Goal: Information Seeking & Learning: Learn about a topic

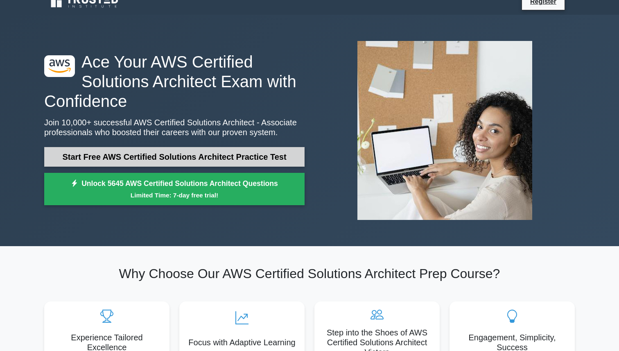
click at [159, 158] on link "Start Free AWS Certified Solutions Architect Practice Test" at bounding box center [174, 157] width 260 height 20
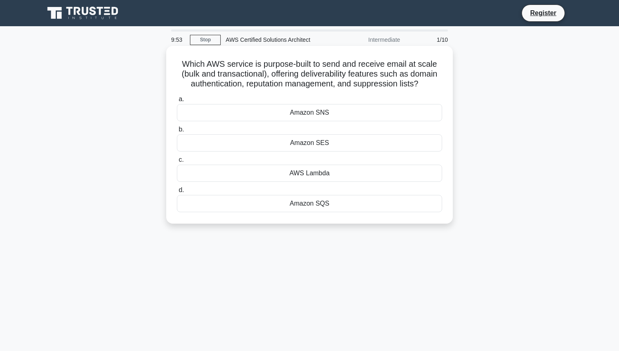
click at [270, 141] on div "Amazon SES" at bounding box center [309, 142] width 265 height 17
click at [177, 132] on input "b. Amazon SES" at bounding box center [177, 129] width 0 height 5
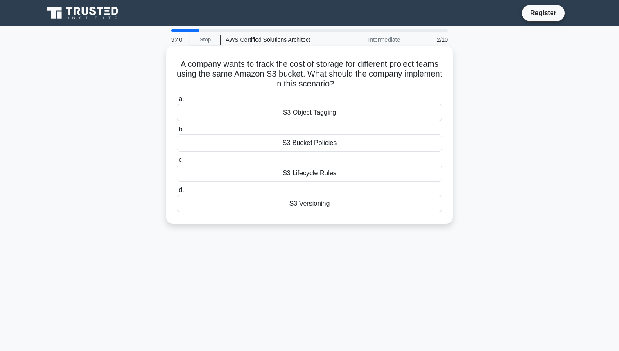
click at [287, 113] on div "S3 Object Tagging" at bounding box center [309, 112] width 265 height 17
click at [177, 102] on input "a. S3 Object Tagging" at bounding box center [177, 99] width 0 height 5
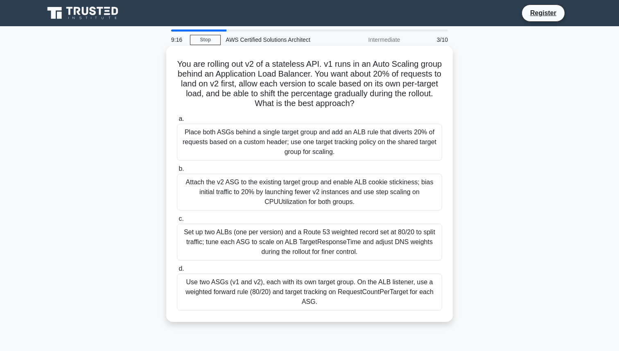
click at [249, 246] on div "Set up two ALBs (one per version) and a Route 53 weighted record set at 80/20 t…" at bounding box center [309, 242] width 265 height 37
click at [177, 222] on input "c. Set up two ALBs (one per version) and a Route 53 weighted record set at 80/2…" at bounding box center [177, 218] width 0 height 5
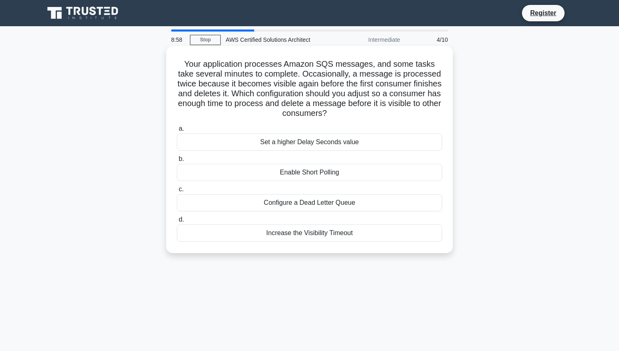
click at [213, 233] on div "Increase the Visibility Timeout" at bounding box center [309, 232] width 265 height 17
click at [177, 222] on input "d. Increase the Visibility Timeout" at bounding box center [177, 219] width 0 height 5
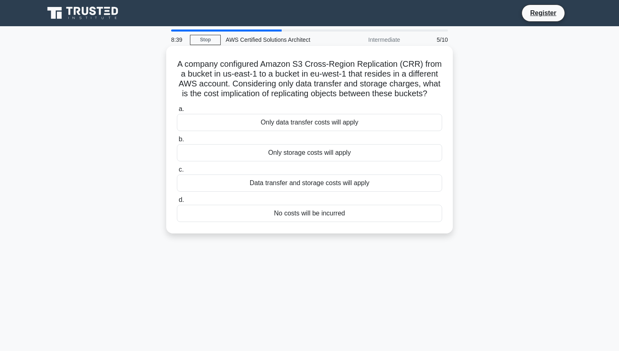
click at [287, 183] on div "Data transfer and storage costs will apply" at bounding box center [309, 182] width 265 height 17
click at [177, 172] on input "c. Data transfer and storage costs will apply" at bounding box center [177, 169] width 0 height 5
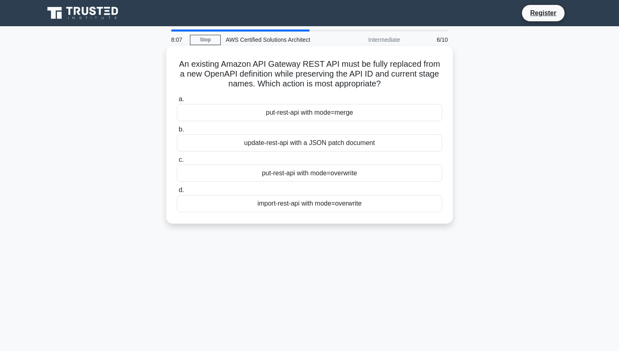
click at [328, 143] on div "update-rest-api with a JSON patch document" at bounding box center [309, 142] width 265 height 17
click at [177, 132] on input "b. update-rest-api with a JSON patch document" at bounding box center [177, 129] width 0 height 5
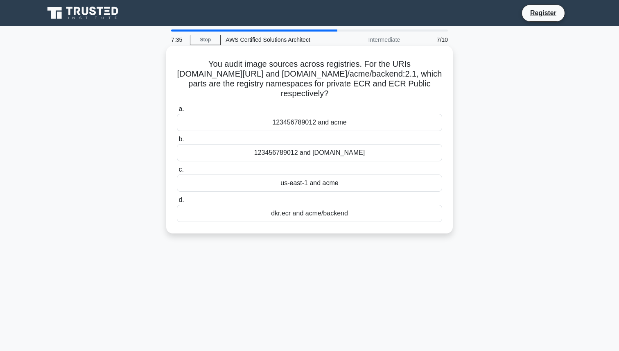
click at [315, 124] on div "123456789012 and acme" at bounding box center [309, 122] width 265 height 17
click at [177, 112] on input "a. 123456789012 and acme" at bounding box center [177, 108] width 0 height 5
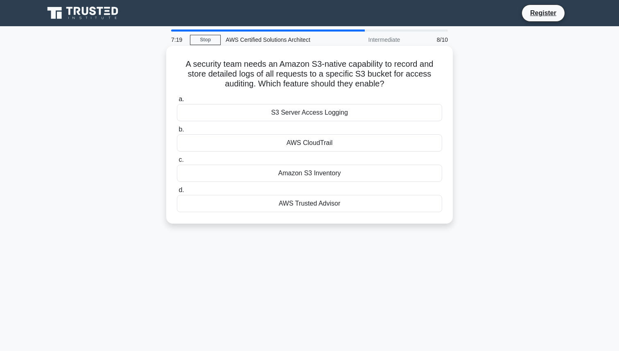
click at [327, 111] on div "S3 Server Access Logging" at bounding box center [309, 112] width 265 height 17
click at [177, 102] on input "a. S3 Server Access Logging" at bounding box center [177, 99] width 0 height 5
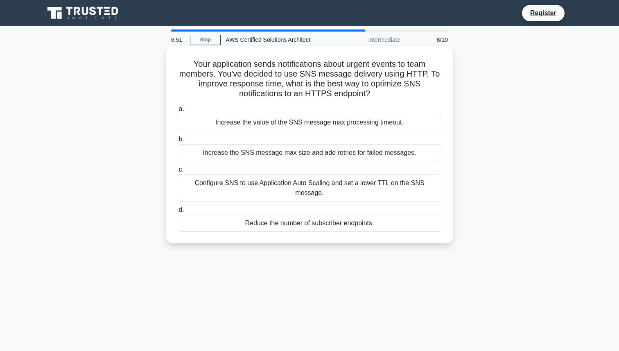
click at [290, 182] on div "Configure SNS to use Application Auto Scaling and set a lower TTL on the SNS me…" at bounding box center [309, 187] width 265 height 27
click at [177, 172] on input "c. Configure SNS to use Application Auto Scaling and set a lower TTL on the SNS…" at bounding box center [177, 169] width 0 height 5
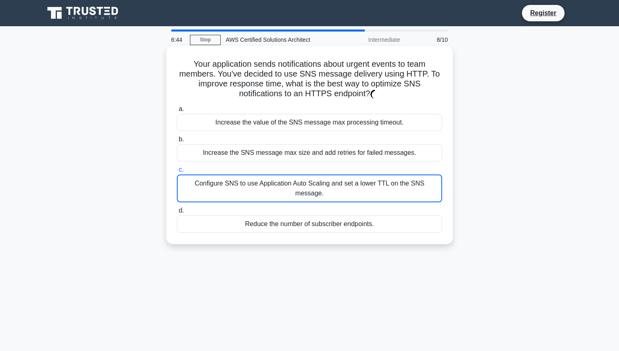
click at [287, 176] on div "Configure SNS to use Application Auto Scaling and set a lower TTL on the SNS me…" at bounding box center [309, 188] width 265 height 28
click at [177, 172] on input "c. Configure SNS to use Application Auto Scaling and set a lower TTL on the SNS…" at bounding box center [177, 169] width 0 height 5
click at [299, 160] on div "Increase the SNS message max size and add retries for failed messages." at bounding box center [309, 152] width 265 height 17
click at [177, 142] on input "b. Increase the SNS message max size and add retries for failed messages." at bounding box center [177, 139] width 0 height 5
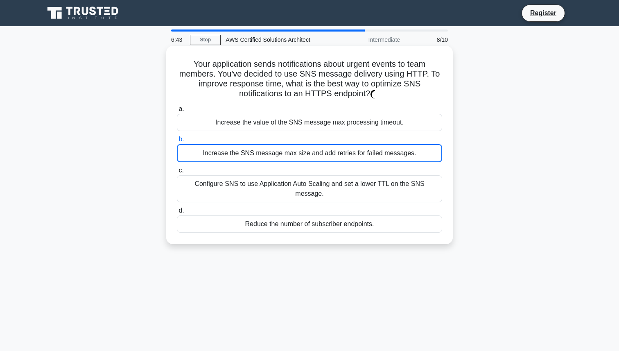
click at [281, 186] on div "Configure SNS to use Application Auto Scaling and set a lower TTL on the SNS me…" at bounding box center [309, 188] width 265 height 27
click at [177, 173] on input "c. Configure SNS to use Application Auto Scaling and set a lower TTL on the SNS…" at bounding box center [177, 170] width 0 height 5
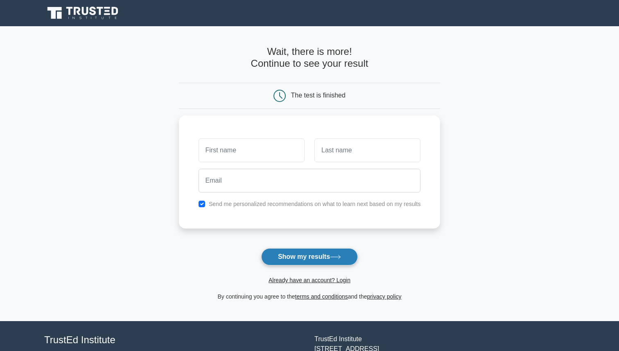
click at [296, 259] on button "Show my results" at bounding box center [309, 256] width 97 height 17
click at [294, 128] on div "Send me personalized recommendations on what to learn next based on my results" at bounding box center [310, 169] width 262 height 113
click at [235, 199] on label "Send me personalized recommendations on what to learn next based on my results" at bounding box center [315, 202] width 212 height 7
click at [202, 201] on input "checkbox" at bounding box center [202, 202] width 7 height 7
checkbox input "false"
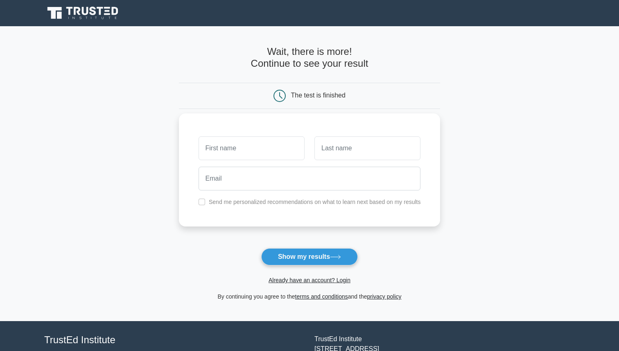
click at [257, 163] on div at bounding box center [252, 148] width 116 height 30
click at [259, 151] on input "text" at bounding box center [252, 148] width 106 height 24
type input "[PERSON_NAME]"
click at [346, 149] on input "text" at bounding box center [367, 148] width 106 height 24
type input "Lopatka"
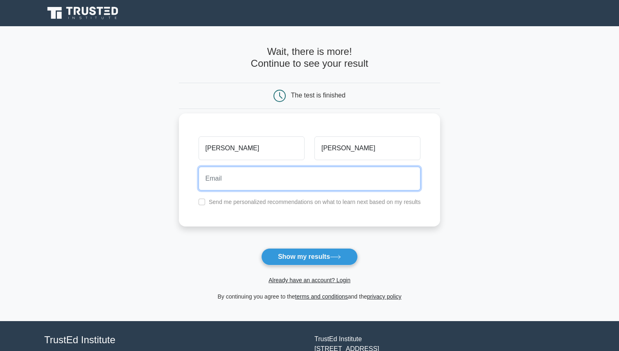
click at [319, 170] on input "email" at bounding box center [310, 179] width 222 height 24
click at [271, 174] on input "email" at bounding box center [310, 179] width 222 height 24
type input "vladislavlopatka6@gmail.com"
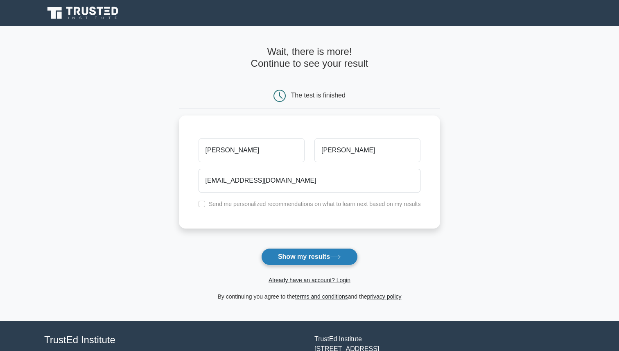
click at [294, 260] on button "Show my results" at bounding box center [309, 256] width 97 height 17
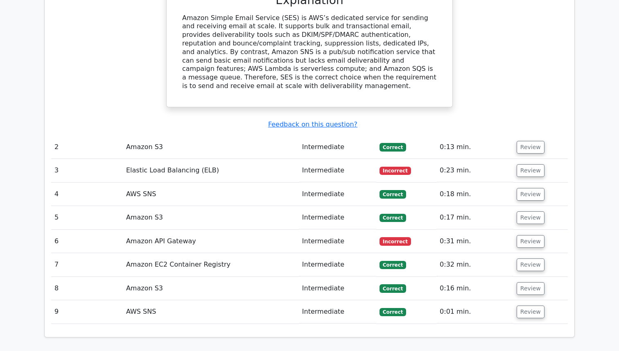
scroll to position [895, 0]
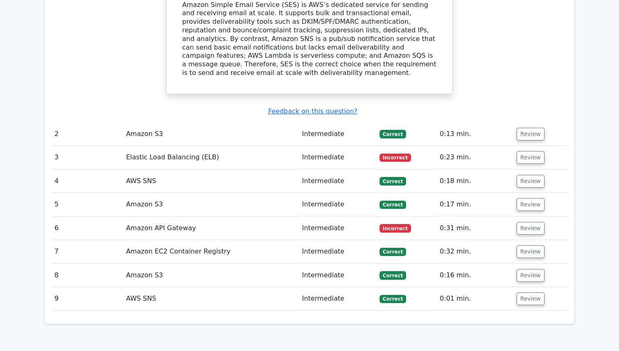
click at [167, 146] on td "Elastic Load Balancing (ELB)" at bounding box center [211, 157] width 176 height 23
click at [531, 151] on button "Review" at bounding box center [531, 157] width 28 height 13
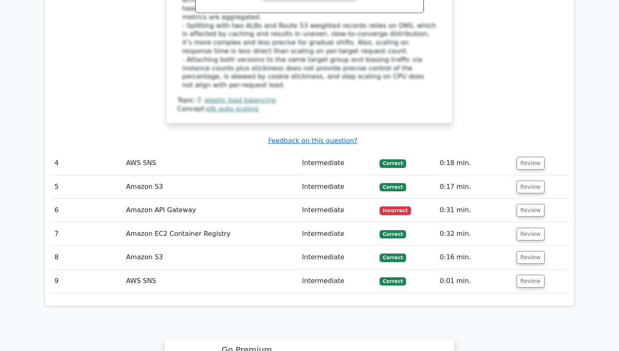
scroll to position [1500, 0]
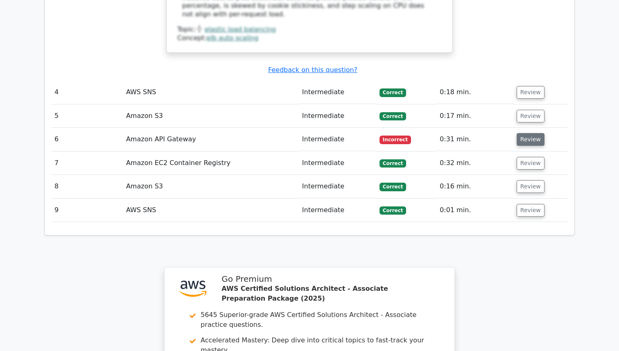
click at [521, 133] on button "Review" at bounding box center [531, 139] width 28 height 13
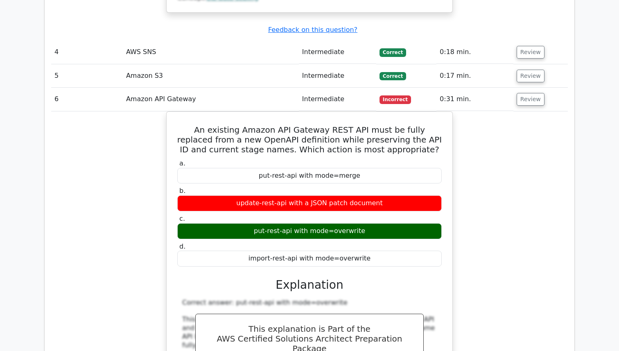
scroll to position [1540, 0]
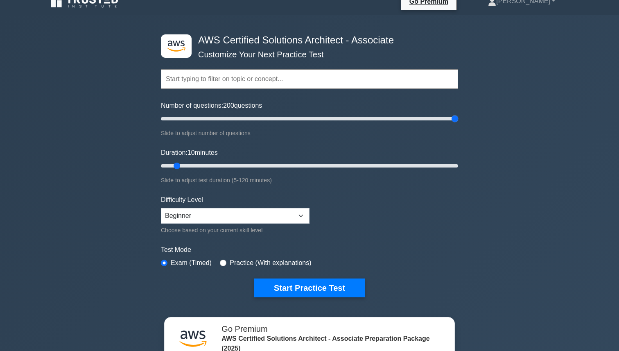
drag, startPoint x: 172, startPoint y: 120, endPoint x: 477, endPoint y: 121, distance: 305.5
type input "200"
click at [458, 121] on input "Number of questions: 200 questions" at bounding box center [309, 119] width 297 height 10
click at [261, 216] on select "Beginner Intermediate Expert" at bounding box center [235, 216] width 149 height 16
click at [161, 208] on select "Beginner Intermediate Expert" at bounding box center [235, 216] width 149 height 16
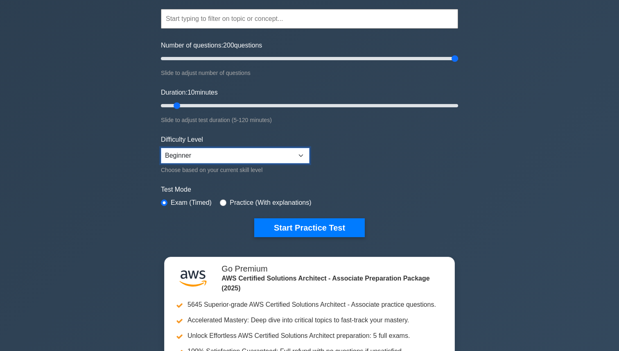
scroll to position [89, 0]
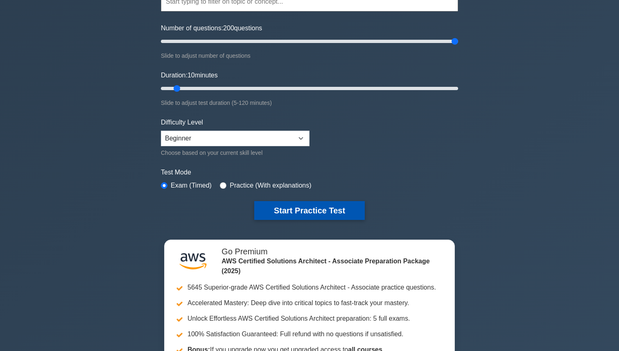
click at [274, 213] on button "Start Practice Test" at bounding box center [309, 210] width 111 height 19
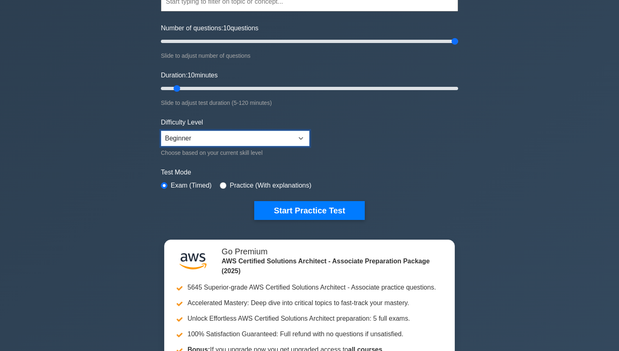
click at [184, 140] on select "Beginner Intermediate Expert" at bounding box center [235, 139] width 149 height 16
select select "intermediate"
click at [161, 131] on select "Beginner Intermediate Expert" at bounding box center [235, 139] width 149 height 16
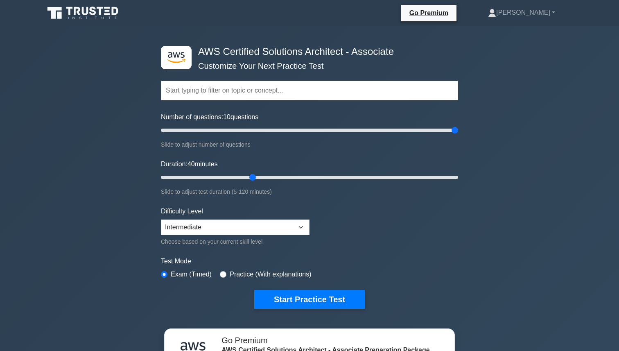
drag, startPoint x: 179, startPoint y: 176, endPoint x: 257, endPoint y: 178, distance: 77.8
type input "40"
click at [256, 178] on input "Duration: 40 minutes" at bounding box center [309, 177] width 297 height 10
type input "200"
drag, startPoint x: 457, startPoint y: 128, endPoint x: 480, endPoint y: 132, distance: 22.8
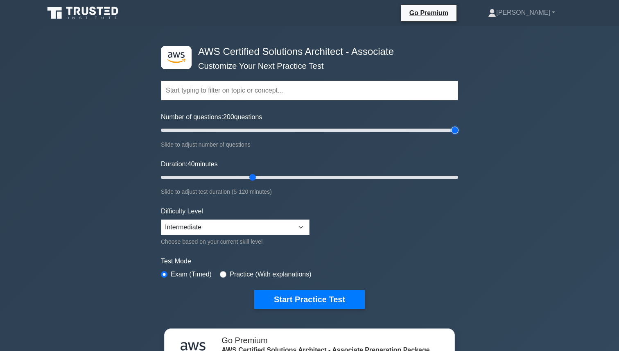
click at [458, 132] on input "Number of questions: 200 questions" at bounding box center [309, 130] width 297 height 10
click at [311, 296] on button "Start Practice Test" at bounding box center [309, 299] width 111 height 19
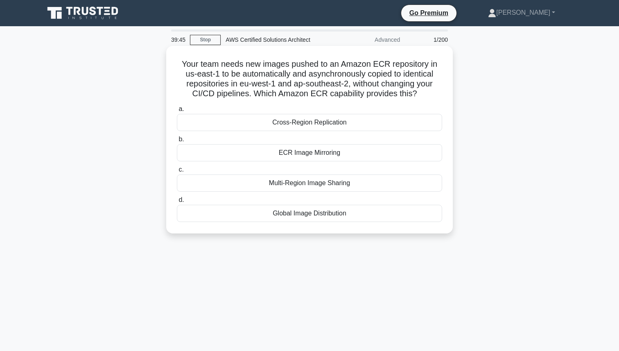
click at [274, 127] on div "Cross-Region Replication" at bounding box center [309, 122] width 265 height 17
click at [177, 112] on input "a. Cross-Region Replication" at bounding box center [177, 108] width 0 height 5
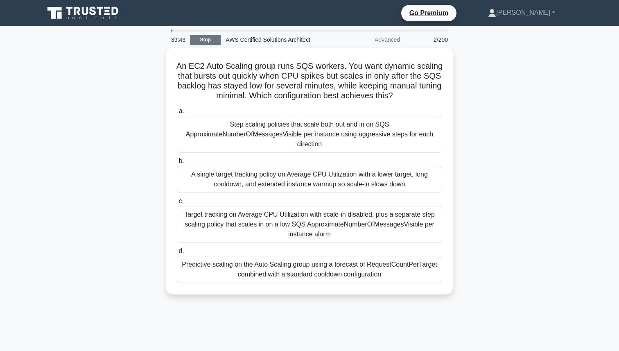
click at [208, 44] on link "Stop" at bounding box center [205, 40] width 31 height 10
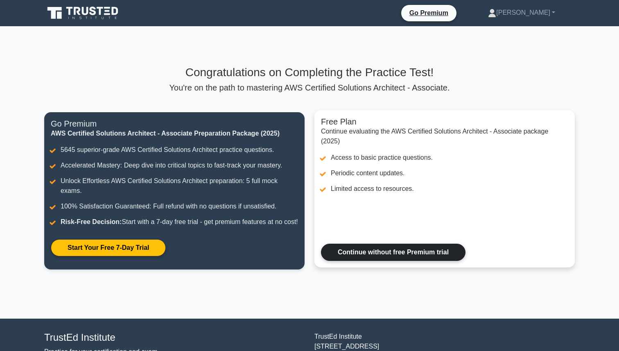
click at [385, 259] on link "Continue without free Premium trial" at bounding box center [393, 252] width 145 height 17
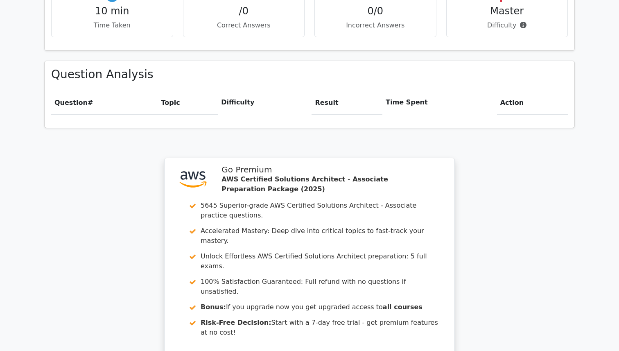
scroll to position [400, 0]
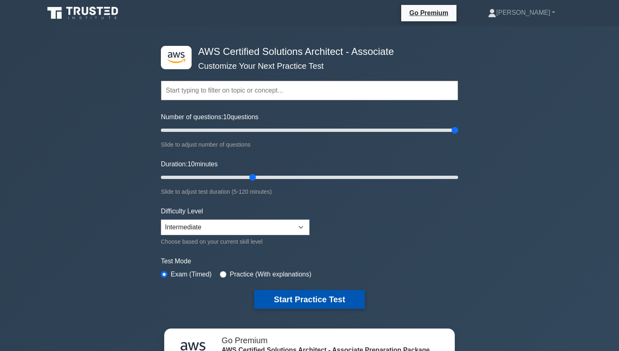
click at [305, 292] on button "Start Practice Test" at bounding box center [309, 299] width 111 height 19
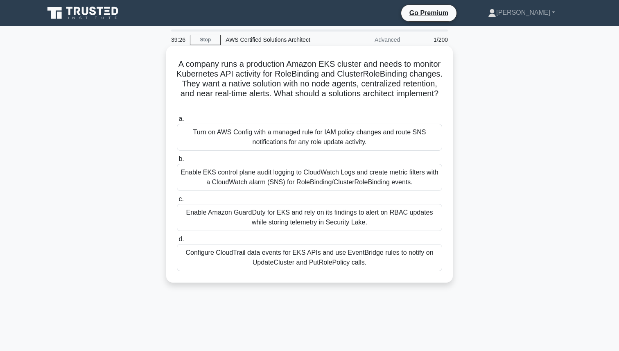
click at [262, 180] on div "Enable EKS control plane audit logging to CloudWatch Logs and create metric fil…" at bounding box center [309, 177] width 265 height 27
click at [177, 162] on input "b. Enable EKS control plane audit logging to CloudWatch Logs and create metric …" at bounding box center [177, 158] width 0 height 5
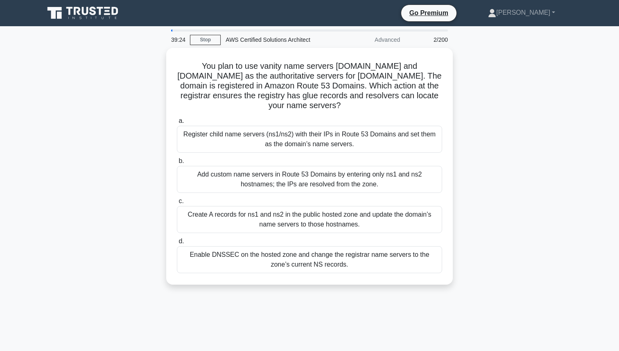
click at [207, 46] on div "39:24 Stop AWS Certified Solutions Architect Advanced 2/200" at bounding box center [309, 40] width 287 height 16
click at [208, 42] on link "Stop" at bounding box center [205, 40] width 31 height 10
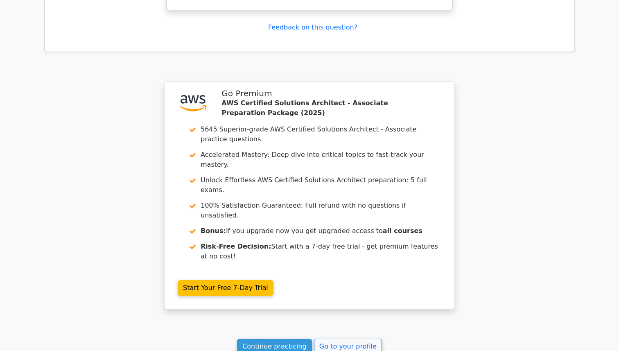
scroll to position [1228, 0]
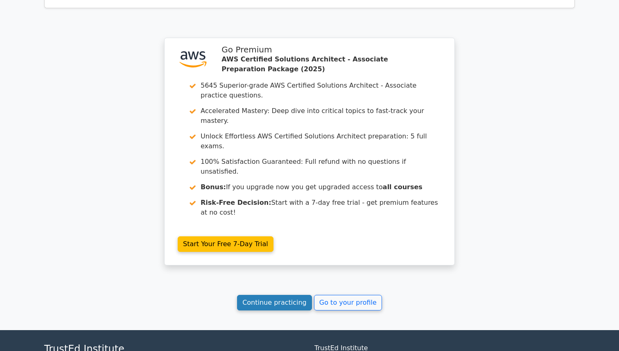
click at [284, 295] on link "Continue practicing" at bounding box center [274, 303] width 75 height 16
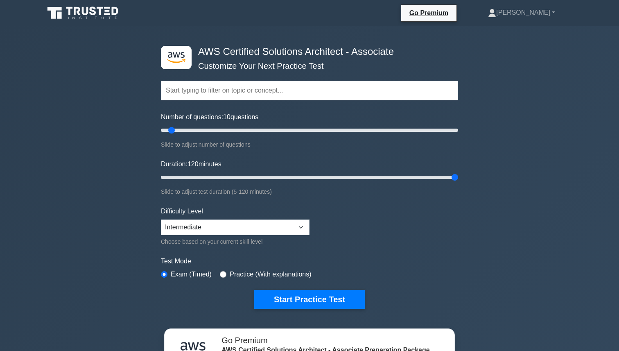
drag, startPoint x: 178, startPoint y: 179, endPoint x: 495, endPoint y: 193, distance: 317.2
type input "120"
click at [458, 182] on input "Duration: 120 minutes" at bounding box center [309, 177] width 297 height 10
drag, startPoint x: 172, startPoint y: 129, endPoint x: 185, endPoint y: 130, distance: 13.2
type input "20"
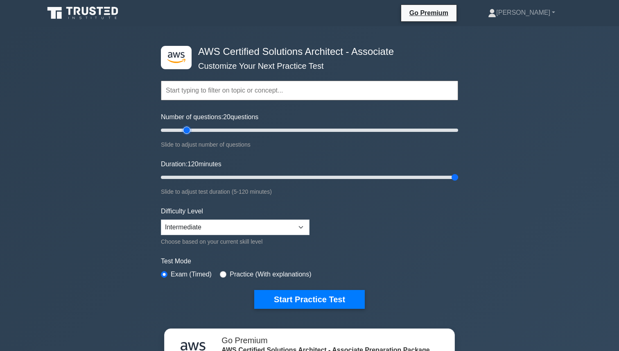
click at [185, 130] on input "Number of questions: 20 questions" at bounding box center [309, 130] width 297 height 10
drag, startPoint x: 454, startPoint y: 177, endPoint x: 256, endPoint y: 184, distance: 197.9
type input "40"
click at [256, 182] on input "Duration: 40 minutes" at bounding box center [309, 177] width 297 height 10
click at [229, 228] on select "Beginner Intermediate Expert" at bounding box center [235, 227] width 149 height 16
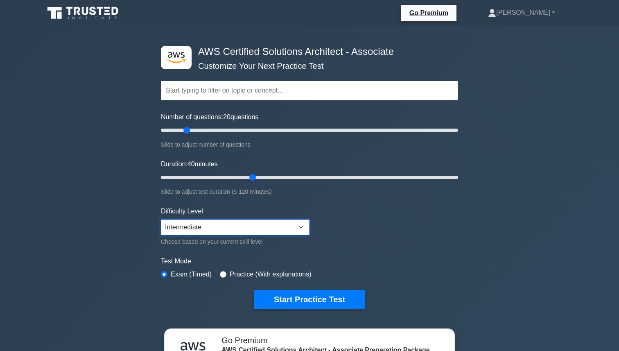
select select "expert"
click at [161, 219] on select "Beginner Intermediate Expert" at bounding box center [235, 227] width 149 height 16
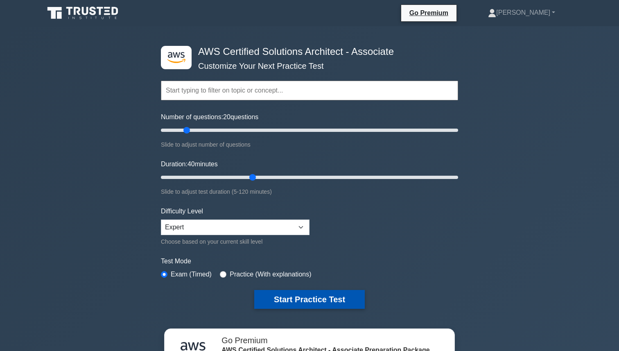
click at [261, 300] on button "Start Practice Test" at bounding box center [309, 299] width 111 height 19
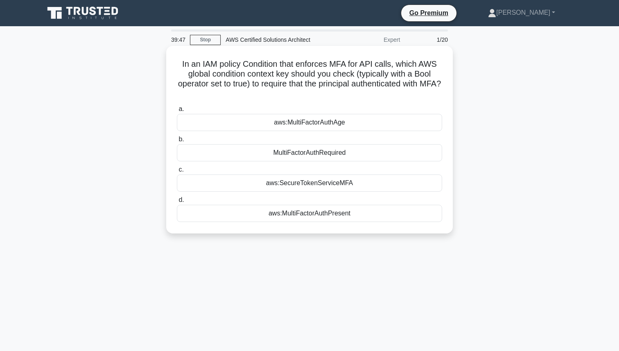
click at [258, 217] on div "aws:MultiFactorAuthPresent" at bounding box center [309, 213] width 265 height 17
click at [177, 203] on input "d. aws:MultiFactorAuthPresent" at bounding box center [177, 199] width 0 height 5
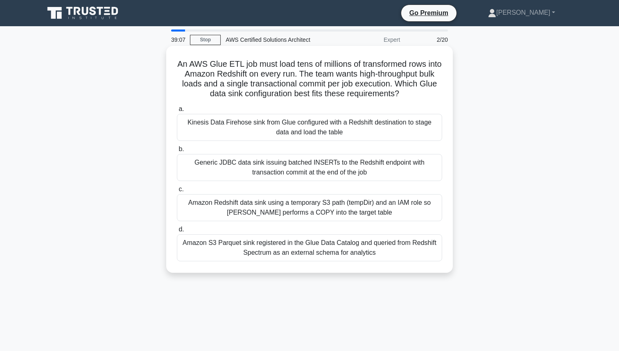
click at [290, 139] on div "Kinesis Data Firehose sink from Glue configured with a Redshift destination to …" at bounding box center [309, 127] width 265 height 27
click at [177, 112] on input "a. Kinesis Data Firehose sink from Glue configured with a Redshift destination …" at bounding box center [177, 108] width 0 height 5
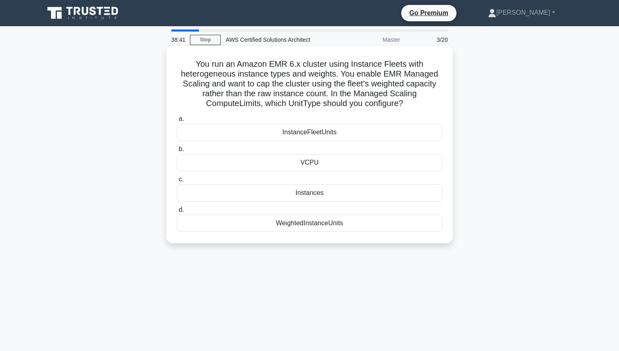
click at [323, 220] on div "WeightedInstanceUnits" at bounding box center [309, 223] width 265 height 17
click at [177, 213] on input "d. WeightedInstanceUnits" at bounding box center [177, 209] width 0 height 5
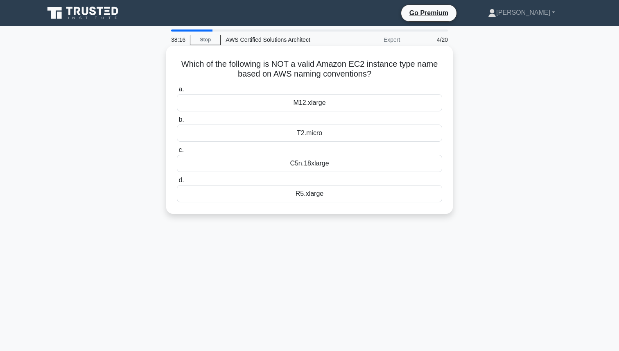
click at [357, 106] on div "M12.xlarge" at bounding box center [309, 102] width 265 height 17
click at [177, 92] on input "a. M12.xlarge" at bounding box center [177, 89] width 0 height 5
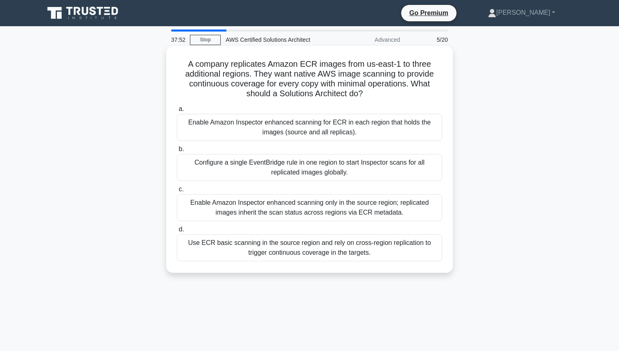
click at [251, 215] on div "Enable Amazon Inspector enhanced scanning only in the source region; replicated…" at bounding box center [309, 207] width 265 height 27
click at [177, 192] on input "c. Enable Amazon Inspector enhanced scanning only in the source region; replica…" at bounding box center [177, 189] width 0 height 5
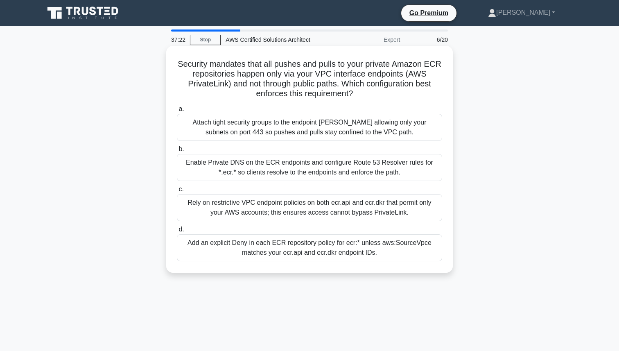
click at [213, 245] on div "Add an explicit Deny in each ECR repository policy for ecr:* unless aws:SourceV…" at bounding box center [309, 247] width 265 height 27
click at [177, 232] on input "d. Add an explicit Deny in each ECR repository policy for ecr:* unless aws:Sour…" at bounding box center [177, 229] width 0 height 5
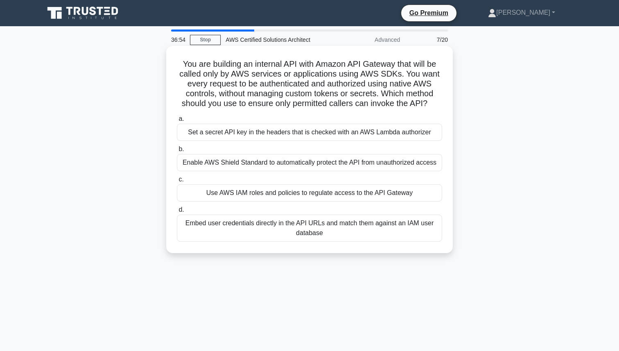
click at [319, 134] on div "Set a secret API key in the headers that is checked with an AWS Lambda authoriz…" at bounding box center [309, 132] width 265 height 17
click at [177, 122] on input "a. Set a secret API key in the headers that is checked with an AWS Lambda autho…" at bounding box center [177, 118] width 0 height 5
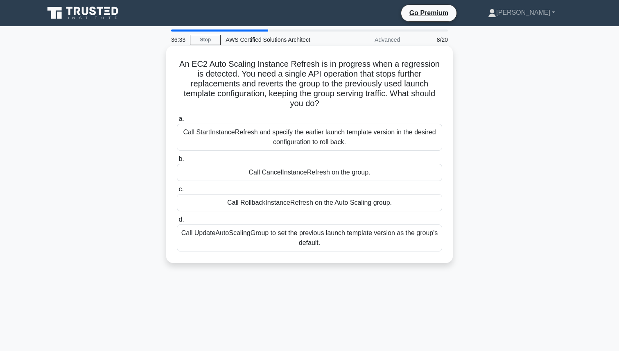
click at [266, 201] on div "Call RollbackInstanceRefresh on the Auto Scaling group." at bounding box center [309, 202] width 265 height 17
click at [177, 192] on input "c. Call RollbackInstanceRefresh on the Auto Scaling group." at bounding box center [177, 189] width 0 height 5
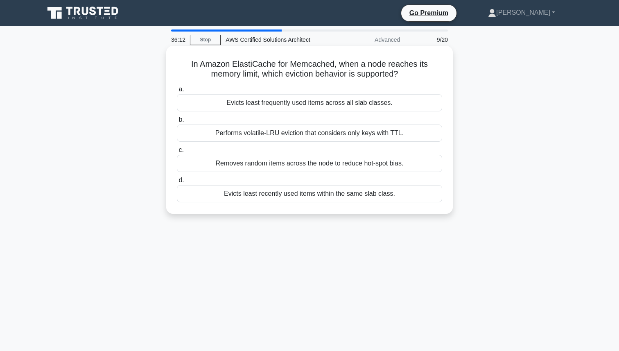
click at [210, 192] on div "Evicts least recently used items within the same slab class." at bounding box center [309, 193] width 265 height 17
click at [177, 183] on input "d. Evicts least recently used items within the same slab class." at bounding box center [177, 180] width 0 height 5
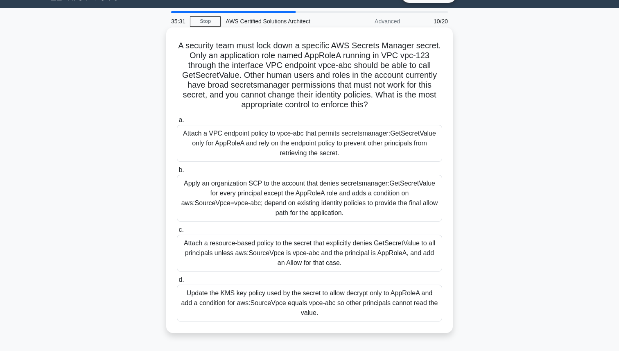
scroll to position [27, 0]
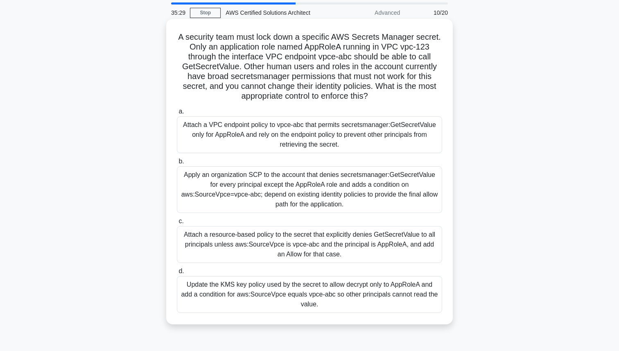
click at [359, 190] on div "Apply an organization SCP to the account that denies secretsmanager:GetSecretVa…" at bounding box center [309, 189] width 265 height 47
click at [177, 164] on input "b. Apply an organization SCP to the account that denies secretsmanager:GetSecre…" at bounding box center [177, 161] width 0 height 5
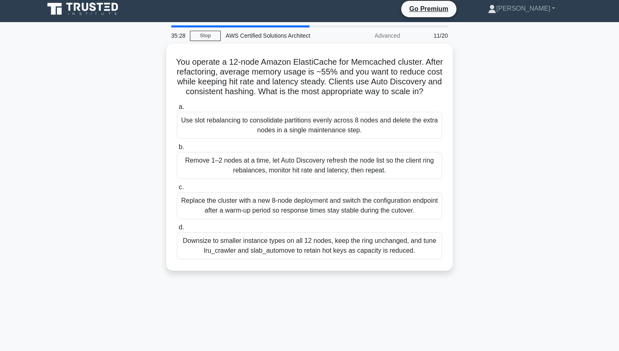
scroll to position [0, 0]
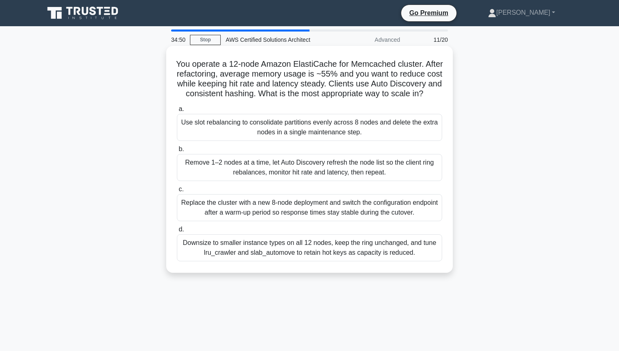
click at [399, 123] on div "Use slot rebalancing to consolidate partitions evenly across 8 nodes and delete…" at bounding box center [309, 127] width 265 height 27
click at [177, 112] on input "a. Use slot rebalancing to consolidate partitions evenly across 8 nodes and del…" at bounding box center [177, 108] width 0 height 5
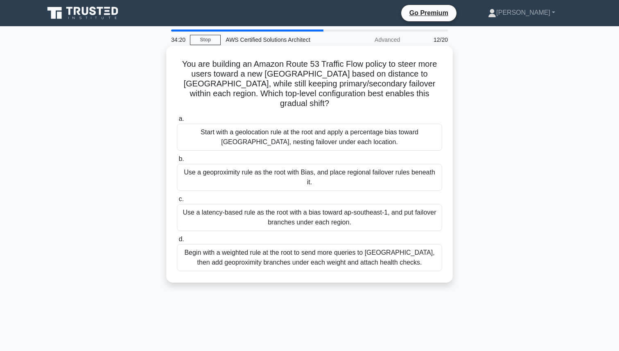
click at [298, 164] on div "Use a geoproximity rule as the root with Bias, and place regional failover rule…" at bounding box center [309, 177] width 265 height 27
click at [177, 162] on input "b. Use a geoproximity rule as the root with Bias, and place regional failover r…" at bounding box center [177, 158] width 0 height 5
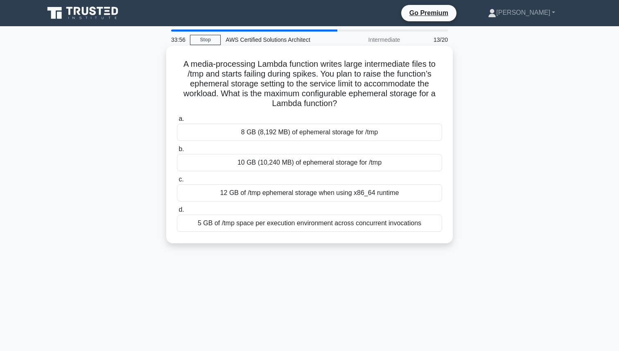
click at [203, 220] on div "5 GB of /tmp space per execution environment across concurrent invocations" at bounding box center [309, 223] width 265 height 17
click at [177, 213] on input "d. 5 GB of /tmp space per execution environment across concurrent invocations" at bounding box center [177, 209] width 0 height 5
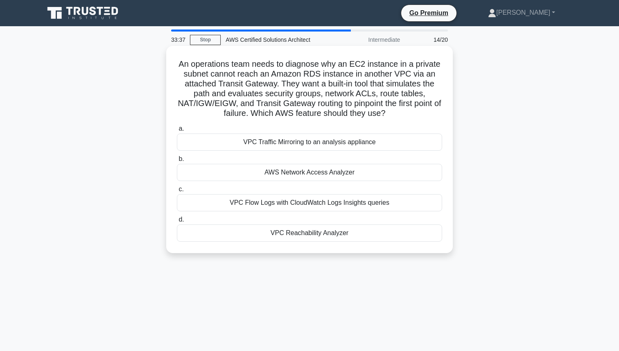
click at [243, 237] on div "VPC Reachability Analyzer" at bounding box center [309, 232] width 265 height 17
click at [177, 222] on input "d. VPC Reachability Analyzer" at bounding box center [177, 219] width 0 height 5
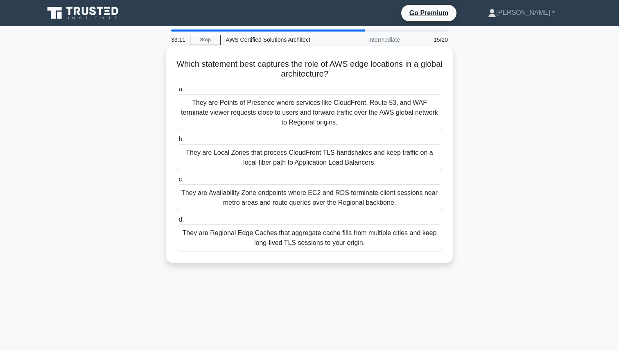
click at [246, 120] on div "They are Points of Presence where services like CloudFront, Route 53, and WAF t…" at bounding box center [309, 112] width 265 height 37
click at [177, 92] on input "a. They are Points of Presence where services like CloudFront, Route 53, and WA…" at bounding box center [177, 89] width 0 height 5
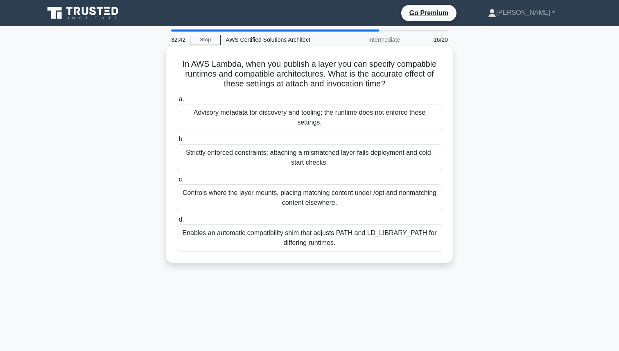
click at [219, 163] on div "Strictly enforced constraints; attaching a mismatched layer fails deployment an…" at bounding box center [309, 157] width 265 height 27
click at [177, 142] on input "b. Strictly enforced constraints; attaching a mismatched layer fails deployment…" at bounding box center [177, 139] width 0 height 5
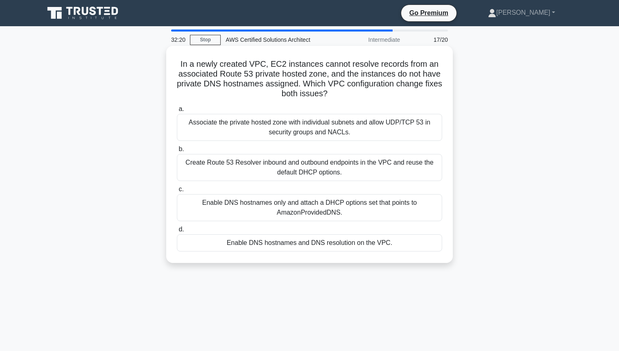
click at [257, 246] on div "Enable DNS hostnames and DNS resolution on the VPC." at bounding box center [309, 242] width 265 height 17
click at [177, 232] on input "d. Enable DNS hostnames and DNS resolution on the VPC." at bounding box center [177, 229] width 0 height 5
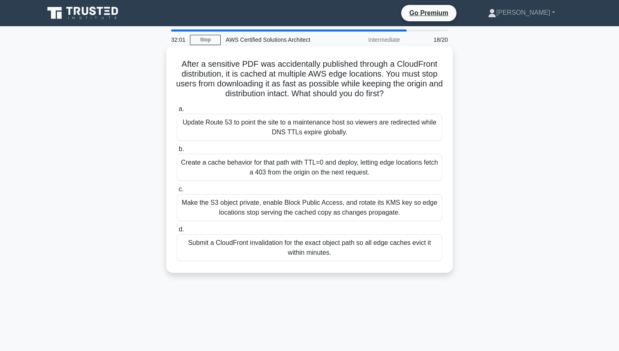
click at [270, 176] on div "Create a cache behavior for that path with TTL=0 and deploy, letting edge locat…" at bounding box center [309, 167] width 265 height 27
click at [177, 152] on input "b. Create a cache behavior for that path with TTL=0 and deploy, letting edge lo…" at bounding box center [177, 149] width 0 height 5
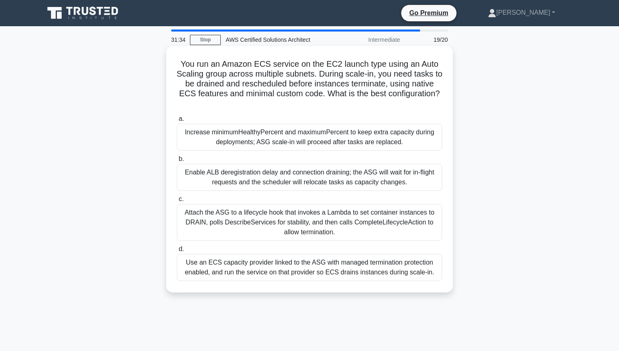
click at [283, 165] on div "Enable ALB deregistration delay and connection draining; the ASG will wait for …" at bounding box center [309, 177] width 265 height 27
click at [177, 162] on input "b. Enable ALB deregistration delay and connection draining; the ASG will wait f…" at bounding box center [177, 158] width 0 height 5
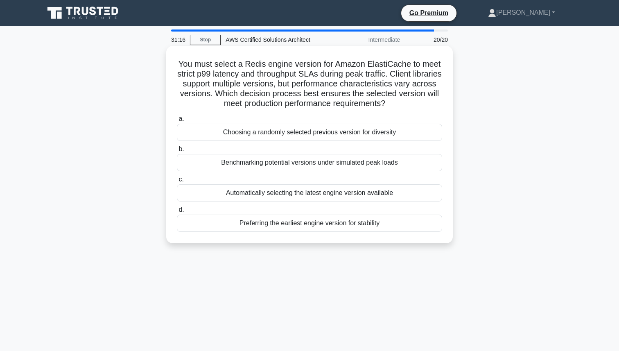
click at [317, 160] on div "Benchmarking potential versions under simulated peak loads" at bounding box center [309, 162] width 265 height 17
click at [177, 152] on input "b. Benchmarking potential versions under simulated peak loads" at bounding box center [177, 149] width 0 height 5
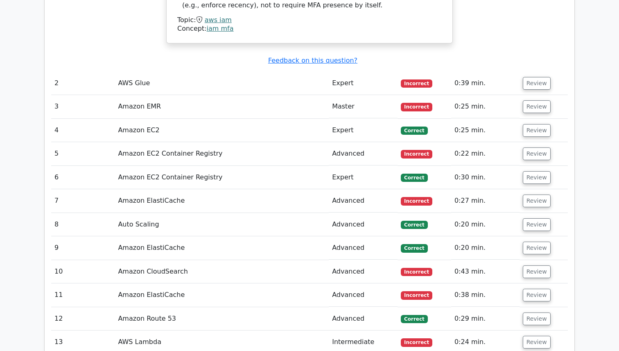
scroll to position [1111, 0]
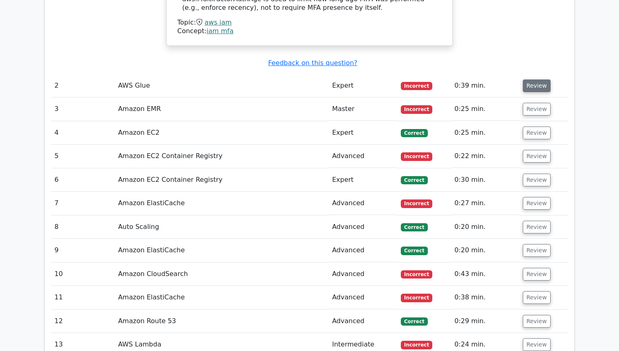
click at [541, 79] on button "Review" at bounding box center [537, 85] width 28 height 13
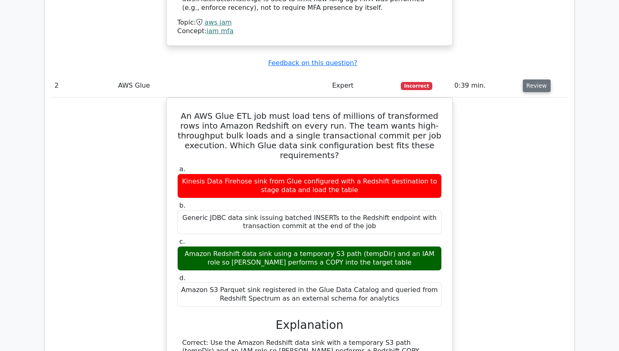
click at [541, 79] on button "Review" at bounding box center [537, 85] width 28 height 13
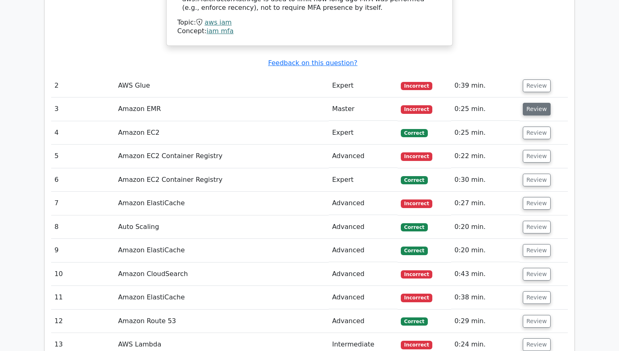
click at [531, 103] on button "Review" at bounding box center [537, 109] width 28 height 13
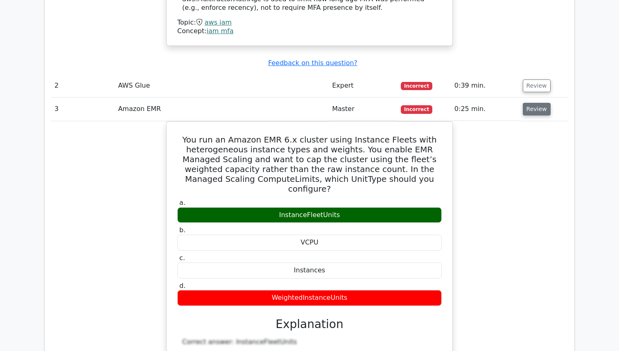
click at [531, 103] on button "Review" at bounding box center [537, 109] width 28 height 13
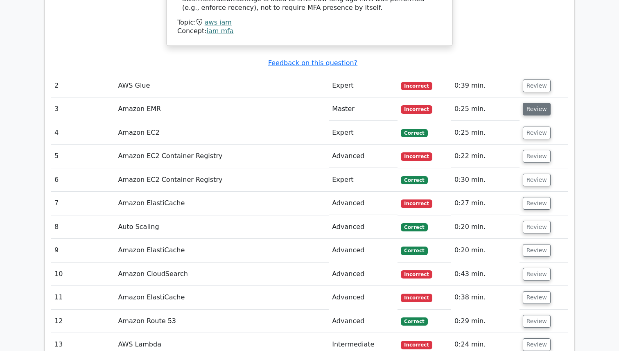
click at [531, 103] on button "Review" at bounding box center [537, 109] width 28 height 13
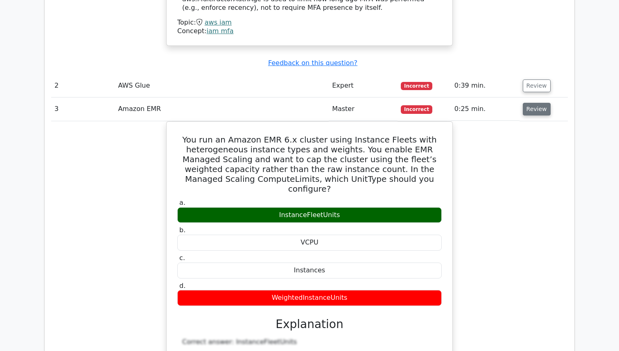
click at [530, 103] on button "Review" at bounding box center [537, 109] width 28 height 13
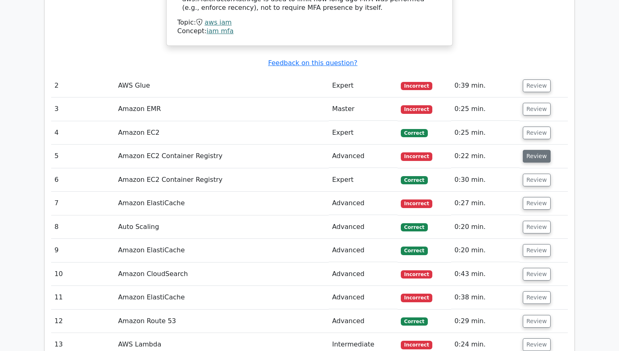
click at [530, 150] on button "Review" at bounding box center [537, 156] width 28 height 13
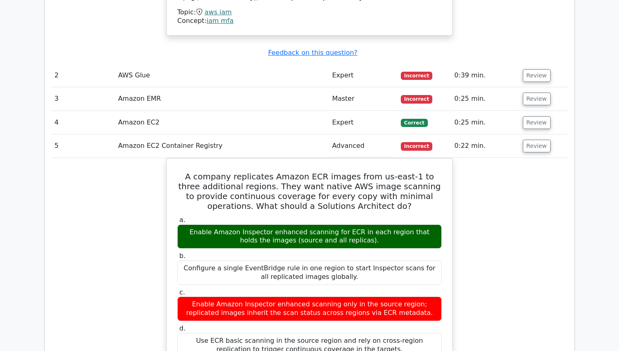
scroll to position [1123, 0]
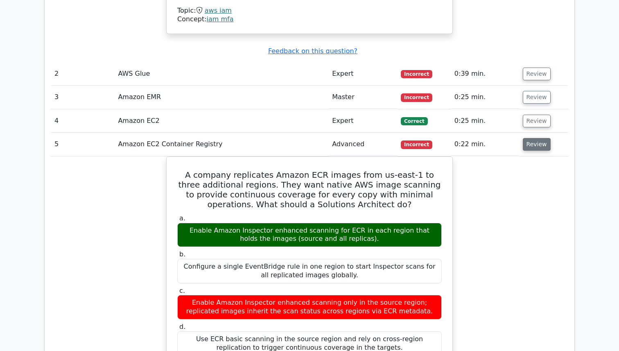
click at [527, 138] on button "Review" at bounding box center [537, 144] width 28 height 13
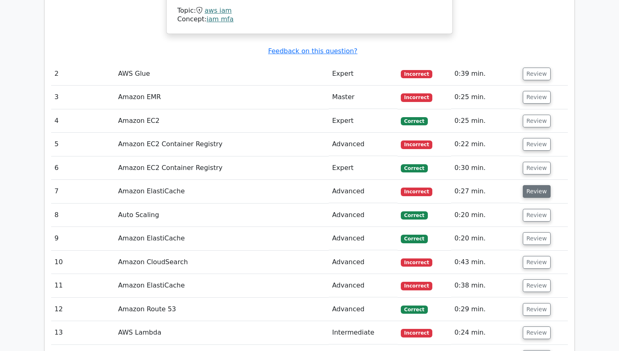
click at [532, 185] on button "Review" at bounding box center [537, 191] width 28 height 13
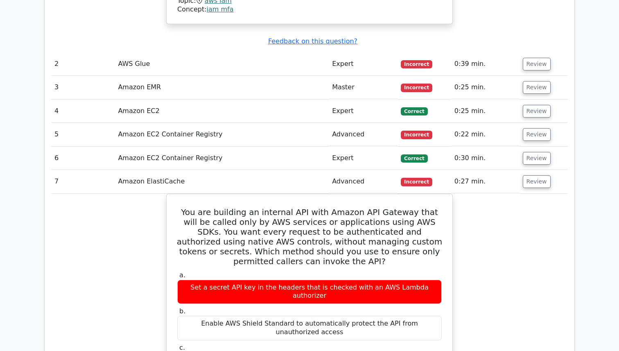
scroll to position [1136, 0]
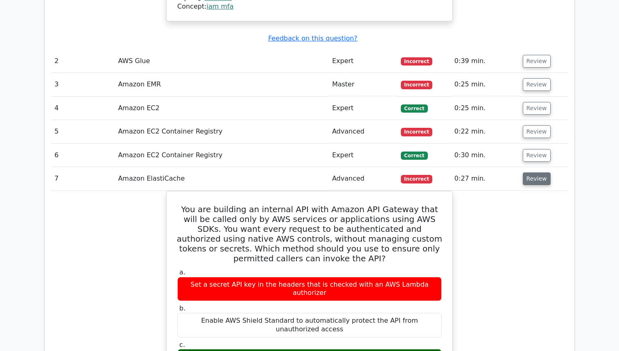
click at [536, 172] on button "Review" at bounding box center [537, 178] width 28 height 13
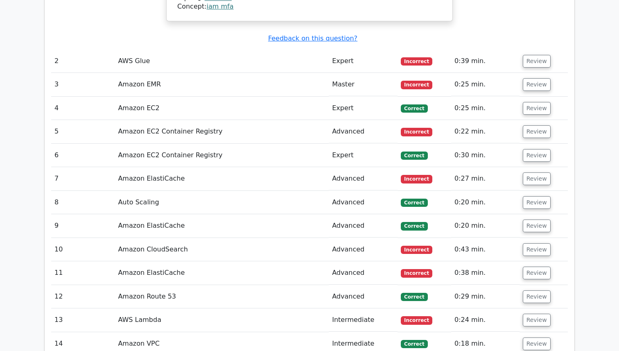
scroll to position [1146, 0]
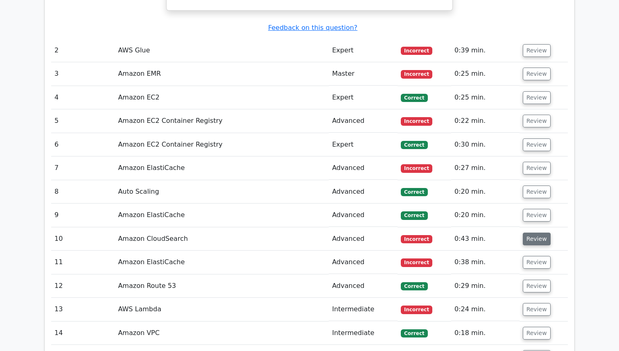
click at [528, 233] on button "Review" at bounding box center [537, 239] width 28 height 13
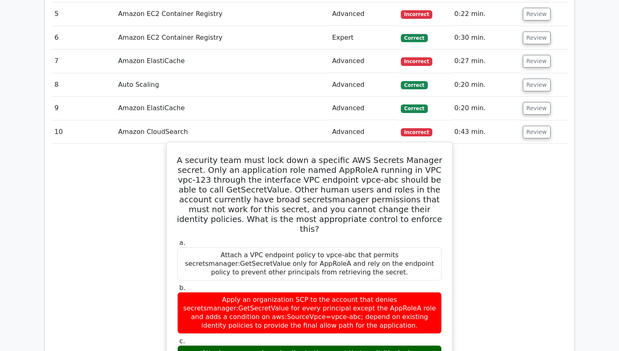
scroll to position [1235, 0]
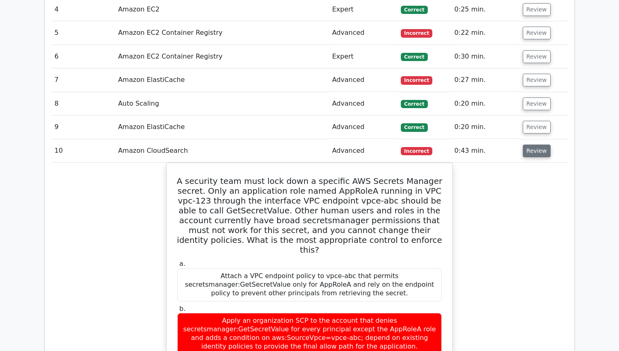
click at [531, 145] on button "Review" at bounding box center [537, 151] width 28 height 13
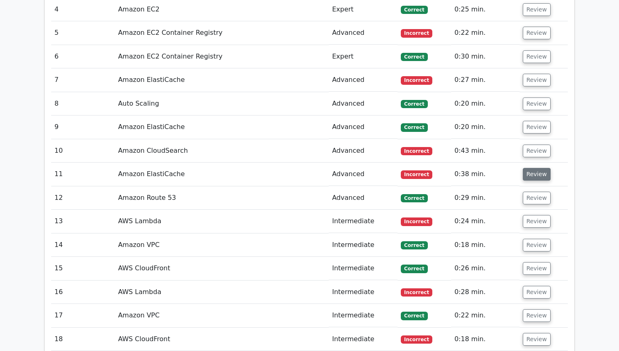
click at [537, 168] on button "Review" at bounding box center [537, 174] width 28 height 13
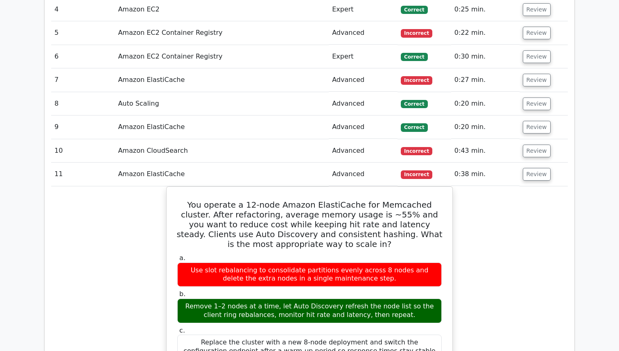
scroll to position [1278, 0]
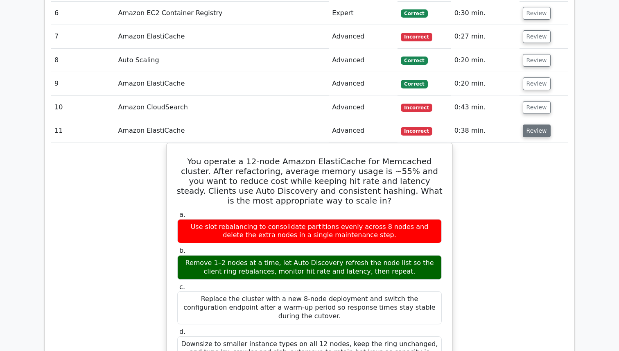
click at [538, 124] on button "Review" at bounding box center [537, 130] width 28 height 13
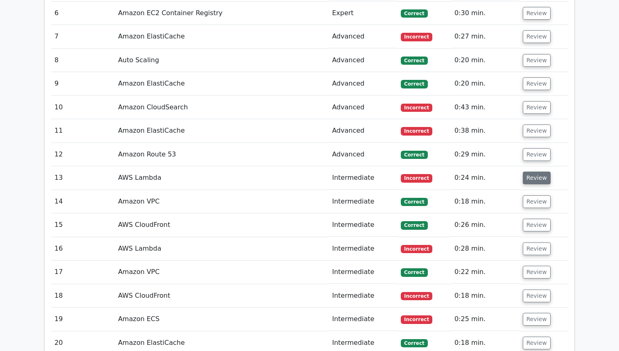
click at [536, 172] on button "Review" at bounding box center [537, 178] width 28 height 13
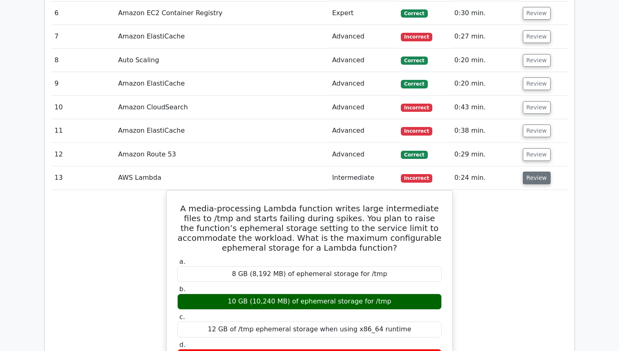
click at [538, 172] on button "Review" at bounding box center [537, 178] width 28 height 13
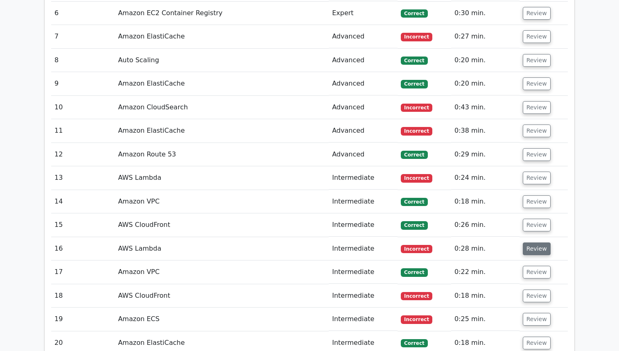
click at [534, 242] on button "Review" at bounding box center [537, 248] width 28 height 13
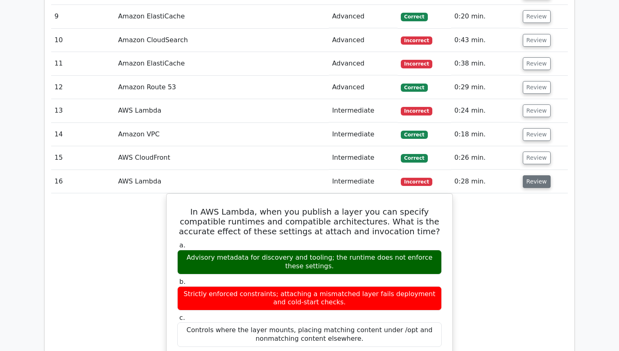
scroll to position [1402, 0]
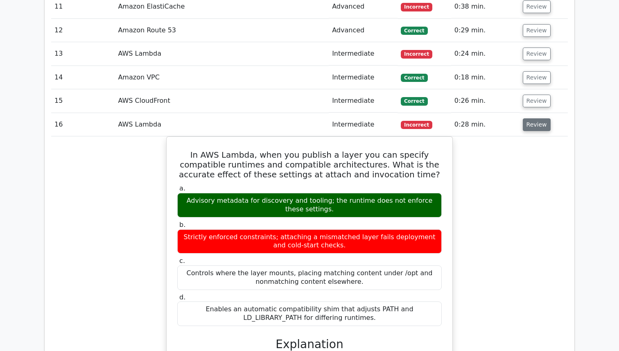
click at [543, 118] on button "Review" at bounding box center [537, 124] width 28 height 13
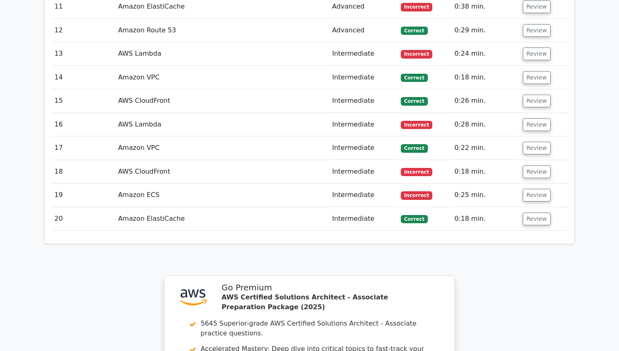
scroll to position [1411, 0]
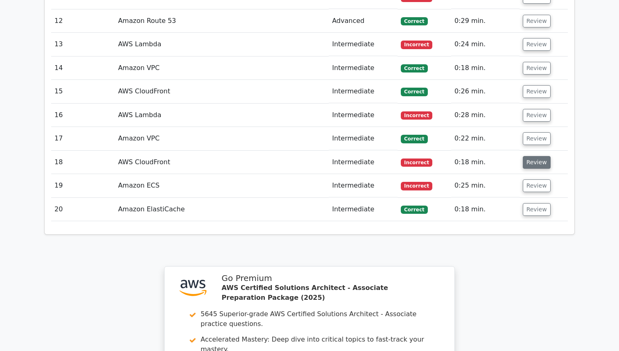
click at [536, 156] on button "Review" at bounding box center [537, 162] width 28 height 13
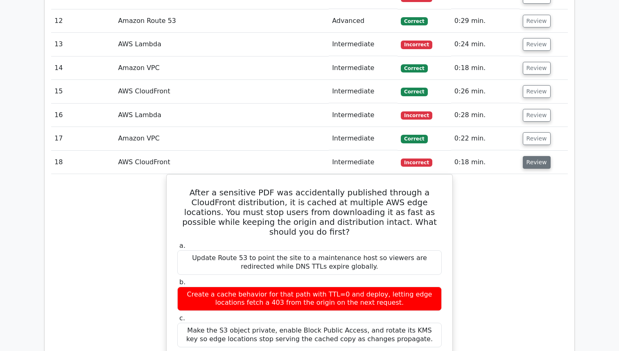
click at [536, 156] on button "Review" at bounding box center [537, 162] width 28 height 13
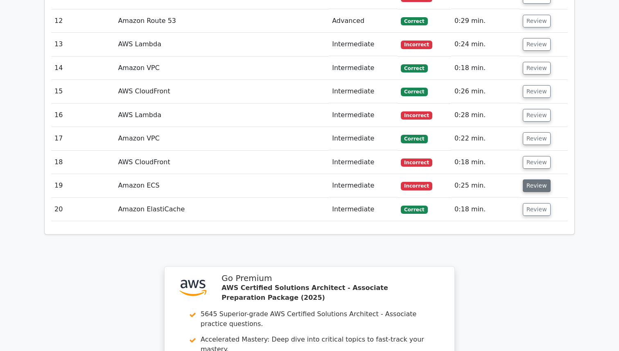
click at [532, 179] on button "Review" at bounding box center [537, 185] width 28 height 13
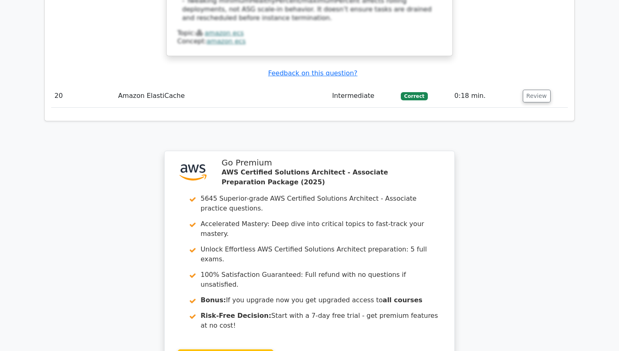
scroll to position [2112, 0]
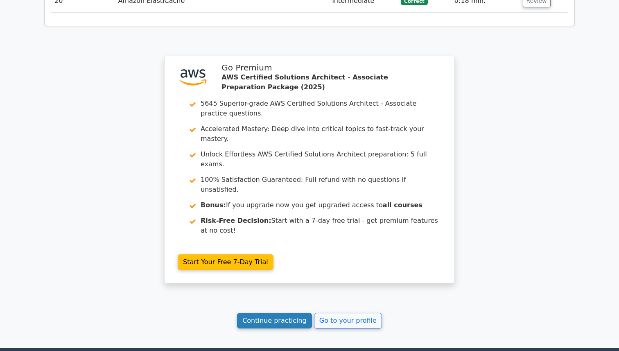
click at [287, 313] on link "Continue practicing" at bounding box center [274, 321] width 75 height 16
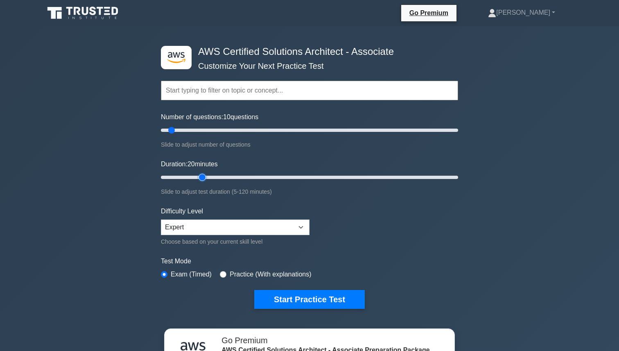
drag, startPoint x: 179, startPoint y: 176, endPoint x: 203, endPoint y: 176, distance: 24.6
type input "20"
click at [203, 176] on input "Duration: 20 minutes" at bounding box center [309, 177] width 297 height 10
drag, startPoint x: 172, startPoint y: 132, endPoint x: 189, endPoint y: 131, distance: 16.8
type input "20"
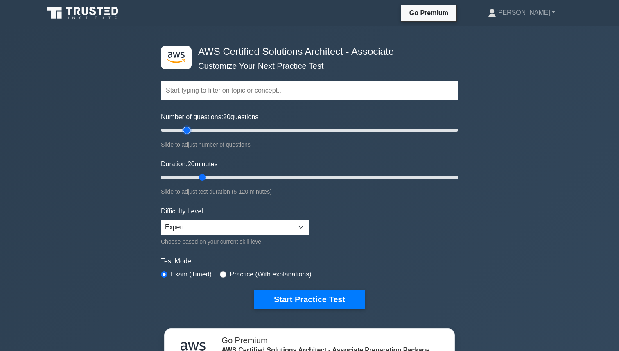
click at [189, 131] on input "Number of questions: 20 questions" at bounding box center [309, 130] width 297 height 10
click at [280, 303] on button "Start Practice Test" at bounding box center [309, 299] width 111 height 19
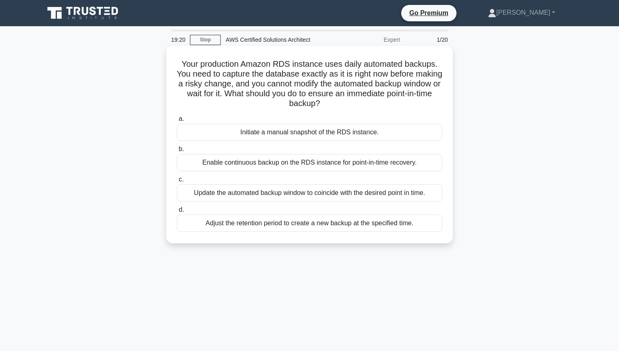
click at [320, 132] on div "Initiate a manual snapshot of the RDS instance." at bounding box center [309, 132] width 265 height 17
click at [177, 122] on input "a. Initiate a manual snapshot of the RDS instance." at bounding box center [177, 118] width 0 height 5
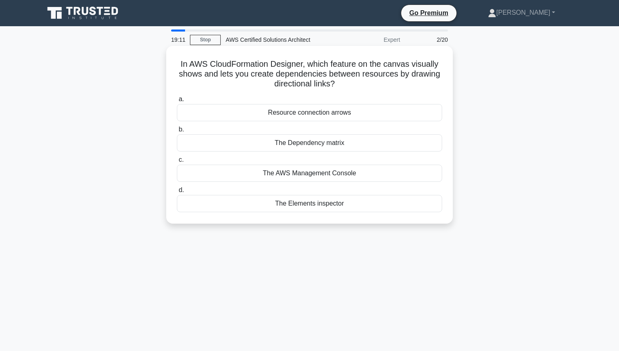
click at [319, 115] on div "Resource connection arrows" at bounding box center [309, 112] width 265 height 17
click at [177, 102] on input "a. Resource connection arrows" at bounding box center [177, 99] width 0 height 5
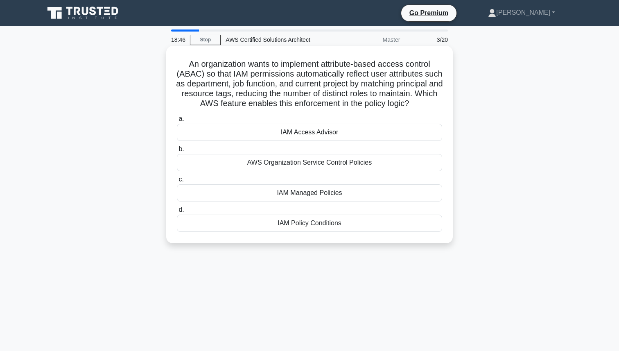
click at [293, 195] on div "IAM Managed Policies" at bounding box center [309, 192] width 265 height 17
click at [177, 182] on input "c. IAM Managed Policies" at bounding box center [177, 179] width 0 height 5
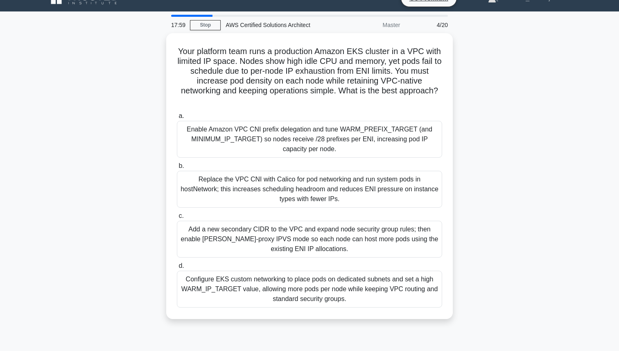
scroll to position [11, 0]
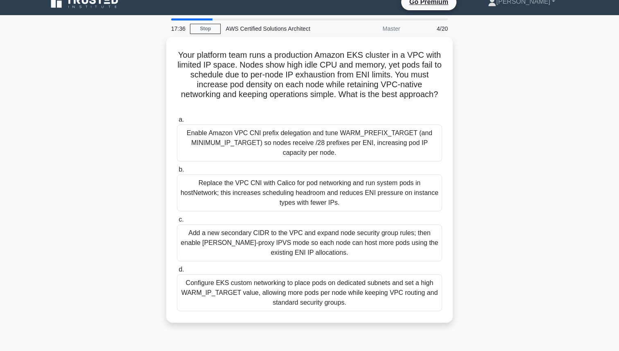
drag, startPoint x: 439, startPoint y: 98, endPoint x: 163, endPoint y: 46, distance: 281.2
click at [163, 46] on div "Your platform team runs a production Amazon EKS cluster in a VPC with limited I…" at bounding box center [309, 185] width 540 height 296
copy h5 "Your platform team runs a production Amazon EKS cluster in a VPC with limited I…"
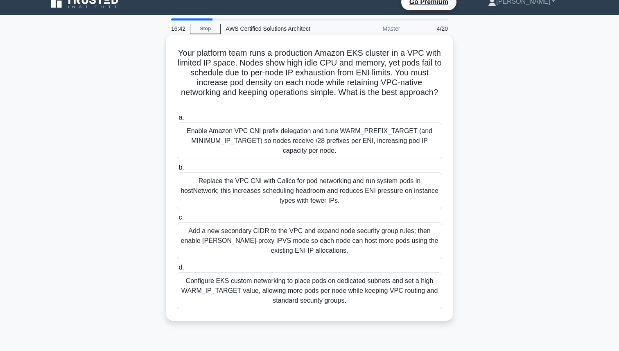
click at [248, 129] on div "Enable Amazon VPC CNI prefix delegation and tune WARM_PREFIX_TARGET (and MINIMU…" at bounding box center [309, 140] width 265 height 37
click at [177, 120] on input "a. Enable Amazon VPC CNI prefix delegation and tune WARM_PREFIX_TARGET (and MIN…" at bounding box center [177, 117] width 0 height 5
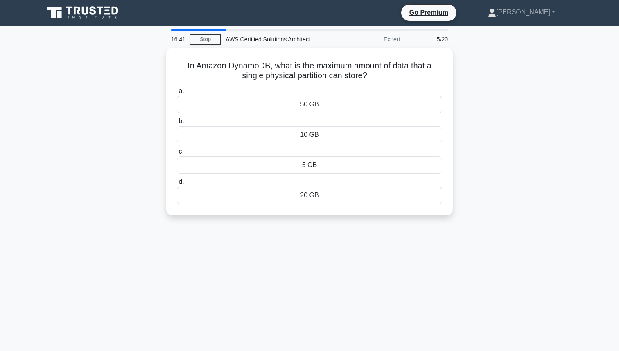
scroll to position [0, 0]
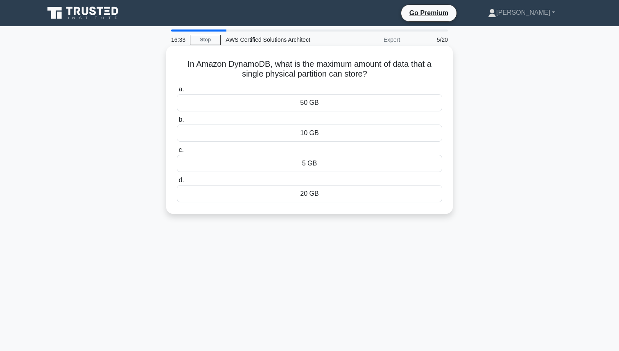
click at [281, 107] on div "50 GB" at bounding box center [309, 102] width 265 height 17
click at [177, 92] on input "a. 50 GB" at bounding box center [177, 89] width 0 height 5
click at [234, 165] on div "10" at bounding box center [309, 163] width 265 height 17
click at [177, 153] on input "c. 10" at bounding box center [177, 149] width 0 height 5
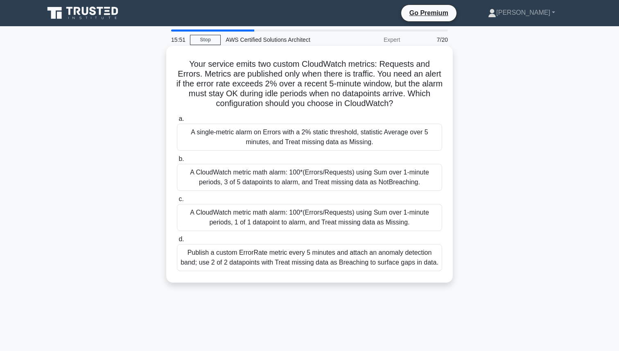
click at [242, 133] on div "A single-metric alarm on Errors with a 2% static threshold, statistic Average o…" at bounding box center [309, 137] width 265 height 27
click at [177, 122] on input "a. A single-metric alarm on Errors with a 2% static threshold, statistic Averag…" at bounding box center [177, 118] width 0 height 5
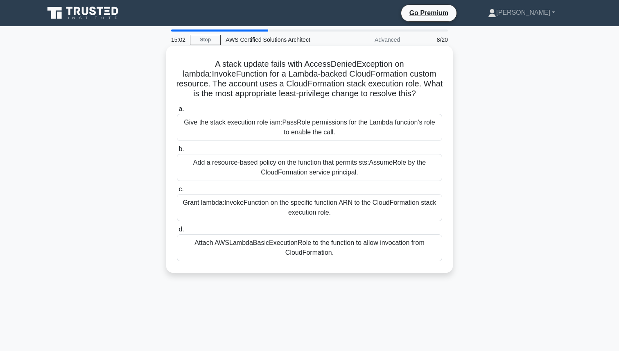
click at [242, 132] on div "Give the stack execution role iam:PassRole permissions for the Lambda function’…" at bounding box center [309, 127] width 265 height 27
click at [177, 112] on input "a. Give the stack execution role iam:PassRole permissions for the Lambda functi…" at bounding box center [177, 108] width 0 height 5
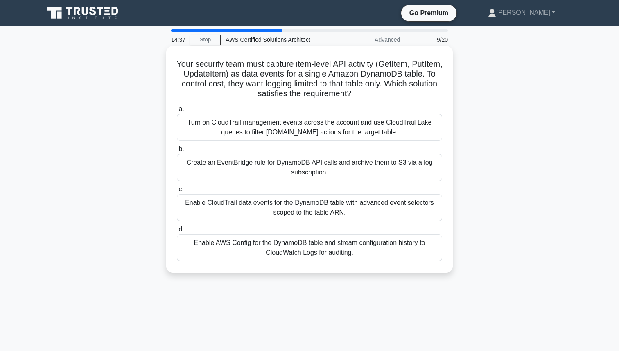
click at [237, 203] on div "Enable CloudTrail data events for the DynamoDB table with advanced event select…" at bounding box center [309, 207] width 265 height 27
click at [177, 192] on input "c. Enable CloudTrail data events for the DynamoDB table with advanced event sel…" at bounding box center [177, 189] width 0 height 5
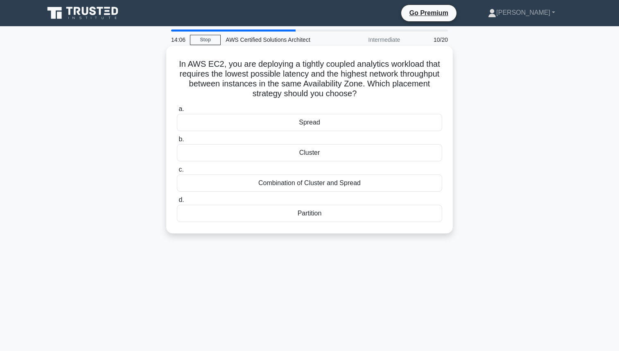
copy h5 "In AWS EC2, you are deploying a tightly coupled analytics workload that require…"
drag, startPoint x: 396, startPoint y: 93, endPoint x: 176, endPoint y: 61, distance: 221.4
click at [176, 61] on h5 "In AWS EC2, you are deploying a tightly coupled analytics workload that require…" at bounding box center [309, 79] width 267 height 40
click at [314, 158] on div "Cluster" at bounding box center [309, 152] width 265 height 17
click at [177, 142] on input "b. Cluster" at bounding box center [177, 139] width 0 height 5
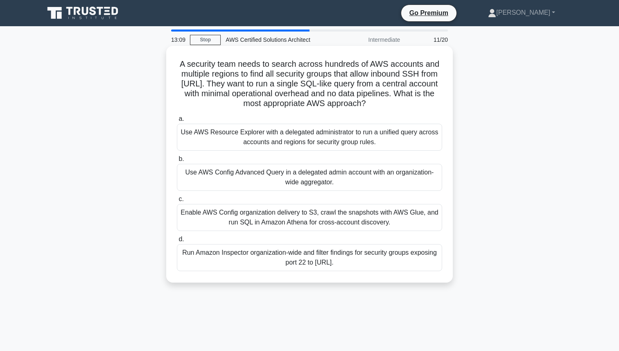
click at [319, 141] on div "Use AWS Resource Explorer with a delegated administrator to run a unified query…" at bounding box center [309, 137] width 265 height 27
click at [177, 122] on input "a. Use AWS Resource Explorer with a delegated administrator to run a unified qu…" at bounding box center [177, 118] width 0 height 5
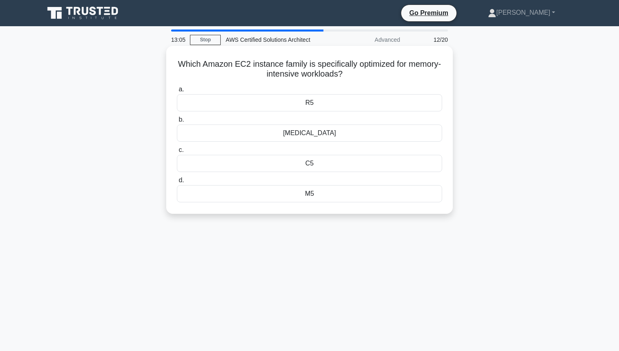
click at [298, 195] on div "M5" at bounding box center [309, 193] width 265 height 17
click at [177, 183] on input "d. M5" at bounding box center [177, 180] width 0 height 5
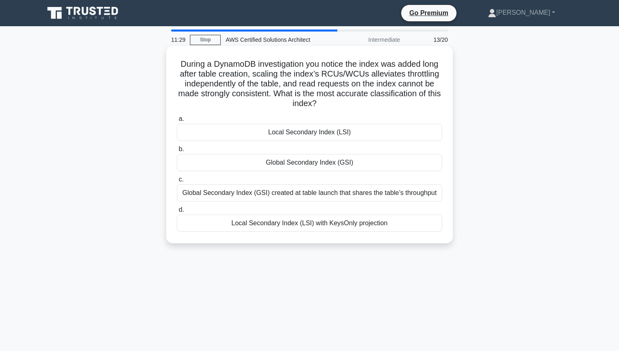
click at [247, 228] on div "Local Secondary Index (LSI) with KeysOnly projection" at bounding box center [309, 223] width 265 height 17
click at [177, 213] on input "d. Local Secondary Index (LSI) with KeysOnly projection" at bounding box center [177, 209] width 0 height 5
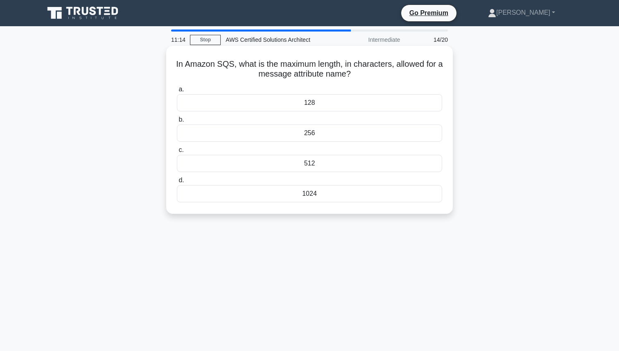
click at [260, 100] on div "128" at bounding box center [309, 102] width 265 height 17
click at [177, 92] on input "a. 128" at bounding box center [177, 89] width 0 height 5
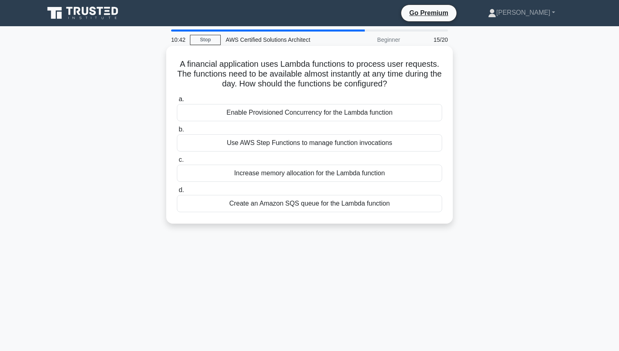
click at [347, 145] on div "Use AWS Step Functions to manage function invocations" at bounding box center [309, 142] width 265 height 17
click at [177, 132] on input "b. Use AWS Step Functions to manage function invocations" at bounding box center [177, 129] width 0 height 5
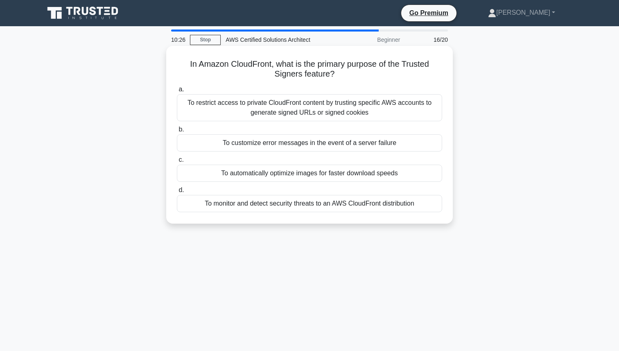
click at [362, 106] on div "To restrict access to private CloudFront content by trusting specific AWS accou…" at bounding box center [309, 107] width 265 height 27
click at [177, 92] on input "a. To restrict access to private CloudFront content by trusting specific AWS ac…" at bounding box center [177, 89] width 0 height 5
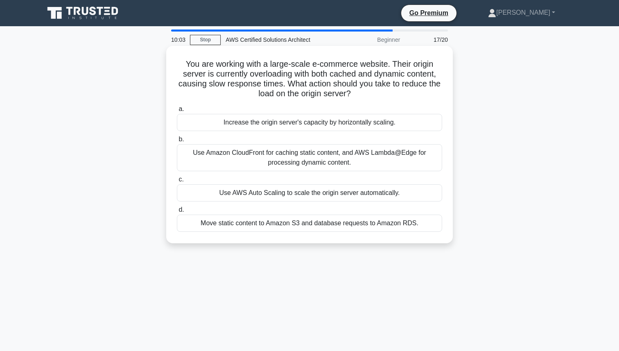
click at [343, 154] on div "Use Amazon CloudFront for caching static content, and AWS Lambda@Edge for proce…" at bounding box center [309, 157] width 265 height 27
click at [177, 142] on input "b. Use Amazon CloudFront for caching static content, and AWS Lambda@Edge for pr…" at bounding box center [177, 139] width 0 height 5
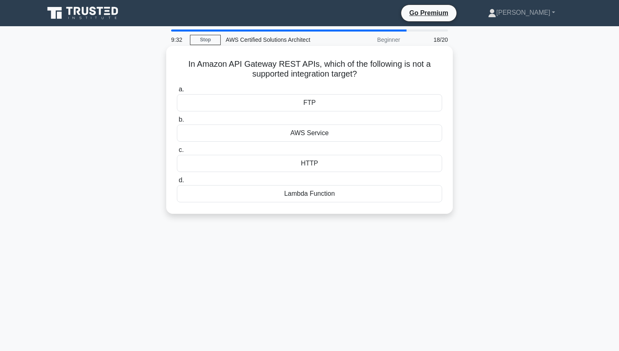
click at [256, 104] on div "FTP" at bounding box center [309, 102] width 265 height 17
click at [177, 92] on input "a. FTP" at bounding box center [177, 89] width 0 height 5
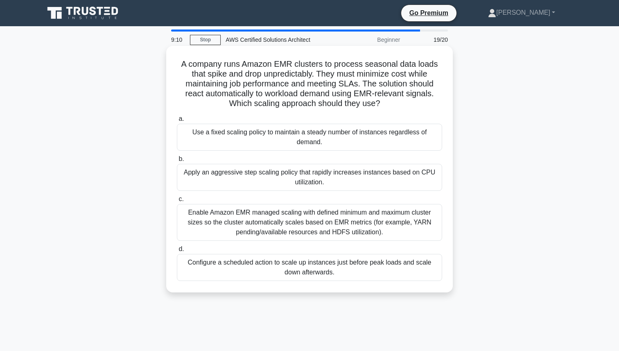
click at [253, 215] on div "Enable Amazon EMR managed scaling with defined minimum and maximum cluster size…" at bounding box center [309, 222] width 265 height 37
click at [177, 202] on input "c. Enable Amazon EMR managed scaling with defined minimum and maximum cluster s…" at bounding box center [177, 199] width 0 height 5
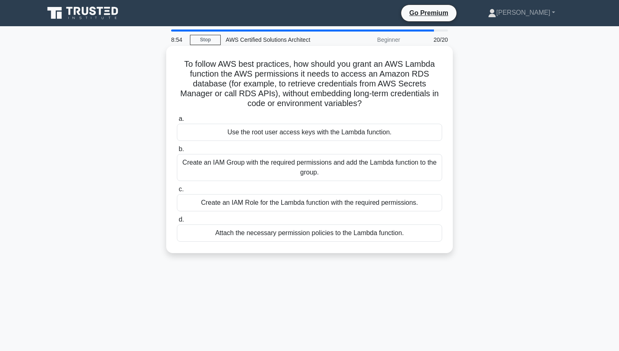
click at [276, 202] on div "Create an IAM Role for the Lambda function with the required permissions." at bounding box center [309, 202] width 265 height 17
click at [177, 192] on input "c. Create an IAM Role for the Lambda function with the required permissions." at bounding box center [177, 189] width 0 height 5
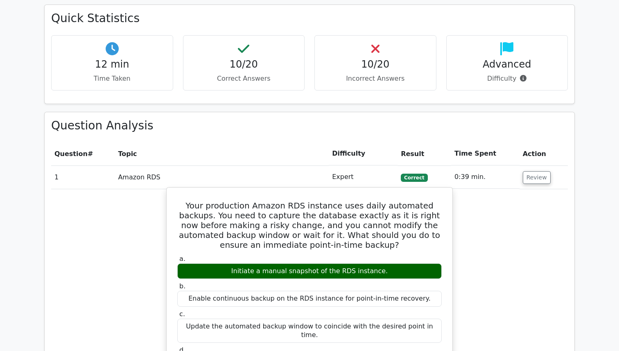
scroll to position [644, 0]
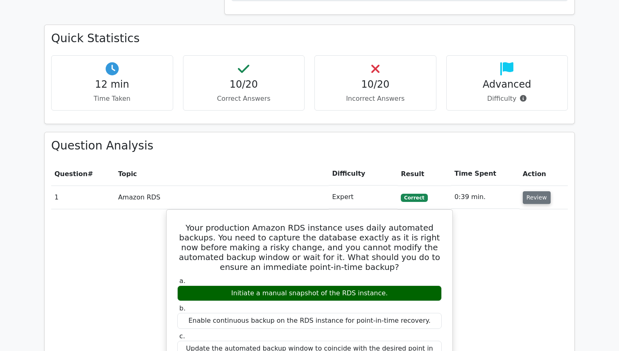
click at [535, 191] on button "Review" at bounding box center [537, 197] width 28 height 13
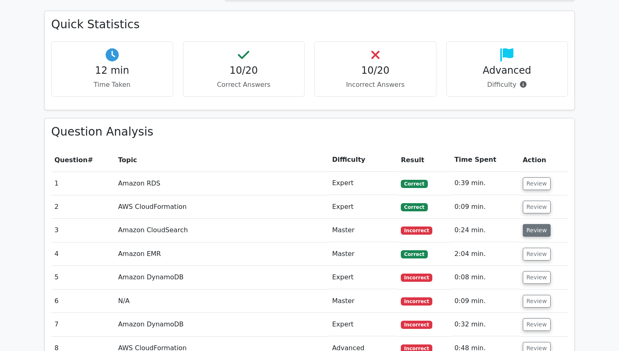
click at [539, 224] on button "Review" at bounding box center [537, 230] width 28 height 13
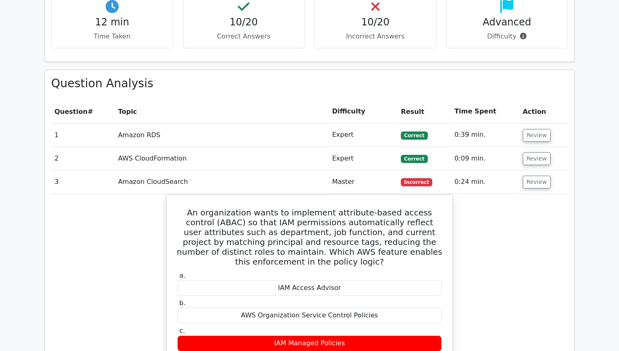
scroll to position [723, 0]
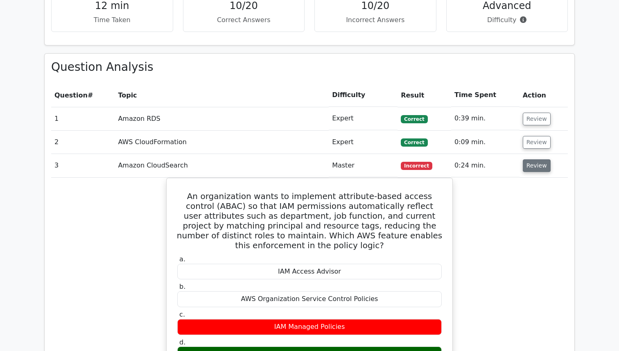
click at [542, 159] on button "Review" at bounding box center [537, 165] width 28 height 13
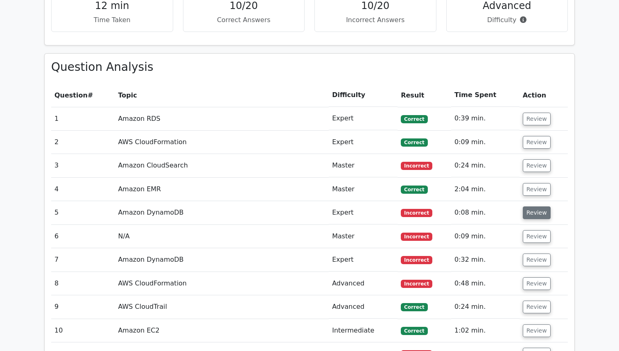
click at [536, 206] on button "Review" at bounding box center [537, 212] width 28 height 13
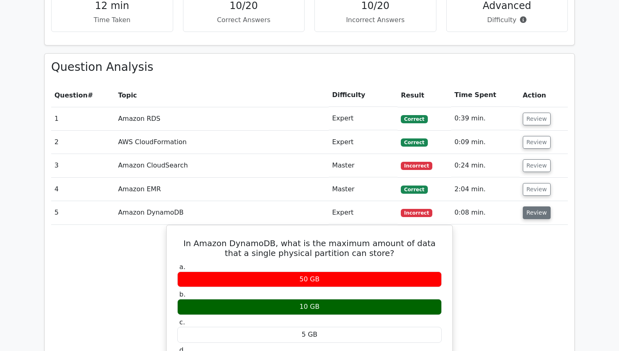
click at [536, 206] on button "Review" at bounding box center [537, 212] width 28 height 13
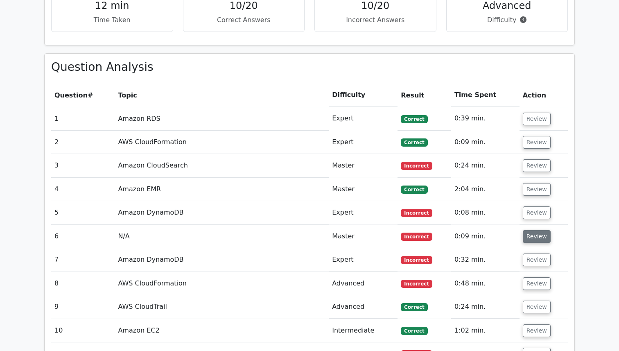
click at [531, 230] on button "Review" at bounding box center [537, 236] width 28 height 13
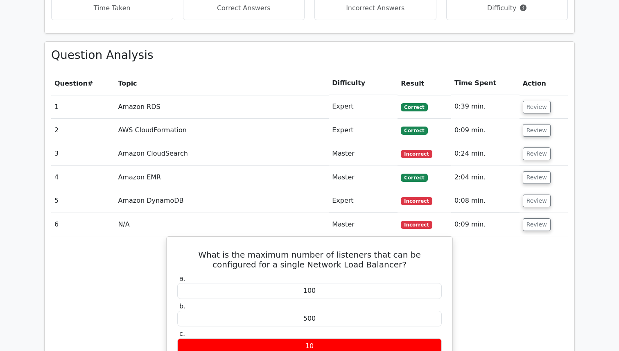
scroll to position [755, 0]
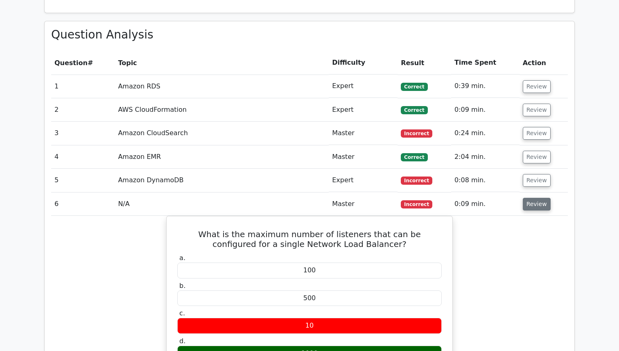
click at [538, 198] on button "Review" at bounding box center [537, 204] width 28 height 13
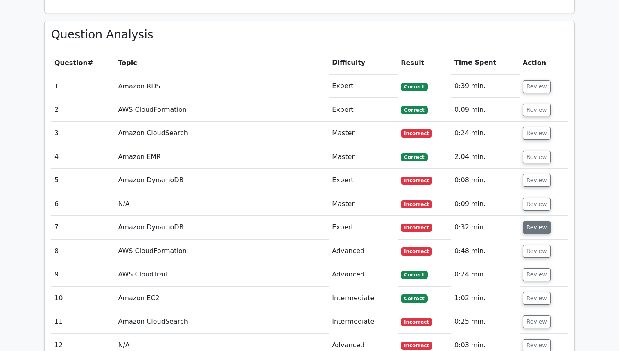
click at [532, 221] on button "Review" at bounding box center [537, 227] width 28 height 13
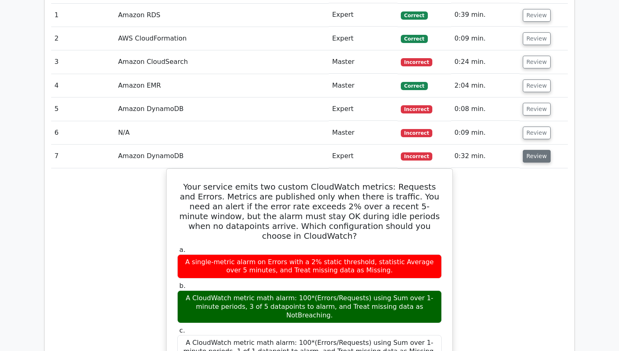
scroll to position [832, 0]
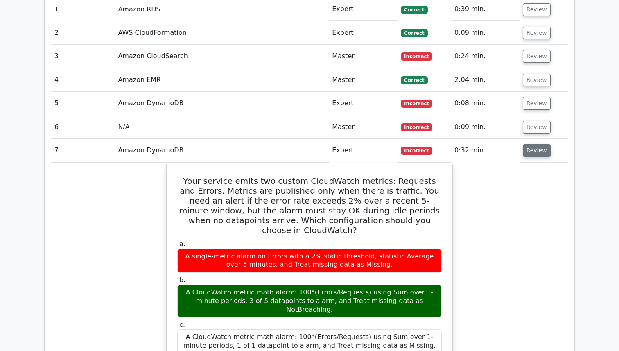
click at [533, 144] on button "Review" at bounding box center [537, 150] width 28 height 13
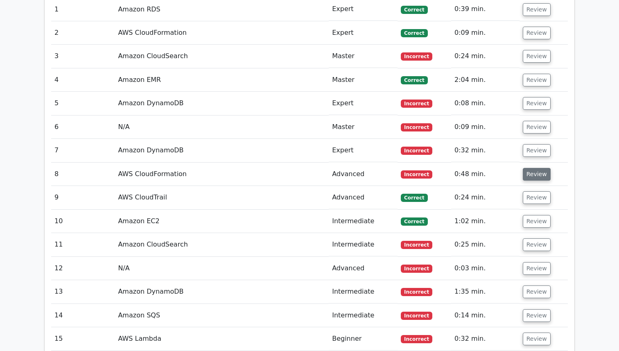
click at [528, 168] on button "Review" at bounding box center [537, 174] width 28 height 13
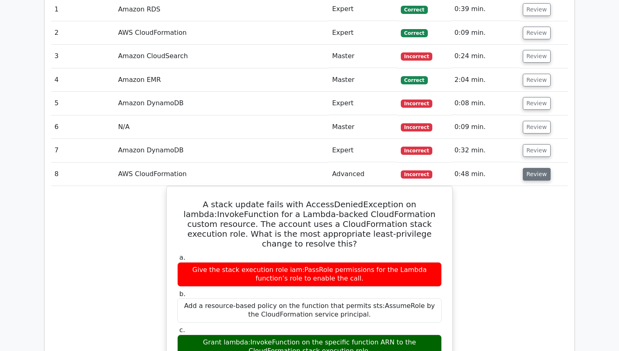
click at [528, 168] on button "Review" at bounding box center [537, 174] width 28 height 13
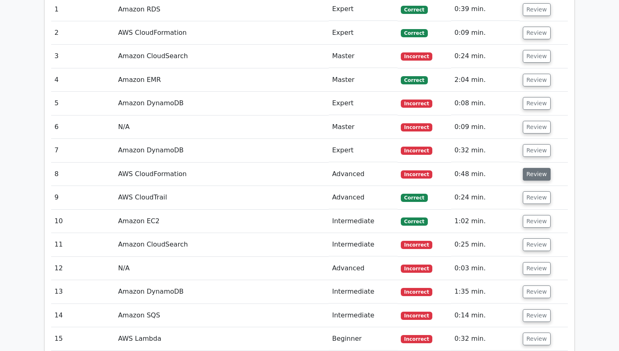
scroll to position [841, 0]
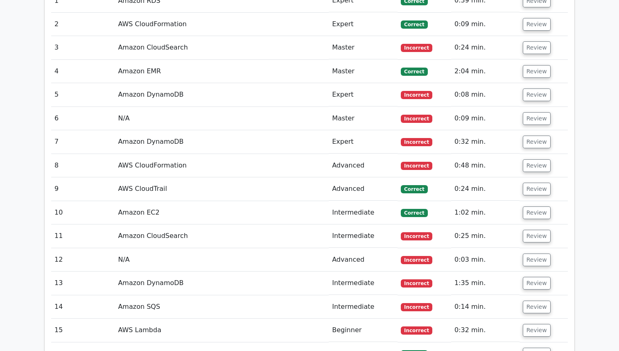
click at [527, 224] on td "Review" at bounding box center [544, 235] width 48 height 23
click at [527, 230] on button "Review" at bounding box center [537, 236] width 28 height 13
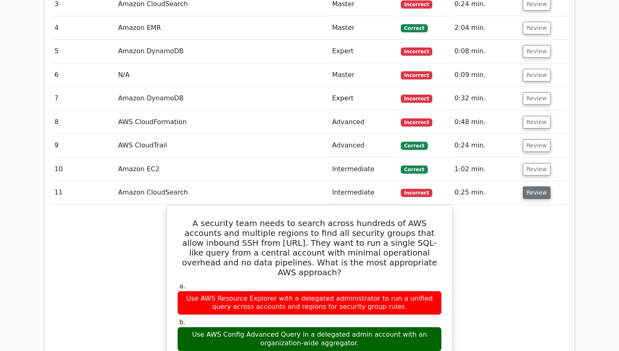
scroll to position [888, 0]
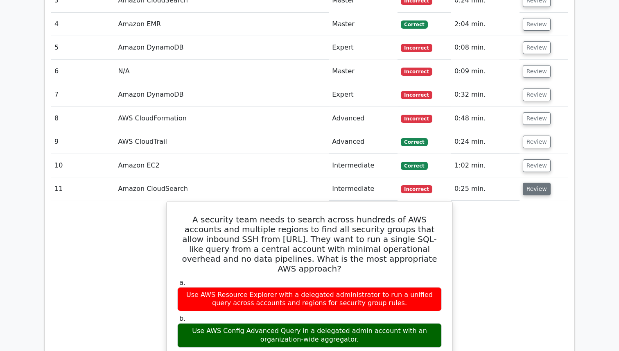
click at [531, 183] on button "Review" at bounding box center [537, 189] width 28 height 13
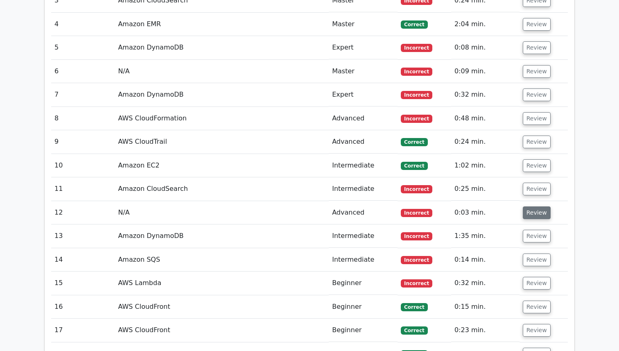
click at [527, 206] on button "Review" at bounding box center [537, 212] width 28 height 13
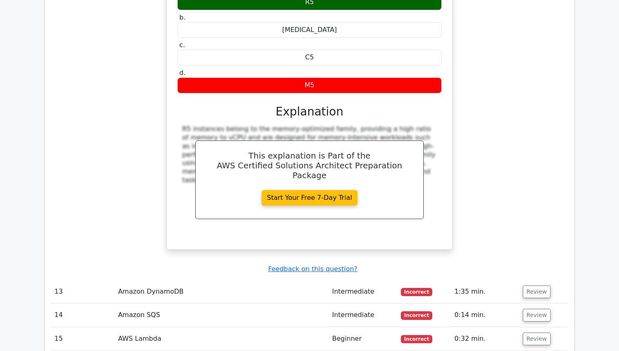
scroll to position [1180, 0]
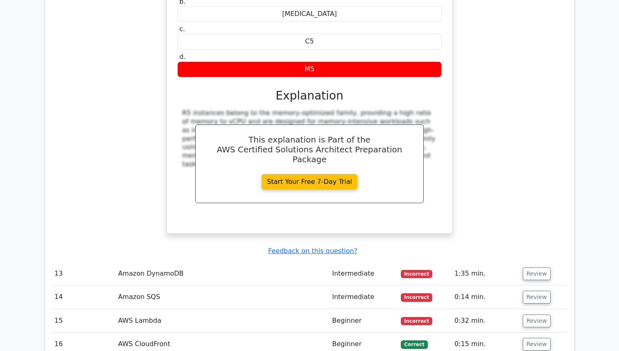
click at [539, 262] on td "Review" at bounding box center [544, 273] width 48 height 23
click at [540, 267] on button "Review" at bounding box center [537, 273] width 28 height 13
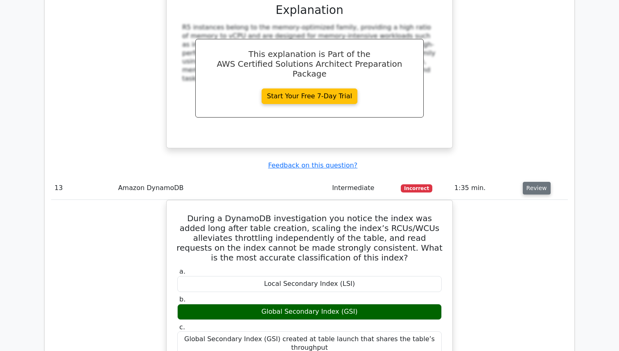
scroll to position [1302, 0]
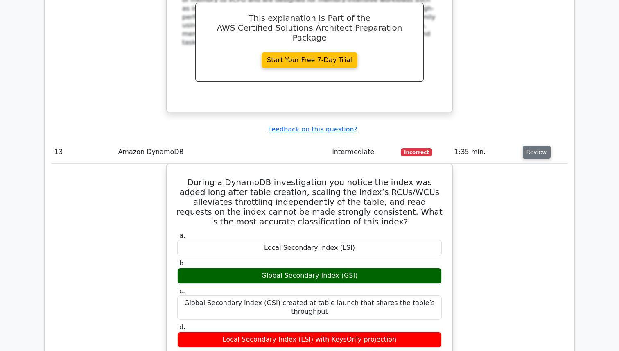
click at [523, 146] on button "Review" at bounding box center [537, 152] width 28 height 13
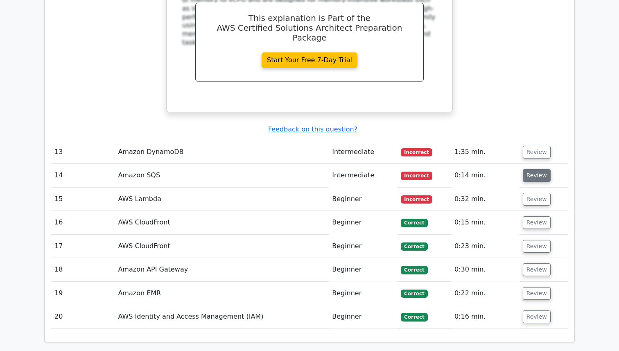
click at [531, 169] on button "Review" at bounding box center [537, 175] width 28 height 13
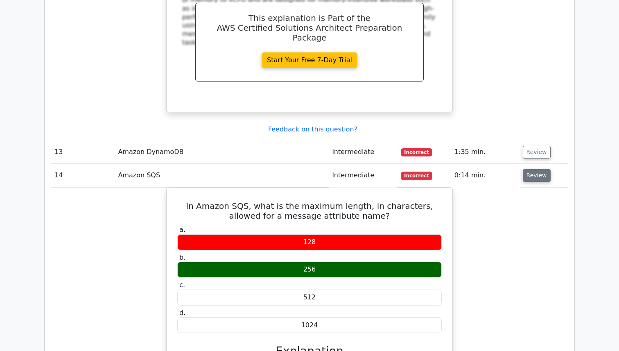
click at [531, 169] on button "Review" at bounding box center [537, 175] width 28 height 13
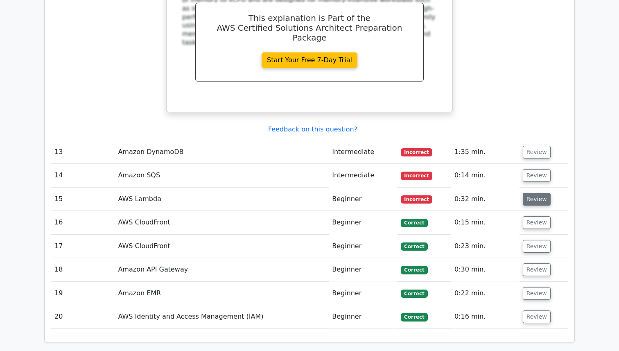
click at [531, 193] on button "Review" at bounding box center [537, 199] width 28 height 13
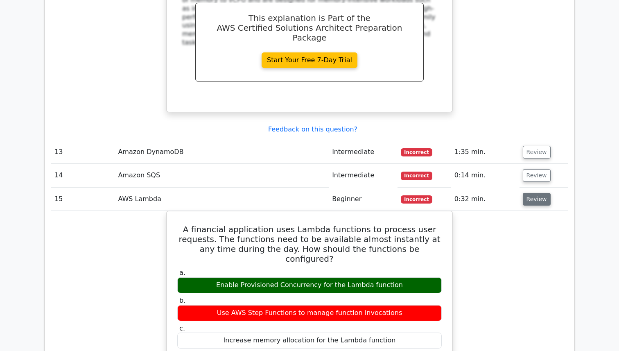
click at [531, 193] on button "Review" at bounding box center [537, 199] width 28 height 13
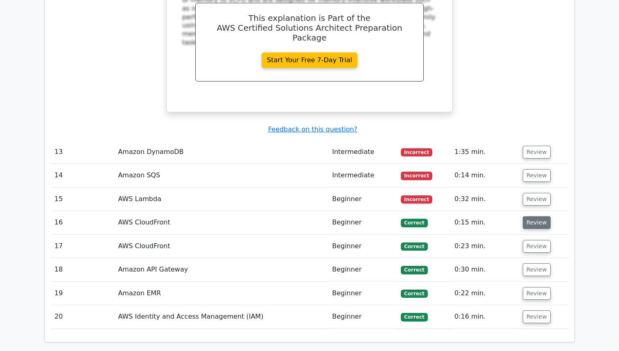
click at [529, 216] on button "Review" at bounding box center [537, 222] width 28 height 13
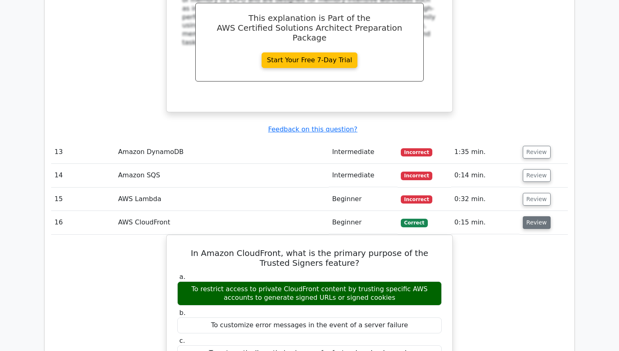
click at [529, 216] on button "Review" at bounding box center [537, 222] width 28 height 13
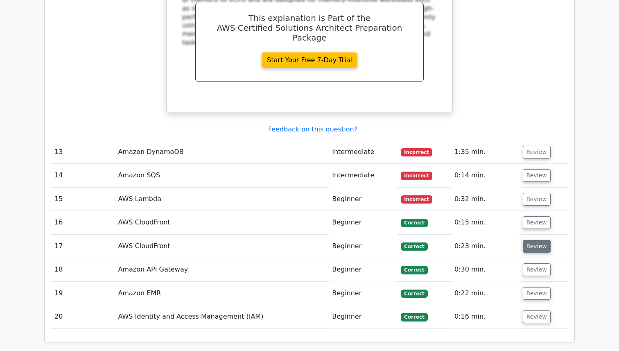
click at [529, 235] on td "Review" at bounding box center [544, 246] width 48 height 23
click at [529, 240] on button "Review" at bounding box center [537, 246] width 28 height 13
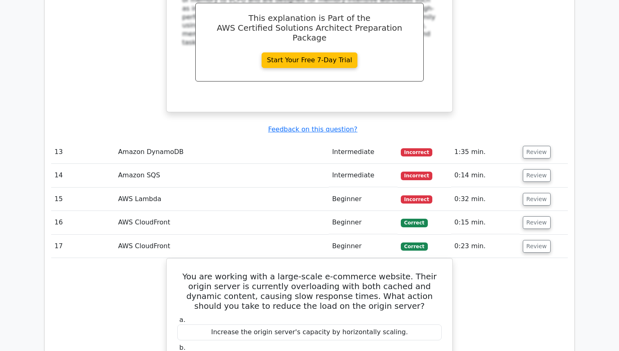
drag, startPoint x: 529, startPoint y: 214, endPoint x: 528, endPoint y: 235, distance: 21.7
click at [529, 240] on button "Review" at bounding box center [537, 246] width 28 height 13
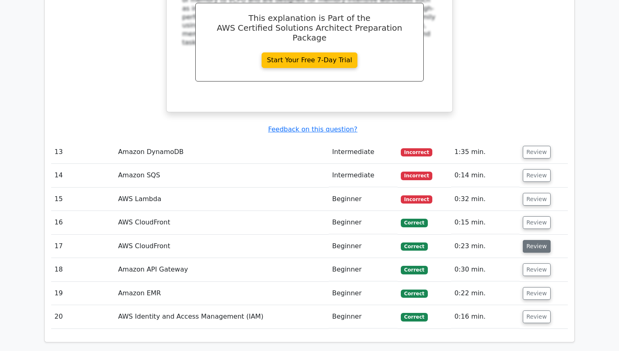
click at [537, 240] on button "Review" at bounding box center [537, 246] width 28 height 13
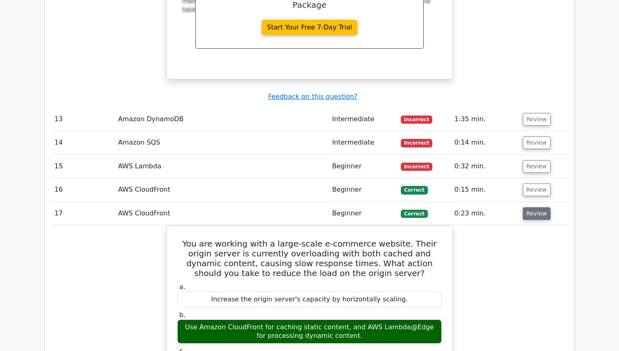
scroll to position [1335, 0]
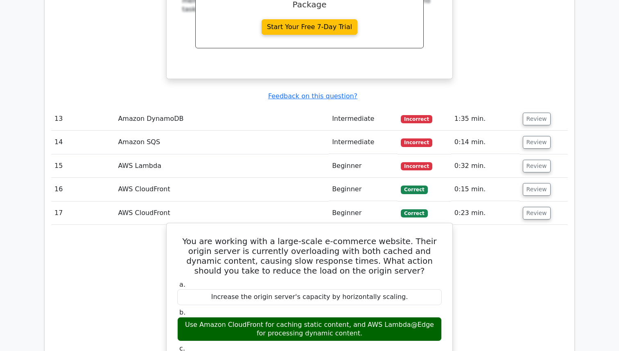
click at [378, 236] on h5 "You are working with a large-scale e-commerce website. Their origin server is c…" at bounding box center [309, 255] width 266 height 39
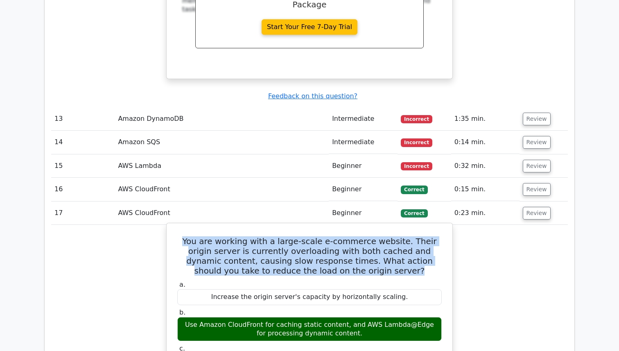
drag, startPoint x: 378, startPoint y: 250, endPoint x: 184, endPoint y: 213, distance: 197.5
copy div "You are working with a large-scale e-commerce website. Their origin server is c…"
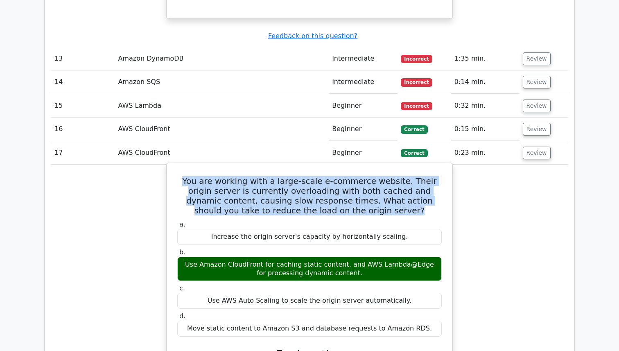
scroll to position [1409, 0]
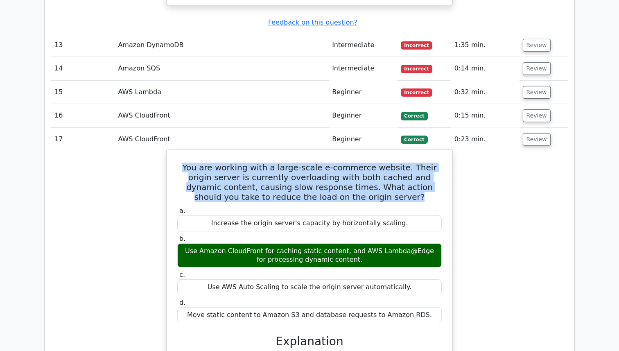
click at [204, 174] on div "You are working with a large-scale e-commerce website. Their origin server is c…" at bounding box center [309, 290] width 279 height 274
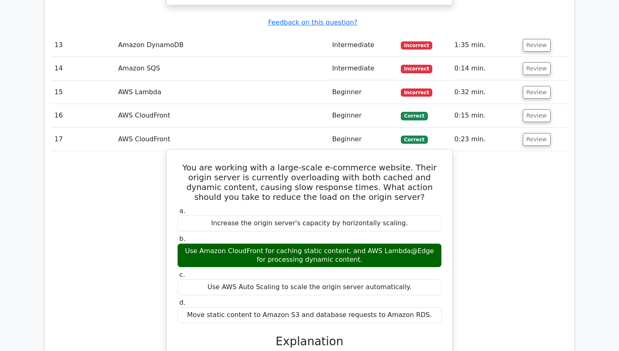
drag, startPoint x: 364, startPoint y: 231, endPoint x: 181, endPoint y: 224, distance: 183.6
click at [181, 243] on div "Use Amazon CloudFront for caching static content, and AWS Lambda@Edge for proce…" at bounding box center [309, 255] width 265 height 25
copy div "Use Amazon CloudFront for caching static content, and AWS Lambda@Edge for proce…"
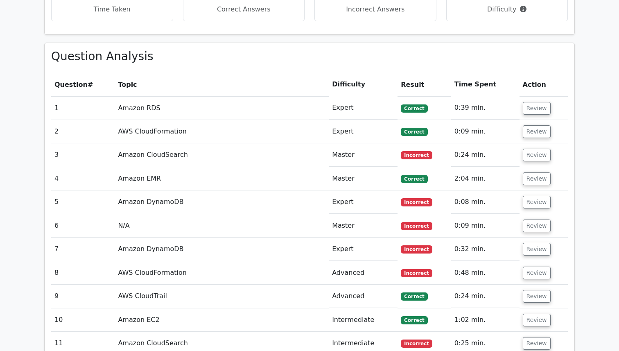
scroll to position [701, 0]
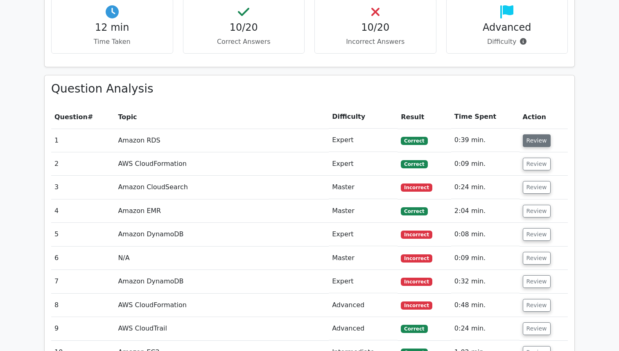
click at [545, 134] on button "Review" at bounding box center [537, 140] width 28 height 13
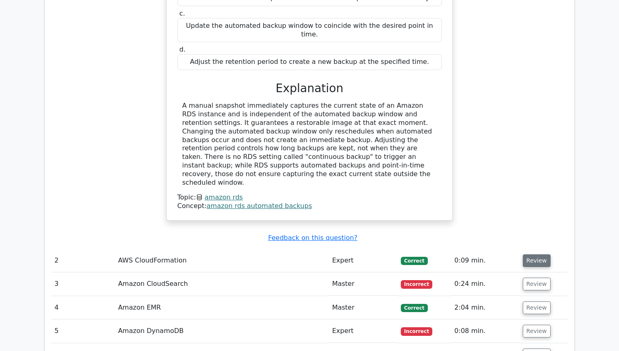
click at [531, 254] on button "Review" at bounding box center [537, 260] width 28 height 13
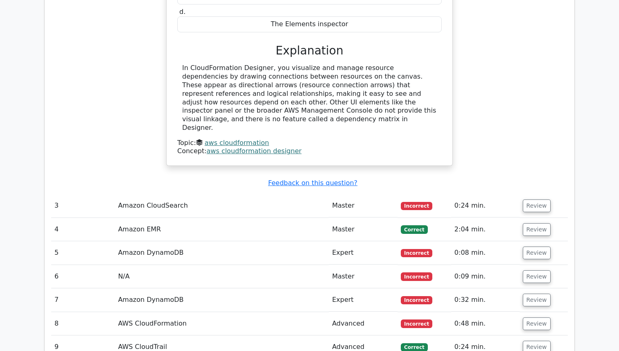
scroll to position [1421, 0]
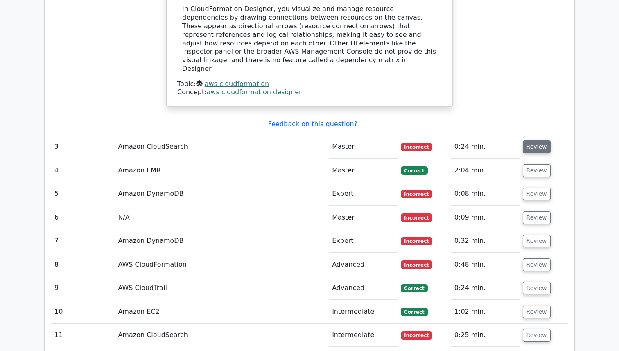
click at [540, 140] on button "Review" at bounding box center [537, 146] width 28 height 13
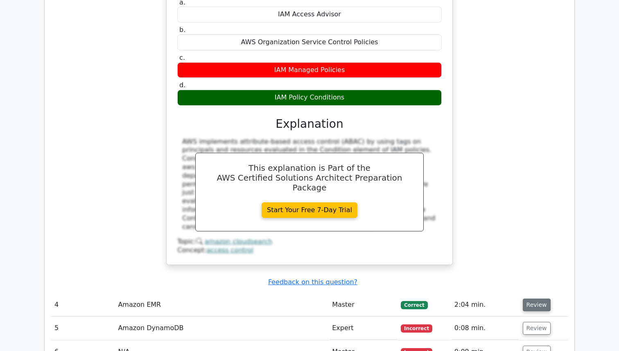
click at [527, 298] on button "Review" at bounding box center [537, 304] width 28 height 13
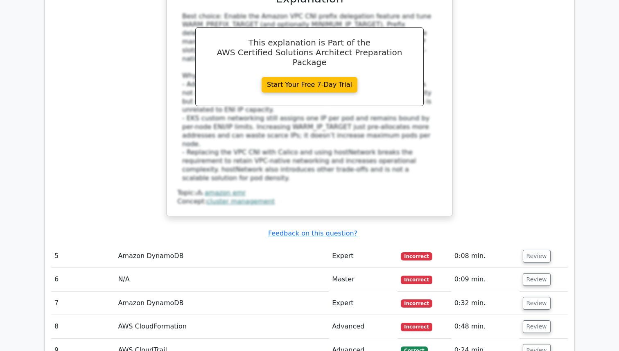
scroll to position [2268, 0]
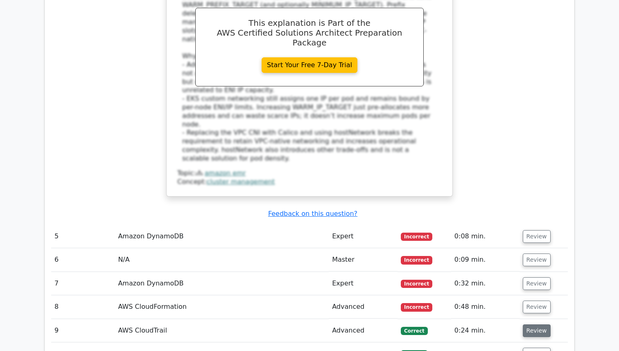
click at [528, 324] on button "Review" at bounding box center [537, 330] width 28 height 13
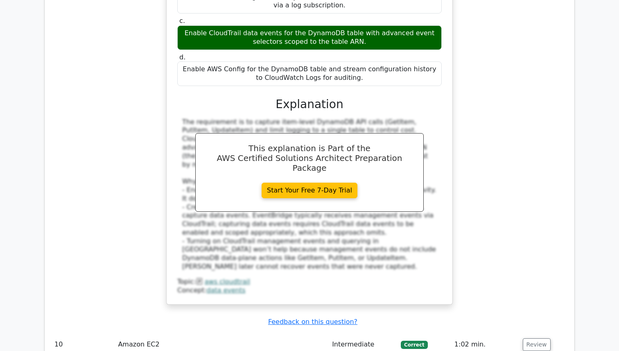
scroll to position [2835, 0]
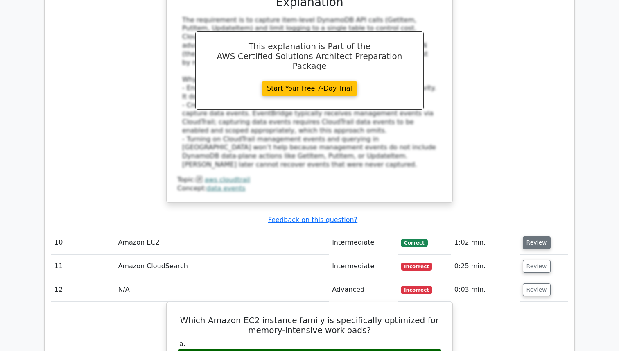
click at [527, 236] on button "Review" at bounding box center [537, 242] width 28 height 13
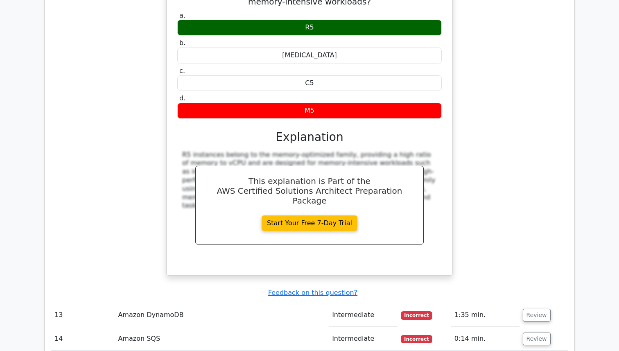
scroll to position [3549, 0]
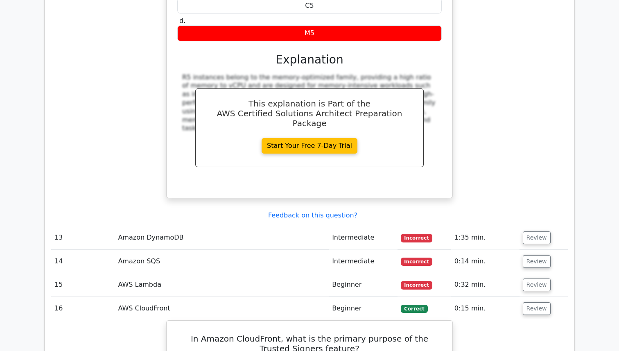
scroll to position [3566, 0]
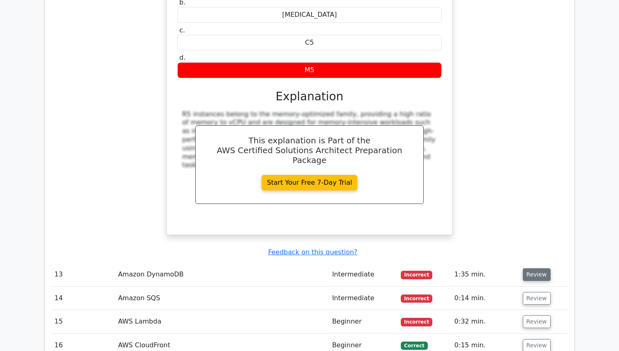
click at [533, 268] on button "Review" at bounding box center [537, 274] width 28 height 13
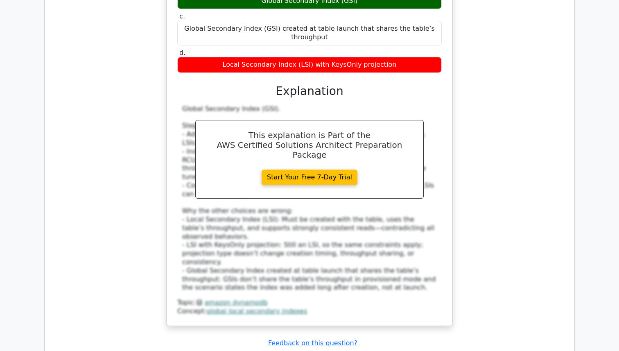
scroll to position [3995, 0]
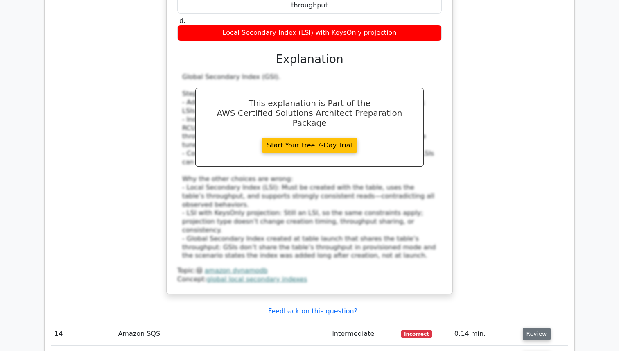
click at [534, 328] on button "Review" at bounding box center [537, 334] width 28 height 13
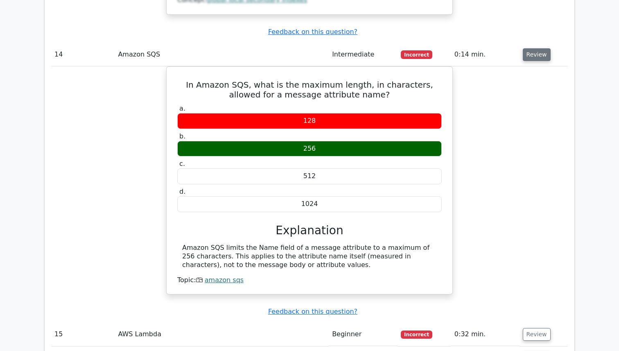
scroll to position [4309, 0]
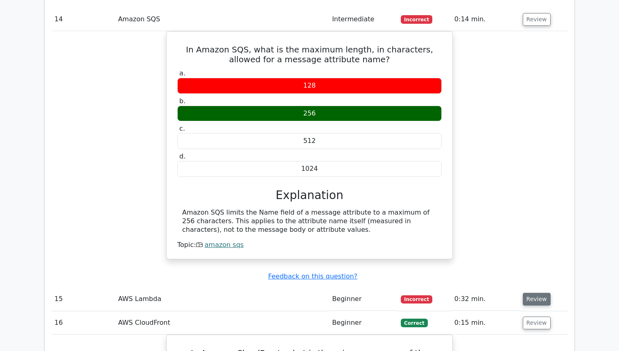
click at [545, 293] on button "Review" at bounding box center [537, 299] width 28 height 13
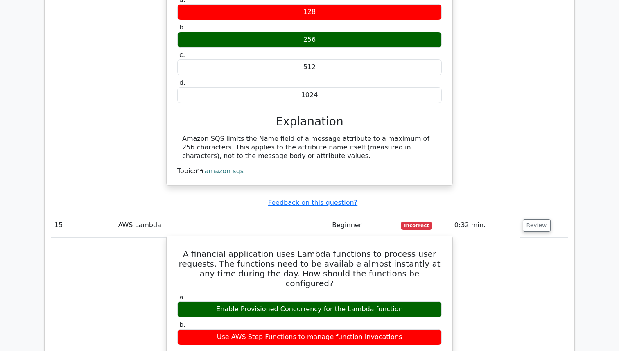
scroll to position [4366, 0]
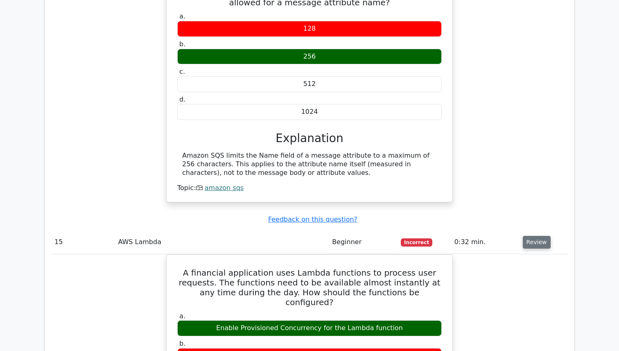
click at [523, 236] on button "Review" at bounding box center [537, 242] width 28 height 13
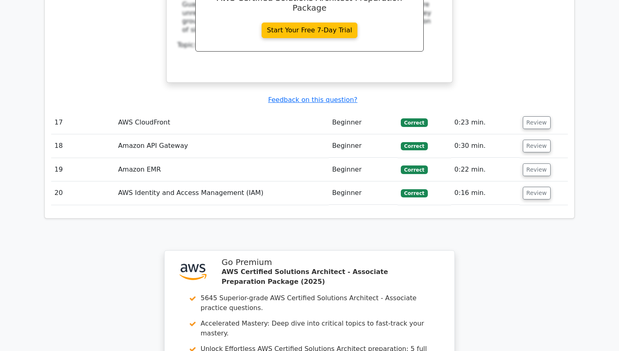
scroll to position [4868, 0]
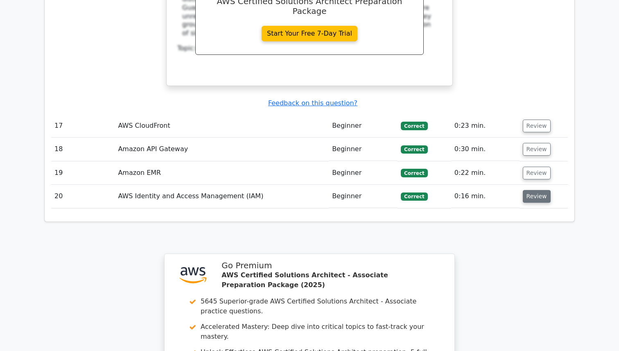
click at [545, 190] on button "Review" at bounding box center [537, 196] width 28 height 13
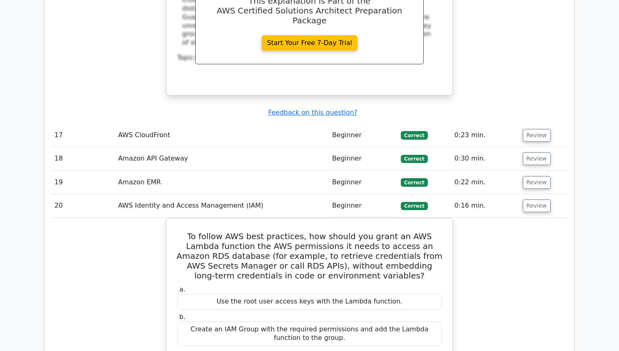
scroll to position [4855, 0]
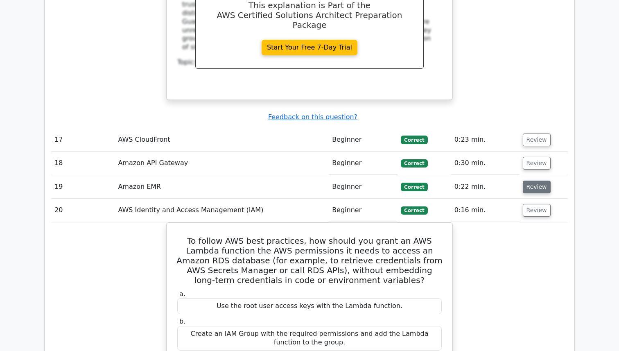
click at [542, 181] on button "Review" at bounding box center [537, 187] width 28 height 13
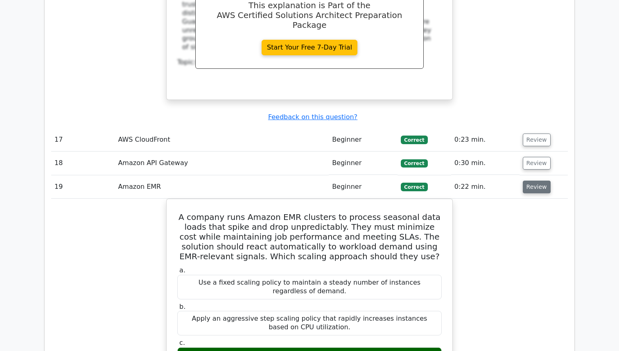
scroll to position [4843, 0]
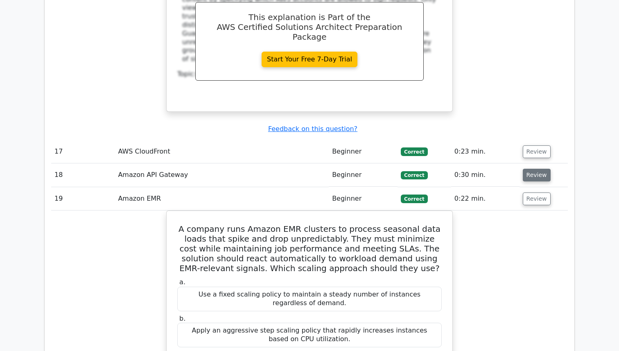
click at [544, 169] on button "Review" at bounding box center [537, 175] width 28 height 13
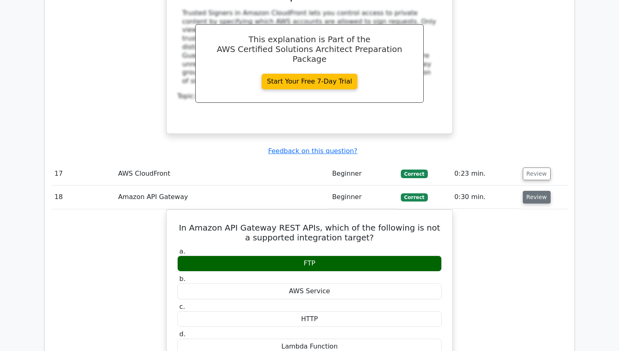
scroll to position [4815, 0]
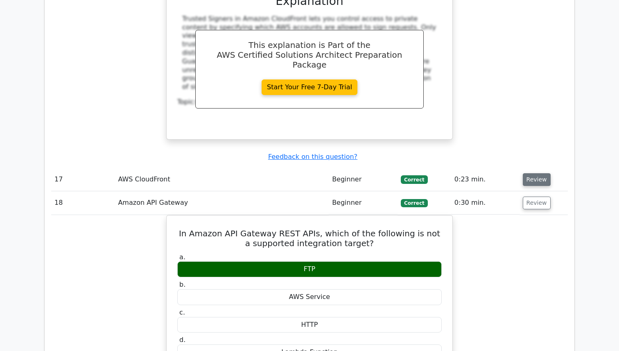
click at [536, 173] on button "Review" at bounding box center [537, 179] width 28 height 13
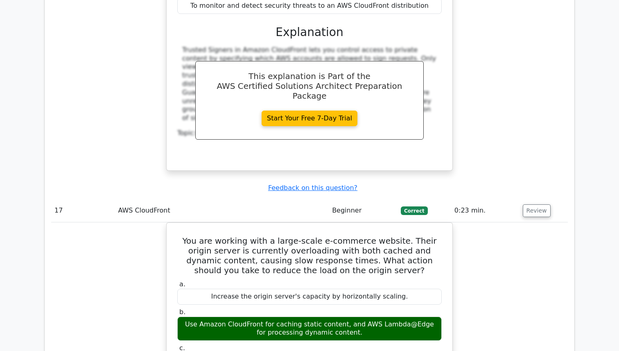
scroll to position [4782, 0]
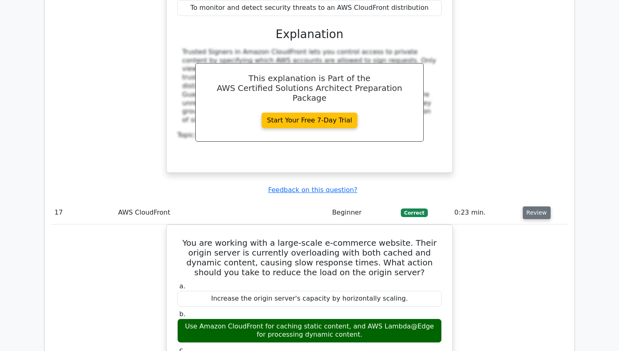
click at [538, 206] on button "Review" at bounding box center [537, 212] width 28 height 13
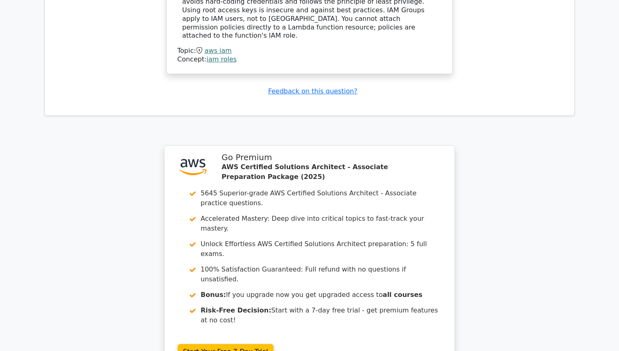
scroll to position [6078, 0]
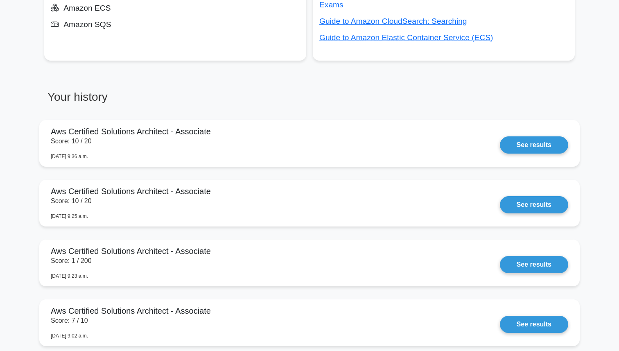
scroll to position [609, 0]
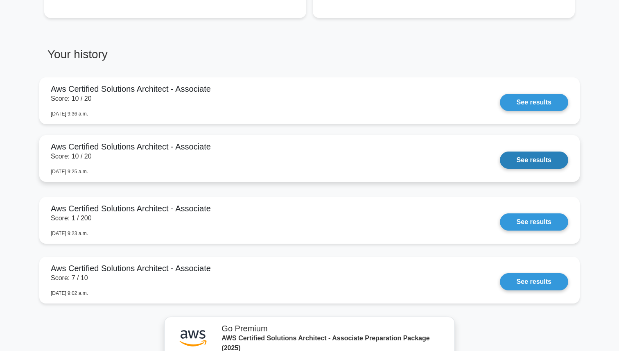
click at [516, 157] on link "See results" at bounding box center [534, 159] width 68 height 17
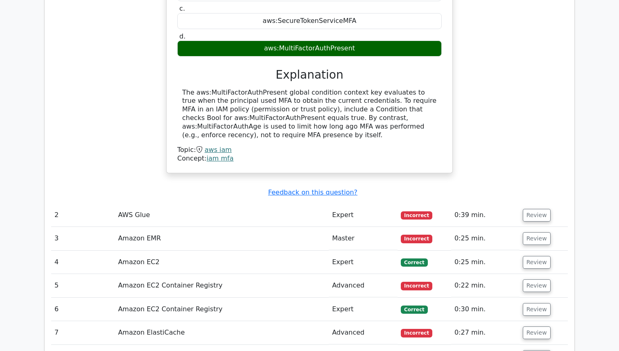
scroll to position [1029, 0]
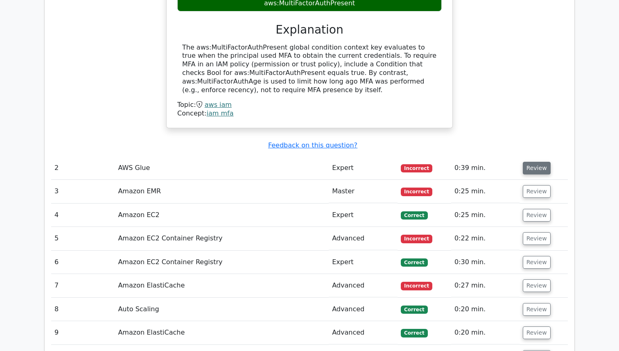
click at [534, 162] on button "Review" at bounding box center [537, 168] width 28 height 13
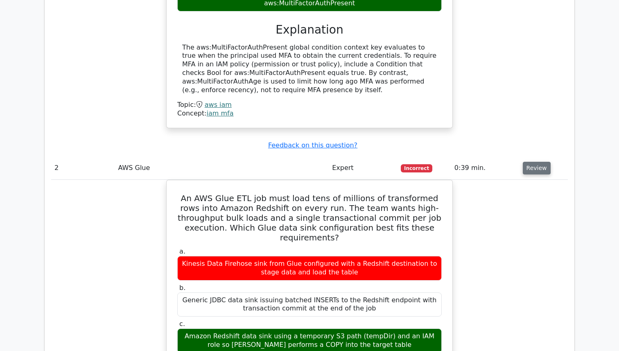
click at [534, 162] on button "Review" at bounding box center [537, 168] width 28 height 13
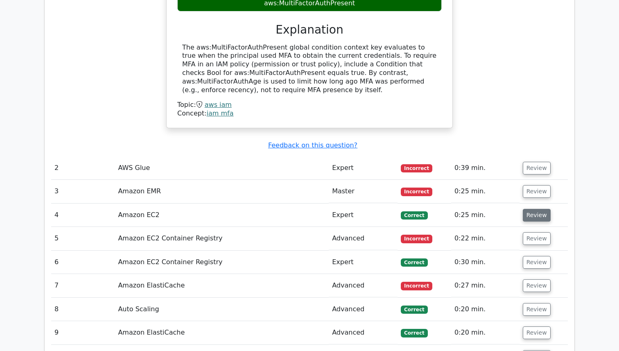
click at [542, 209] on button "Review" at bounding box center [537, 215] width 28 height 13
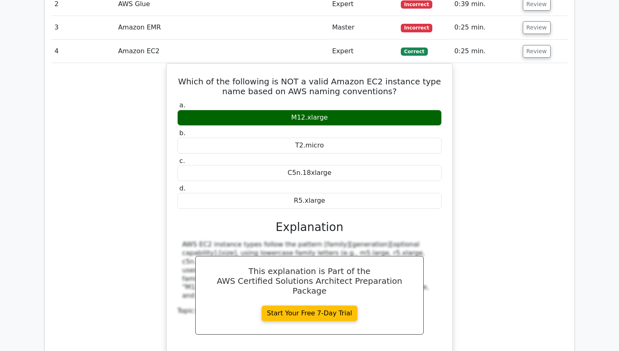
scroll to position [1189, 0]
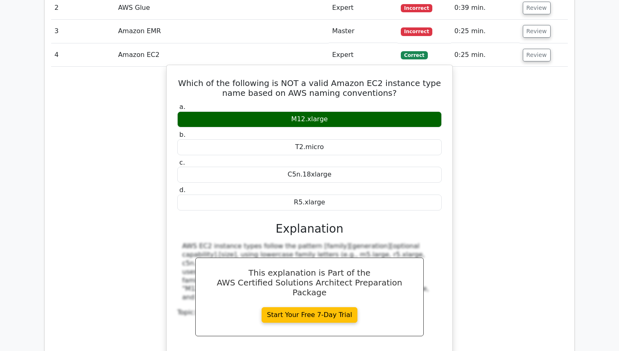
copy div "Which of the following is NOT a valid Amazon EC2 instance type name based on AW…"
drag, startPoint x: 362, startPoint y: 93, endPoint x: 167, endPoint y: 50, distance: 200.3
click at [167, 65] on div "Which of the following is NOT a valid Amazon EC2 instance type name based on AW…" at bounding box center [309, 216] width 287 height 302
drag, startPoint x: 333, startPoint y: 181, endPoint x: 179, endPoint y: 58, distance: 197.5
click at [179, 68] on div "Which of the following is NOT a valid Amazon EC2 instance type name based on AW…" at bounding box center [309, 215] width 279 height 295
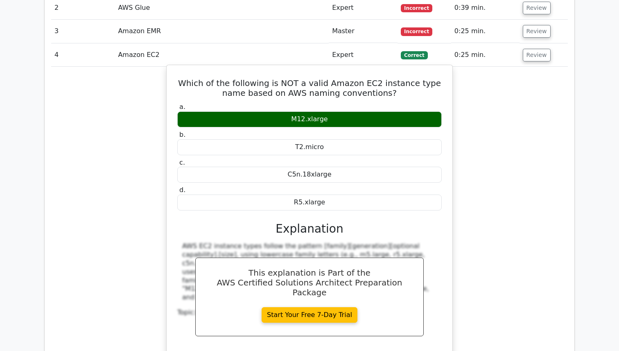
copy div "Which of the following is NOT a valid Amazon EC2 instance type name based on AW…"
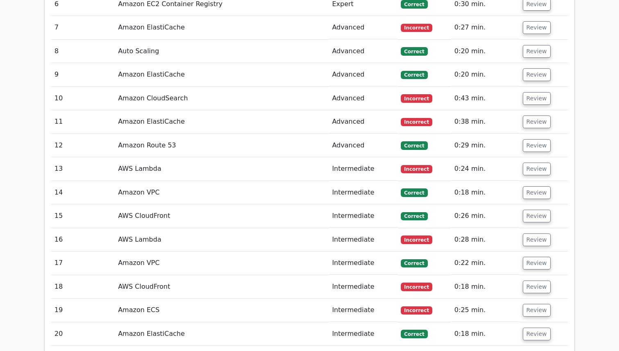
scroll to position [1988, 0]
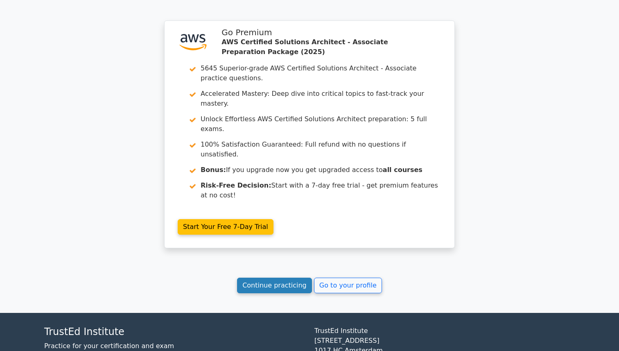
click at [296, 278] on link "Continue practicing" at bounding box center [274, 286] width 75 height 16
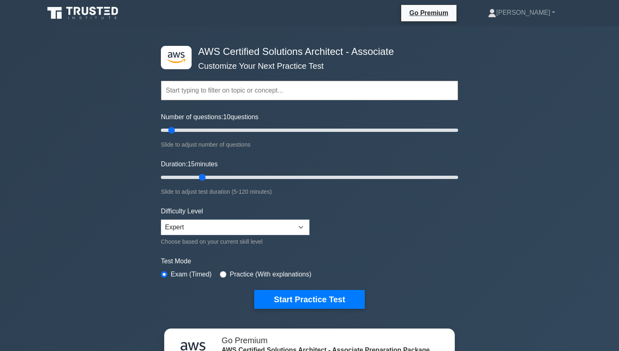
drag, startPoint x: 174, startPoint y: 177, endPoint x: 199, endPoint y: 176, distance: 24.2
type input "20"
click at [199, 176] on input "Duration: 15 minutes" at bounding box center [309, 177] width 297 height 10
click at [172, 134] on input "Number of questions: 10 questions" at bounding box center [309, 130] width 297 height 10
drag, startPoint x: 172, startPoint y: 134, endPoint x: 188, endPoint y: 133, distance: 16.9
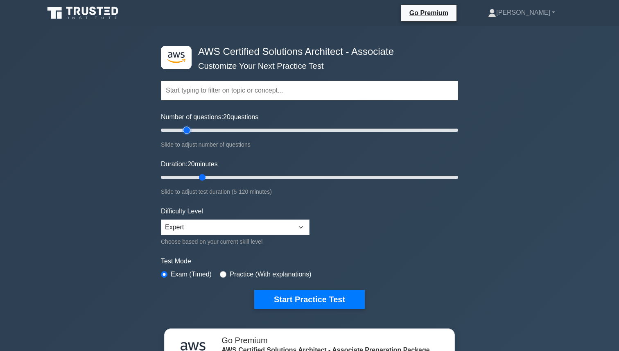
type input "20"
click at [188, 133] on input "Number of questions: 20 questions" at bounding box center [309, 130] width 297 height 10
click at [286, 293] on button "Start Practice Test" at bounding box center [309, 299] width 111 height 19
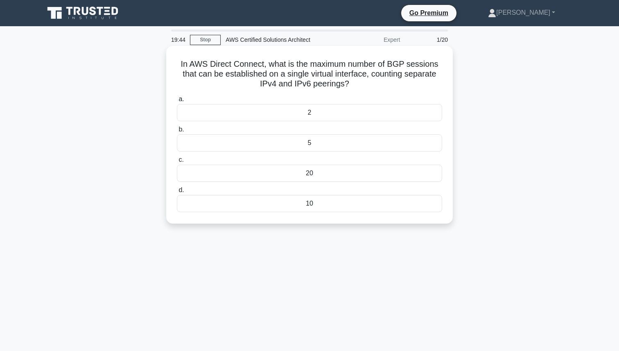
click at [244, 142] on div "5" at bounding box center [309, 142] width 265 height 17
click at [177, 132] on input "b. 5" at bounding box center [177, 129] width 0 height 5
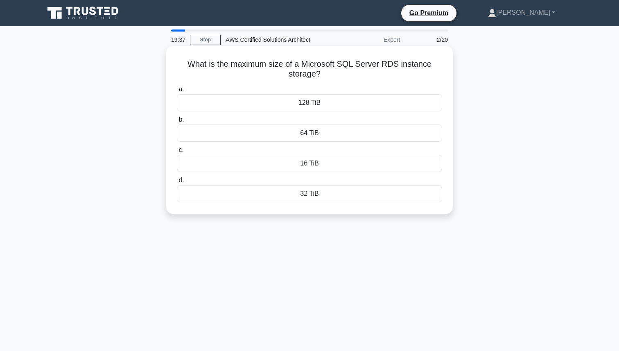
click at [274, 197] on div "32 TiB" at bounding box center [309, 193] width 265 height 17
click at [177, 183] on input "d. 32 TiB" at bounding box center [177, 180] width 0 height 5
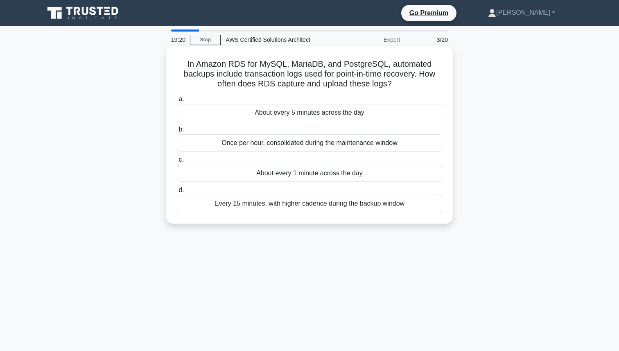
click at [305, 142] on div "Once per hour, consolidated during the maintenance window" at bounding box center [309, 142] width 265 height 17
click at [177, 132] on input "b. Once per hour, consolidated during the maintenance window" at bounding box center [177, 129] width 0 height 5
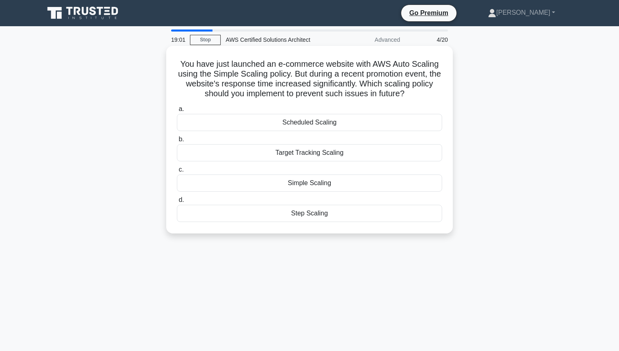
click at [292, 122] on div "Scheduled Scaling" at bounding box center [309, 122] width 265 height 17
click at [177, 112] on input "a. Scheduled Scaling" at bounding box center [177, 108] width 0 height 5
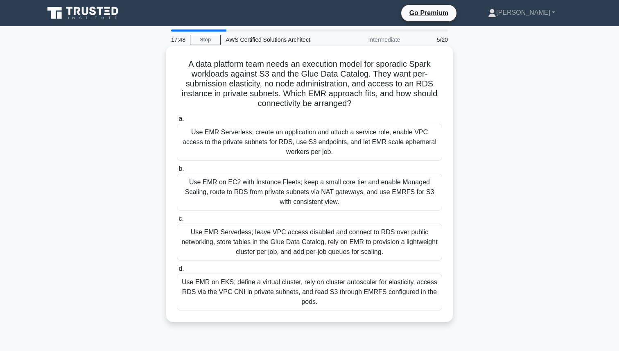
click at [312, 143] on div "Use EMR Serverless; create an application and attach a service role, enable VPC…" at bounding box center [309, 142] width 265 height 37
click at [177, 122] on input "a. Use EMR Serverless; create an application and attach a service role, enable …" at bounding box center [177, 118] width 0 height 5
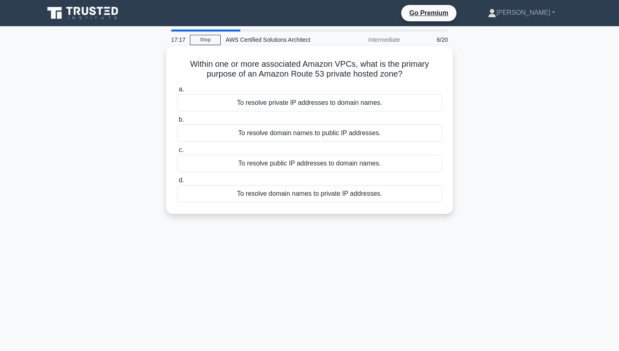
click at [299, 189] on div "To resolve domain names to private IP addresses." at bounding box center [309, 193] width 265 height 17
click at [177, 183] on input "d. To resolve domain names to private IP addresses." at bounding box center [177, 180] width 0 height 5
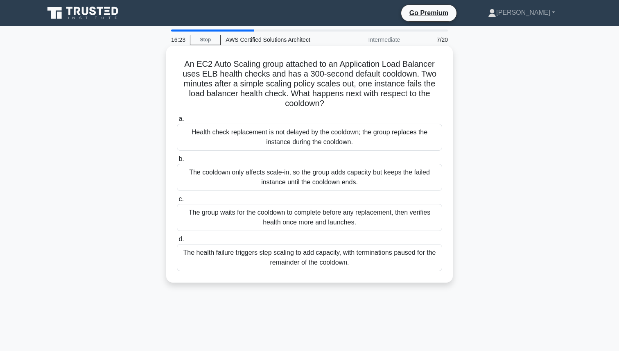
click at [300, 217] on div "The group waits for the cooldown to complete before any replacement, then verif…" at bounding box center [309, 217] width 265 height 27
click at [177, 202] on input "c. The group waits for the cooldown to complete before any replacement, then ve…" at bounding box center [177, 199] width 0 height 5
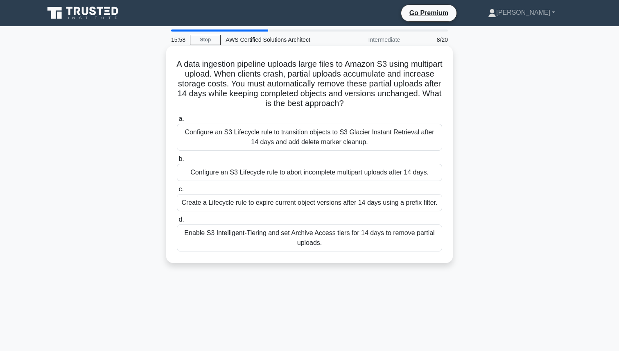
click at [335, 166] on div "Configure an S3 Lifecycle rule to abort incomplete multipart uploads after 14 d…" at bounding box center [309, 172] width 265 height 17
click at [177, 162] on input "b. Configure an S3 Lifecycle rule to abort incomplete multipart uploads after 1…" at bounding box center [177, 158] width 0 height 5
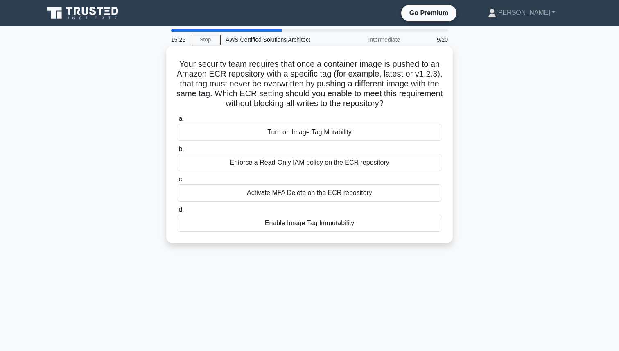
click at [281, 221] on div "Enable Image Tag Immutability" at bounding box center [309, 223] width 265 height 17
click at [177, 213] on input "d. Enable Image Tag Immutability" at bounding box center [177, 209] width 0 height 5
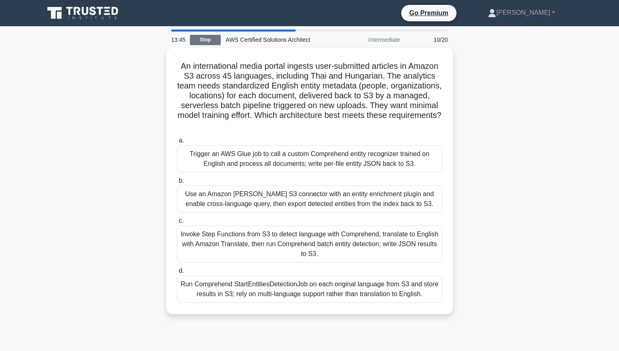
click at [201, 43] on link "Stop" at bounding box center [205, 40] width 31 height 10
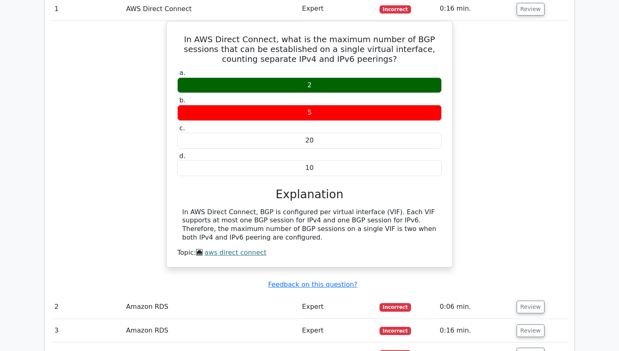
scroll to position [395, 0]
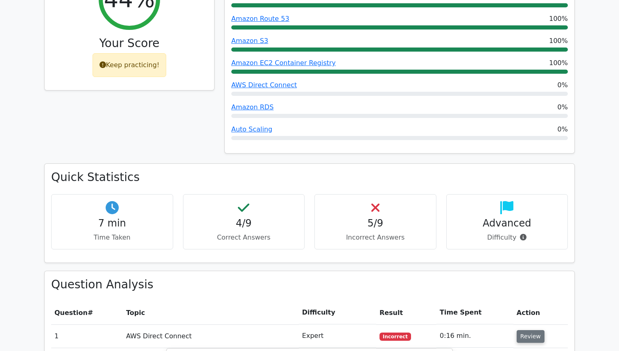
click at [531, 330] on button "Review" at bounding box center [531, 336] width 28 height 13
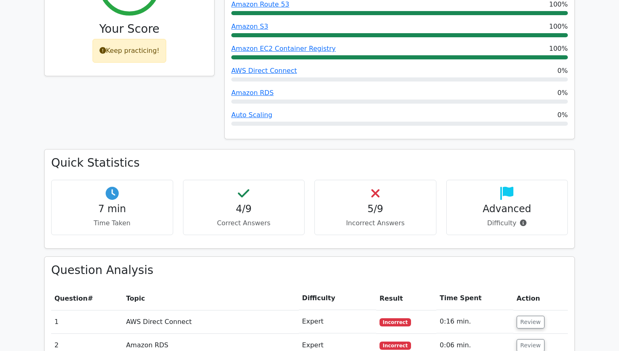
click at [531, 310] on td "Review" at bounding box center [540, 321] width 54 height 23
click at [531, 316] on button "Review" at bounding box center [531, 322] width 28 height 13
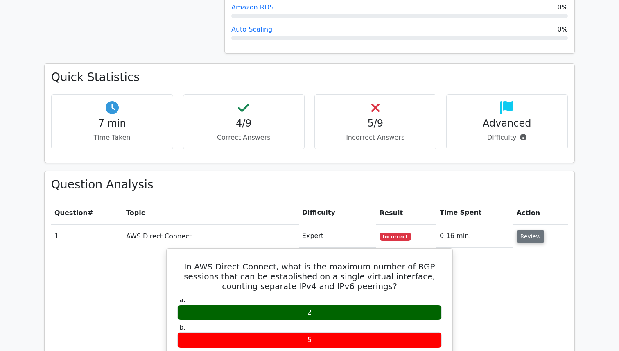
scroll to position [501, 0]
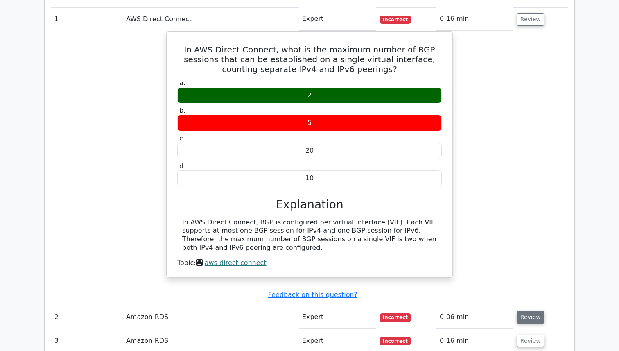
click at [526, 311] on button "Review" at bounding box center [531, 317] width 28 height 13
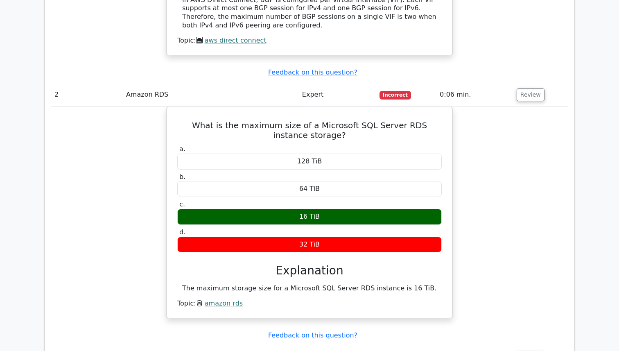
click at [520, 350] on button "Review" at bounding box center [531, 357] width 28 height 13
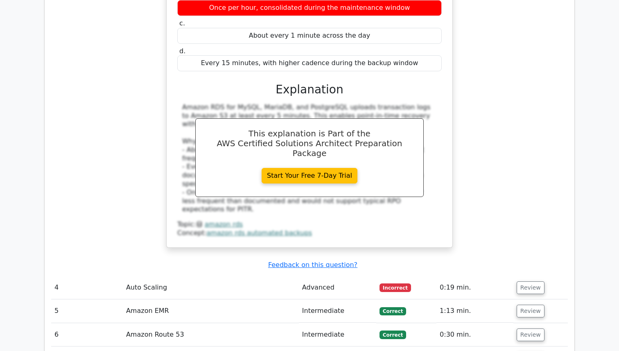
scroll to position [1372, 0]
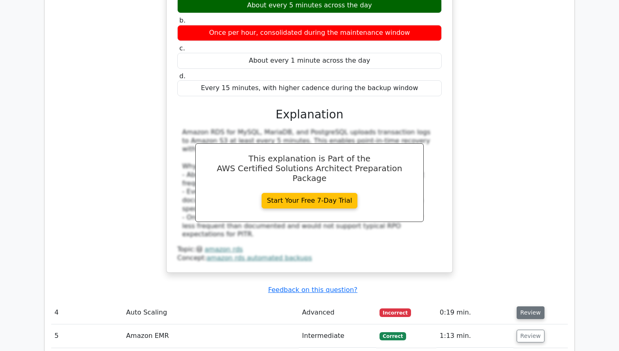
click at [527, 306] on button "Review" at bounding box center [531, 312] width 28 height 13
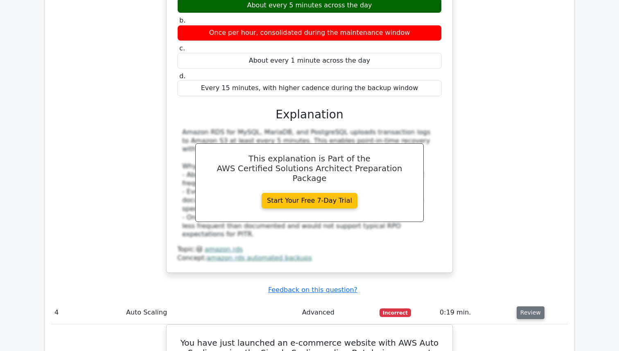
scroll to position [1470, 0]
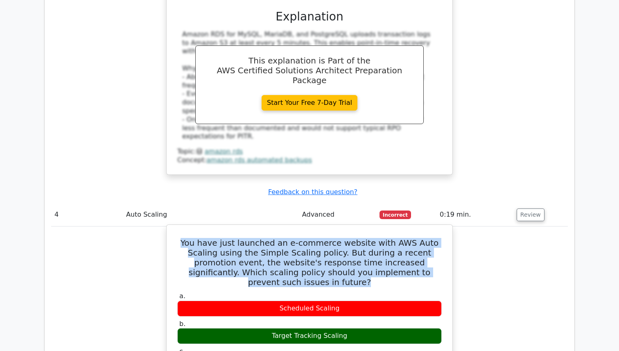
drag, startPoint x: 417, startPoint y: 222, endPoint x: 180, endPoint y: 194, distance: 239.1
click at [180, 238] on h5 "You have just launched an e-commerce website with AWS Auto Scaling using the Si…" at bounding box center [309, 262] width 266 height 49
copy h5 "You have just launched an e-commerce website with AWS Auto Scaling using the Si…"
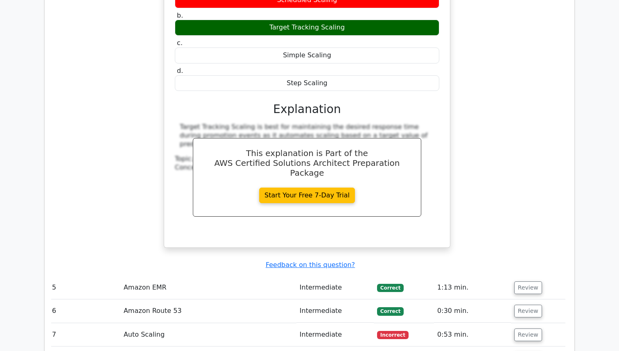
scroll to position [1768, 0]
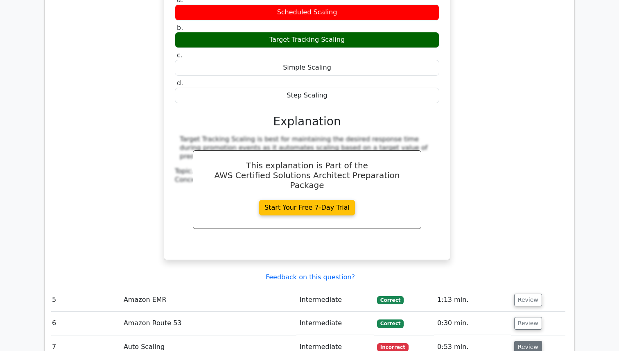
click at [516, 341] on button "Review" at bounding box center [528, 347] width 28 height 13
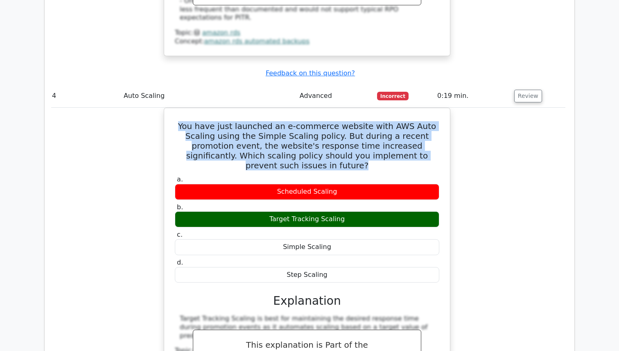
scroll to position [1566, 0]
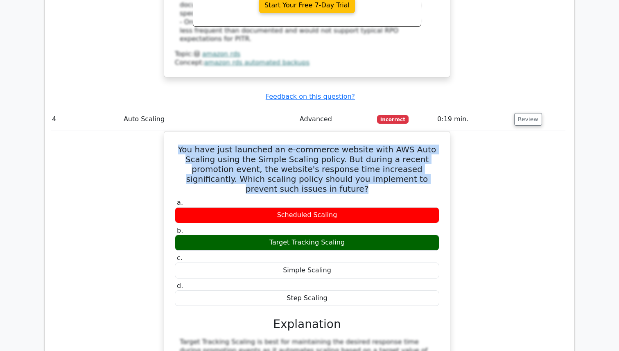
copy h5 "You have just launched an e-commerce website with AWS Auto Scaling using the Si…"
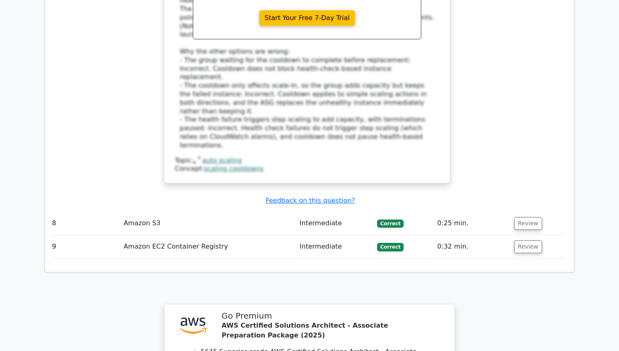
scroll to position [2574, 0]
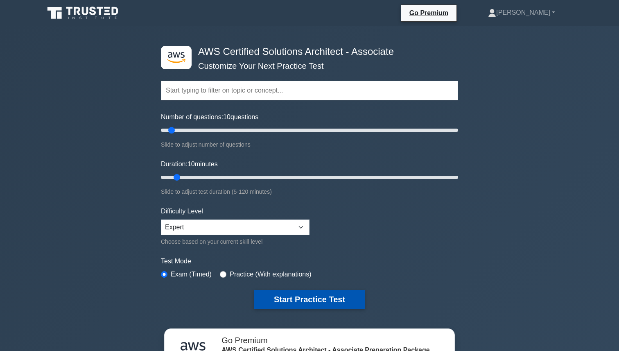
click at [290, 301] on button "Start Practice Test" at bounding box center [309, 299] width 111 height 19
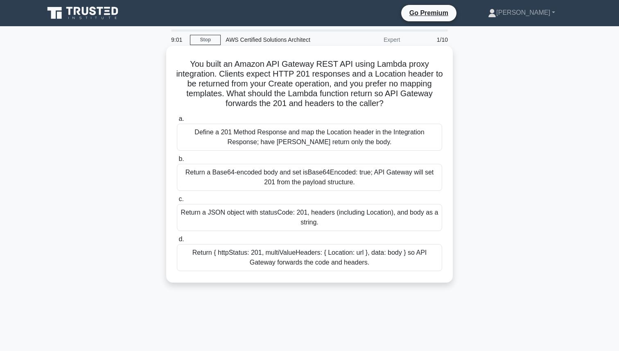
click at [288, 135] on div "Define a 201 Method Response and map the Location header in the Integration Res…" at bounding box center [309, 137] width 265 height 27
click at [177, 122] on input "a. Define a 201 Method Response and map the Location header in the Integration …" at bounding box center [177, 118] width 0 height 5
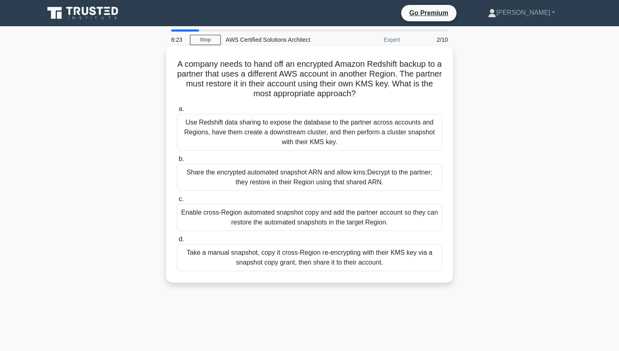
click at [233, 179] on div "Share the encrypted automated snapshot ARN and allow kms:Decrypt to the partner…" at bounding box center [309, 177] width 265 height 27
click at [177, 162] on input "b. Share the encrypted automated snapshot ARN and allow kms:Decrypt to the part…" at bounding box center [177, 158] width 0 height 5
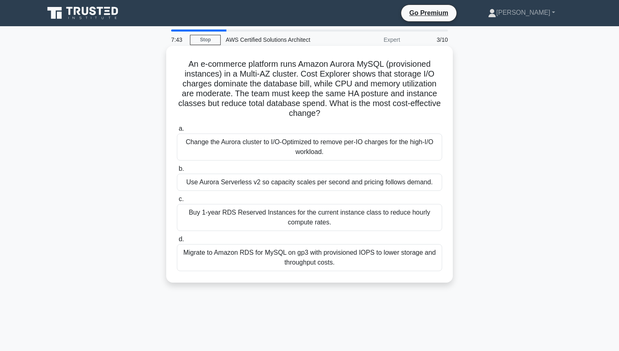
click at [260, 184] on div "Use Aurora Serverless v2 so capacity scales per second and pricing follows dema…" at bounding box center [309, 182] width 265 height 17
click at [177, 172] on input "b. Use Aurora Serverless v2 so capacity scales per second and pricing follows d…" at bounding box center [177, 168] width 0 height 5
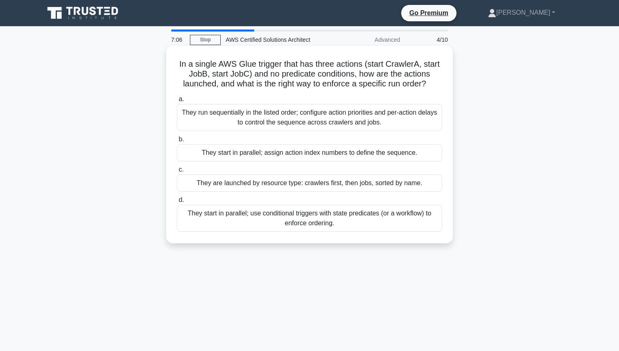
click at [207, 213] on div "They start in parallel; use conditional triggers with state predicates (or a wo…" at bounding box center [309, 218] width 265 height 27
click at [177, 203] on input "d. They start in parallel; use conditional triggers with state predicates (or a…" at bounding box center [177, 199] width 0 height 5
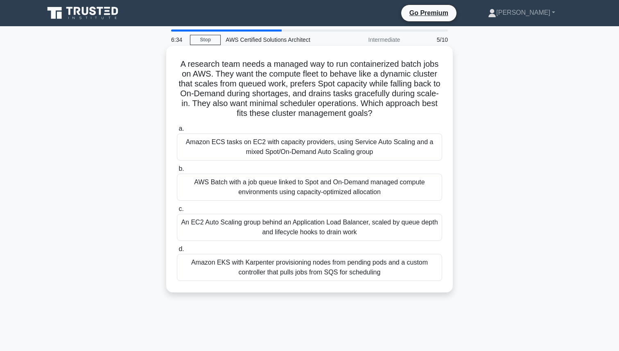
click at [230, 194] on div "AWS Batch with a job queue linked to Spot and On-Demand managed compute environ…" at bounding box center [309, 187] width 265 height 27
click at [177, 172] on input "b. AWS Batch with a job queue linked to Spot and On-Demand managed compute envi…" at bounding box center [177, 168] width 0 height 5
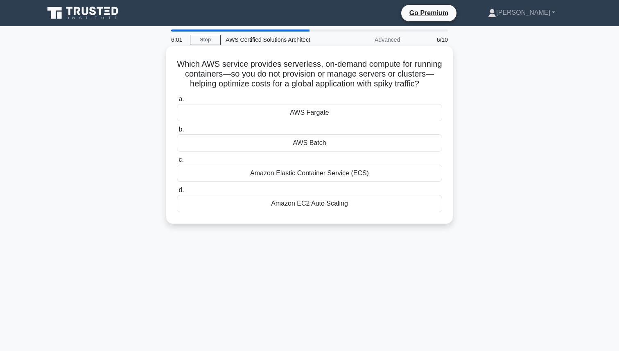
click at [210, 176] on div "Amazon Elastic Container Service (ECS)" at bounding box center [309, 173] width 265 height 17
click at [177, 163] on input "c. Amazon Elastic Container Service (ECS)" at bounding box center [177, 159] width 0 height 5
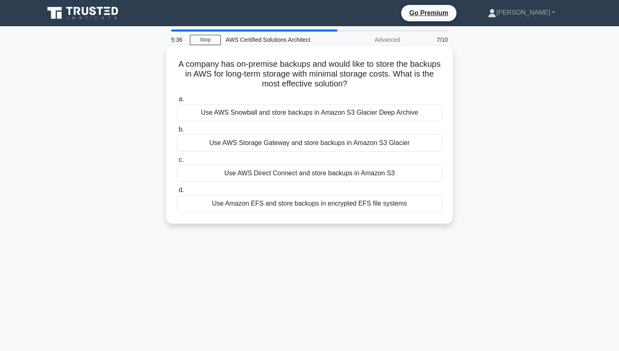
click at [245, 143] on div "Use AWS Storage Gateway and store backups in Amazon S3 Glacier" at bounding box center [309, 142] width 265 height 17
click at [177, 132] on input "b. Use AWS Storage Gateway and store backups in Amazon S3 Glacier" at bounding box center [177, 129] width 0 height 5
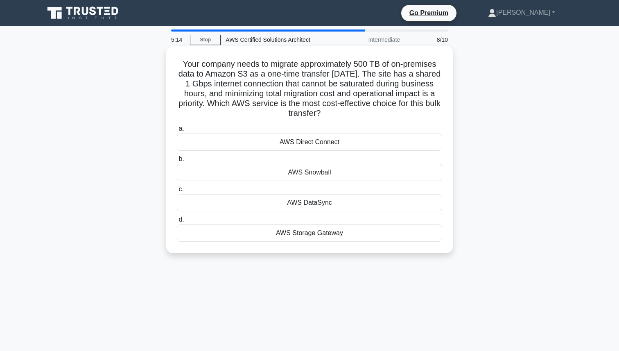
click at [215, 204] on div "AWS DataSync" at bounding box center [309, 202] width 265 height 17
click at [177, 192] on input "c. AWS DataSync" at bounding box center [177, 189] width 0 height 5
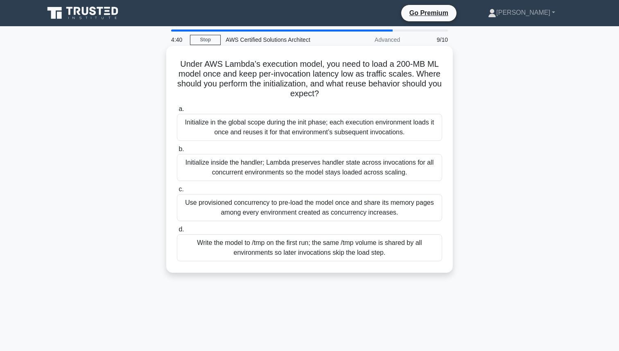
click at [247, 134] on div "Initialize in the global scope during the init phase; each execution environmen…" at bounding box center [309, 127] width 265 height 27
click at [177, 112] on input "a. Initialize in the global scope during the init phase; each execution environ…" at bounding box center [177, 108] width 0 height 5
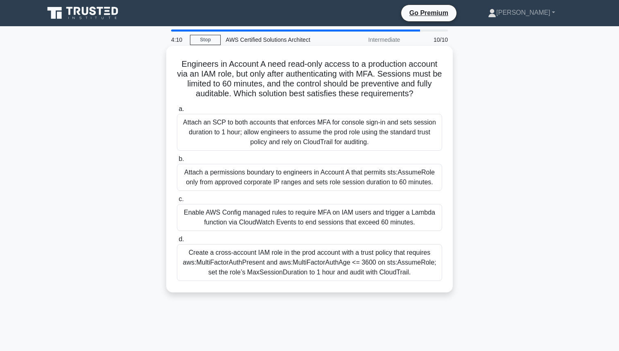
click at [236, 256] on div "Create a cross-account IAM role in the prod account with a trust policy that re…" at bounding box center [309, 262] width 265 height 37
click at [177, 242] on input "d. Create a cross-account IAM role in the prod account with a trust policy that…" at bounding box center [177, 239] width 0 height 5
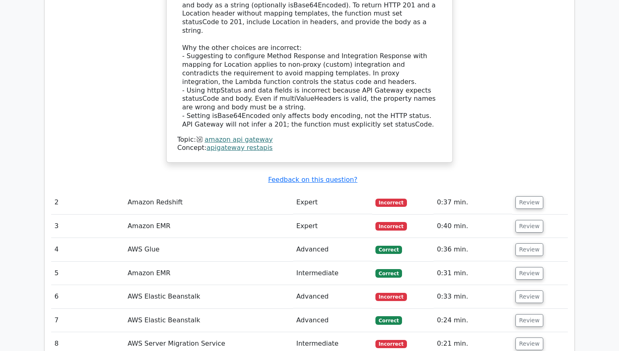
scroll to position [1094, 0]
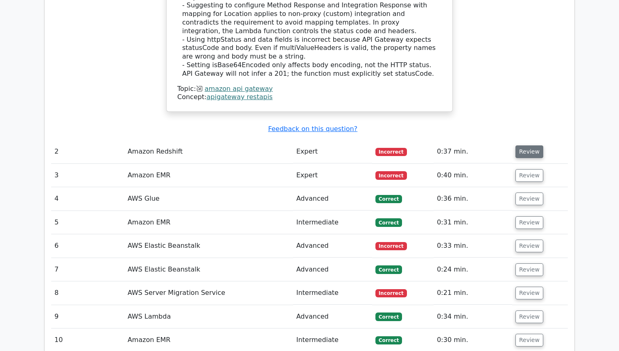
click at [520, 145] on button "Review" at bounding box center [530, 151] width 28 height 13
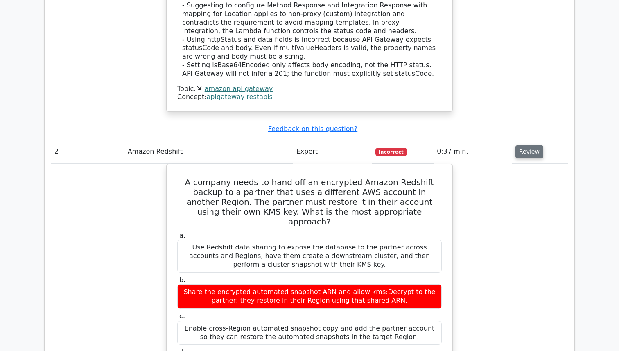
click at [520, 145] on button "Review" at bounding box center [530, 151] width 28 height 13
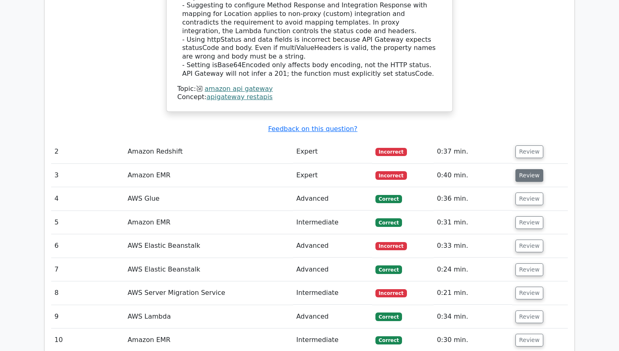
click at [518, 169] on button "Review" at bounding box center [530, 175] width 28 height 13
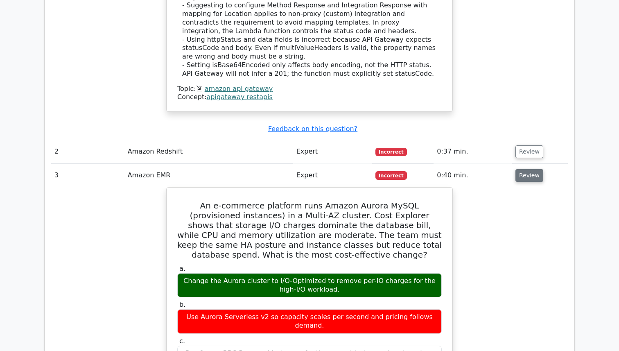
click at [518, 169] on button "Review" at bounding box center [530, 175] width 28 height 13
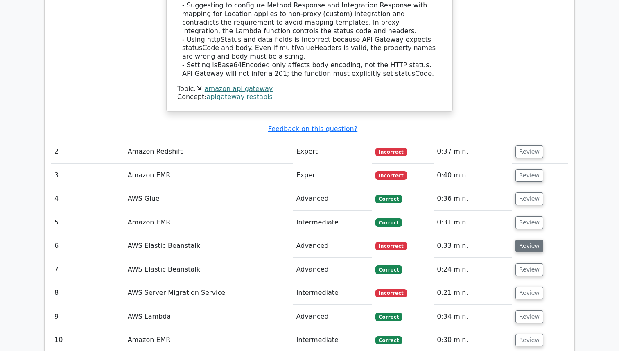
click at [527, 240] on button "Review" at bounding box center [530, 246] width 28 height 13
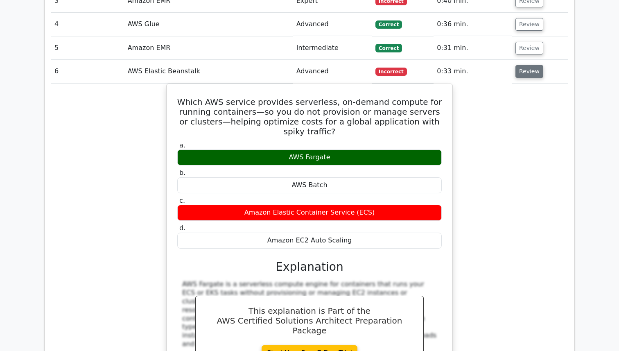
scroll to position [1250, 0]
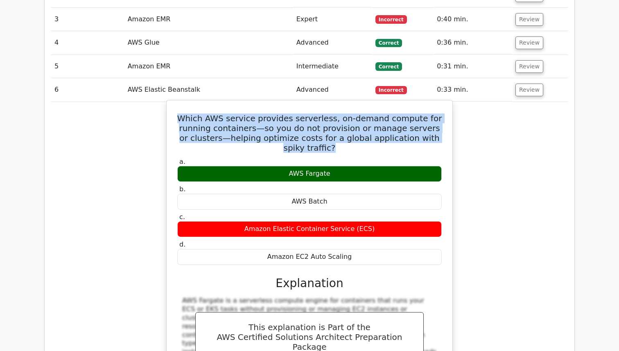
drag, startPoint x: 332, startPoint y: 107, endPoint x: 192, endPoint y: 68, distance: 145.2
click at [192, 104] on div "Which AWS service provides serverless, on-demand compute for running containers…" at bounding box center [309, 261] width 279 height 314
copy div "Which AWS service provides serverless, on-demand compute for running containers…"
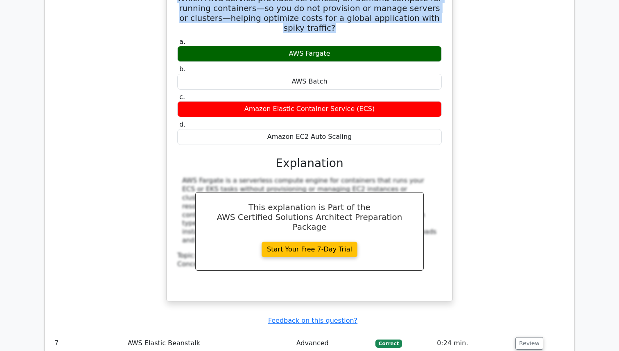
scroll to position [1491, 0]
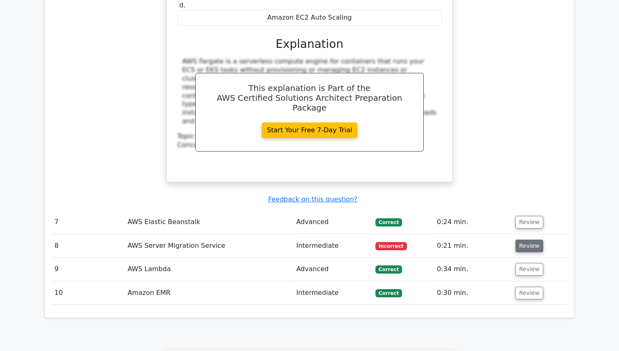
click at [533, 240] on button "Review" at bounding box center [530, 246] width 28 height 13
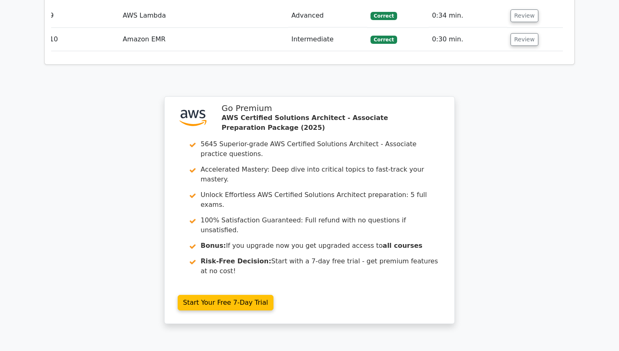
scroll to position [2174, 0]
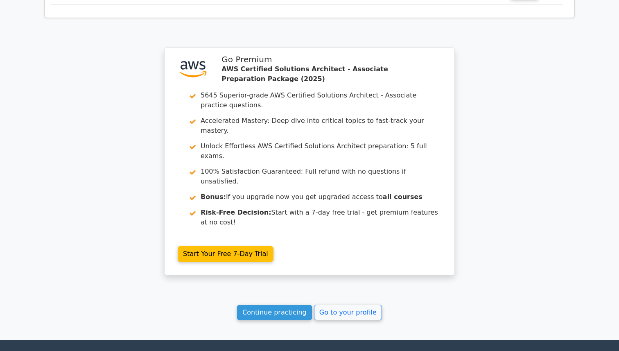
click at [304, 305] on link "Continue practicing" at bounding box center [274, 313] width 75 height 16
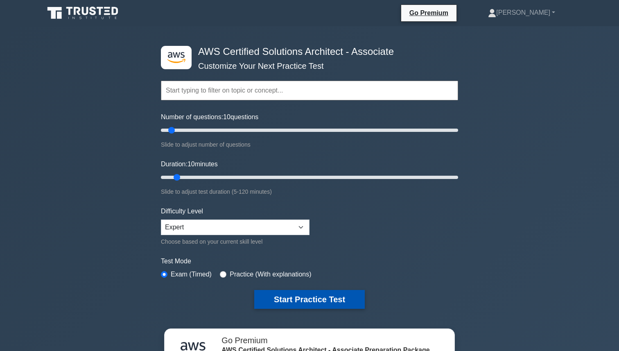
click at [277, 303] on button "Start Practice Test" at bounding box center [309, 299] width 111 height 19
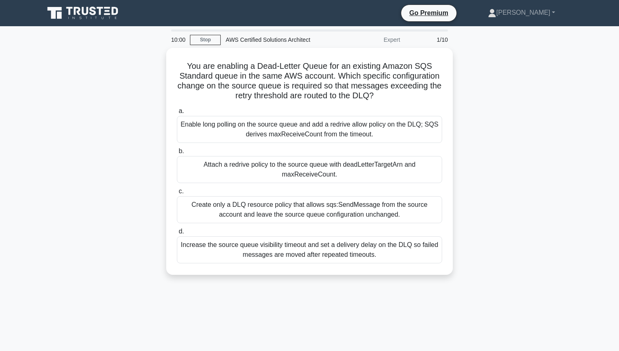
scroll to position [2, 0]
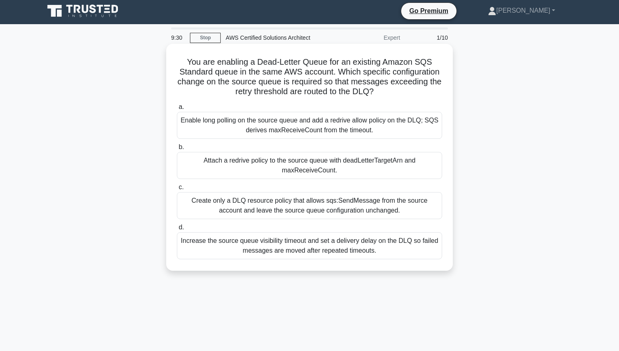
click at [231, 174] on div "Attach a redrive policy to the source queue with deadLetterTargetArn and maxRec…" at bounding box center [309, 165] width 265 height 27
click at [177, 150] on input "b. Attach a redrive policy to the source queue with deadLetterTargetArn and max…" at bounding box center [177, 147] width 0 height 5
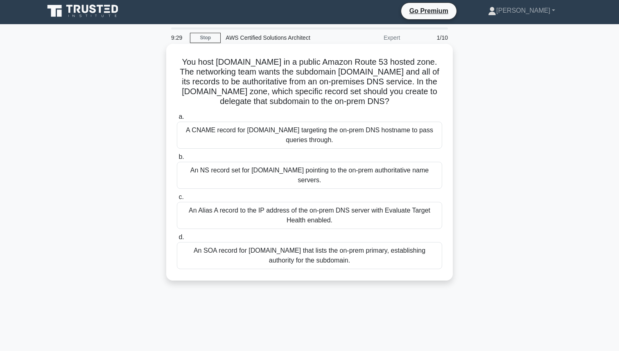
scroll to position [0, 0]
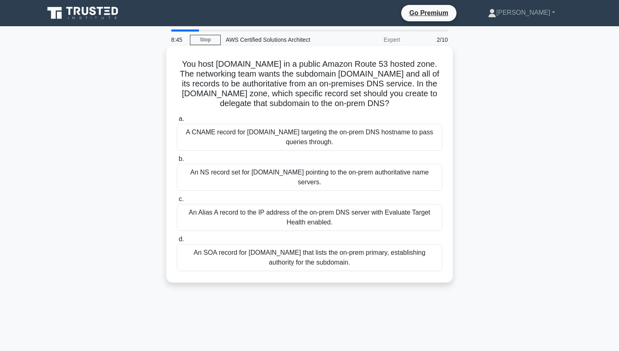
click at [403, 97] on h5 "You host [DOMAIN_NAME] in a public Amazon Route 53 hosted zone. The networking …" at bounding box center [309, 84] width 267 height 50
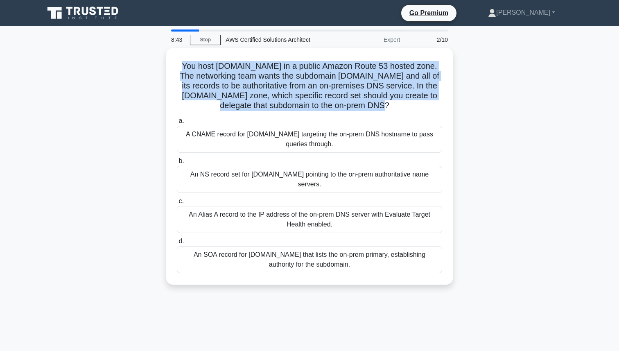
drag, startPoint x: 404, startPoint y: 110, endPoint x: 103, endPoint y: 54, distance: 306.1
click at [101, 54] on div "You host example.com in a public Amazon Route 53 hosted zone. The networking te…" at bounding box center [309, 171] width 540 height 246
copy h5 "You host example.com in a public Amazon Route 53 hosted zone. The networking te…"
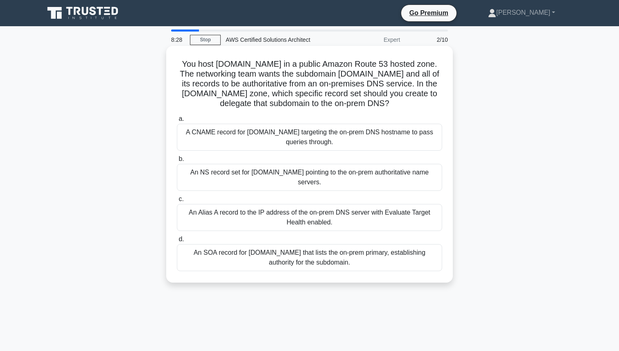
click at [218, 176] on div "An NS record set for dev.example.com pointing to the on-prem authoritative name…" at bounding box center [309, 177] width 265 height 27
click at [177, 162] on input "b. An NS record set for dev.example.com pointing to the on-prem authoritative n…" at bounding box center [177, 158] width 0 height 5
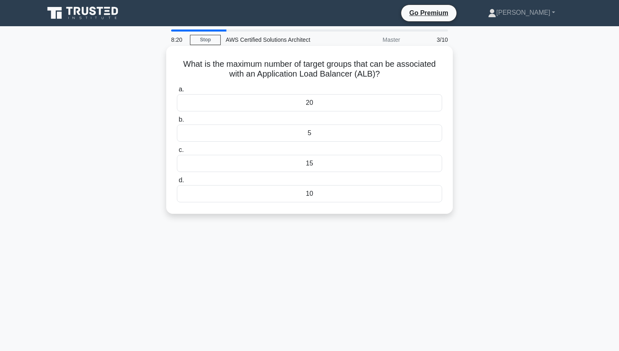
click at [235, 139] on div "5" at bounding box center [309, 132] width 265 height 17
click at [177, 122] on input "b. 5" at bounding box center [177, 119] width 0 height 5
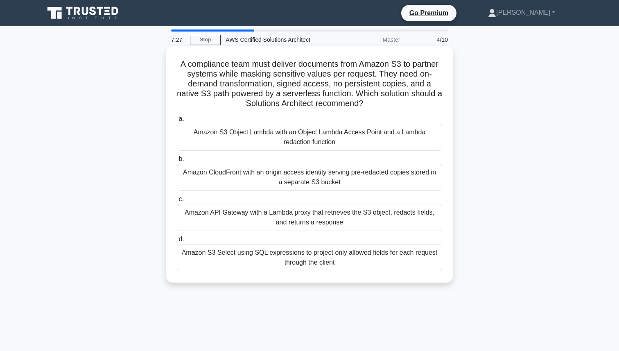
click at [224, 142] on div "Amazon S3 Object Lambda with an Object Lambda Access Point and a Lambda redacti…" at bounding box center [309, 137] width 265 height 27
click at [177, 122] on input "a. Amazon S3 Object Lambda with an Object Lambda Access Point and a Lambda reda…" at bounding box center [177, 118] width 0 height 5
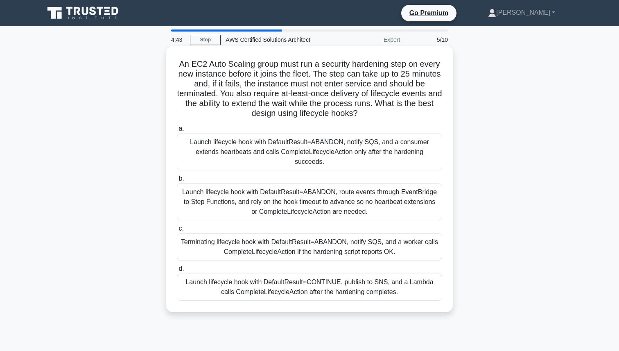
click at [253, 140] on div "Launch lifecycle hook with DefaultResult=ABANDON, notify SQS, and a consumer ex…" at bounding box center [309, 151] width 265 height 37
click at [177, 131] on input "a. Launch lifecycle hook with DefaultResult=ABANDON, notify SQS, and a consumer…" at bounding box center [177, 128] width 0 height 5
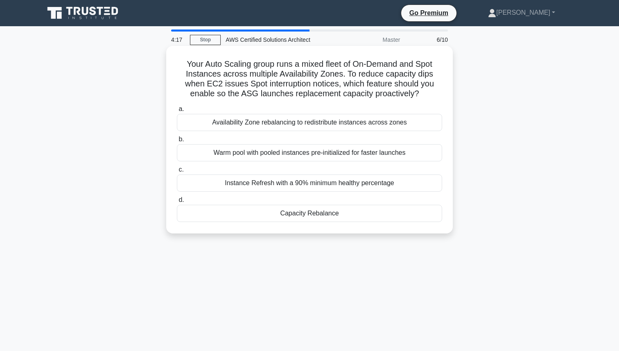
click at [280, 159] on div "Warm pool with pooled instances pre-initialized for faster launches" at bounding box center [309, 152] width 265 height 17
click at [177, 142] on input "b. Warm pool with pooled instances pre-initialized for faster launches" at bounding box center [177, 139] width 0 height 5
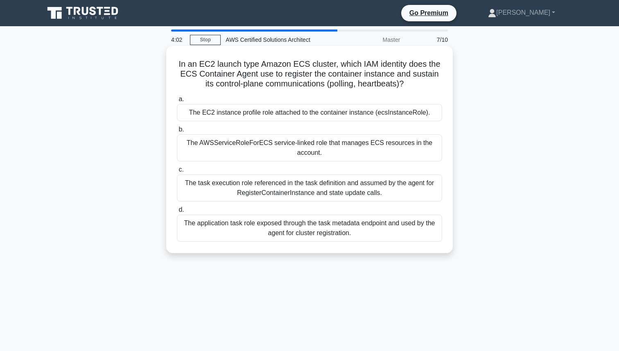
click at [279, 153] on div "The AWSServiceRoleForECS service-linked role that manages ECS resources in the …" at bounding box center [309, 147] width 265 height 27
click at [177, 132] on input "b. The AWSServiceRoleForECS service-linked role that manages ECS resources in t…" at bounding box center [177, 129] width 0 height 5
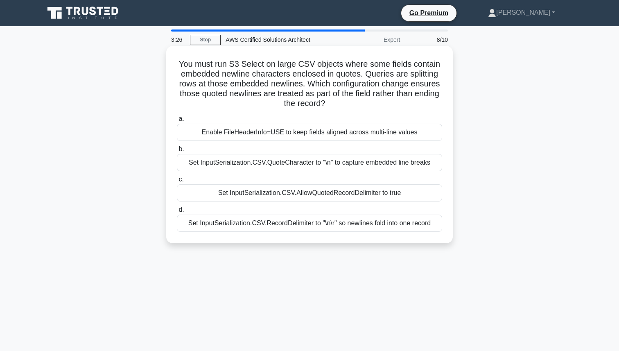
click at [190, 224] on div "Set InputSerialization.CSV.RecordDelimiter to "\n\r" so newlines fold into one …" at bounding box center [309, 223] width 265 height 17
click at [177, 213] on input "d. Set InputSerialization.CSV.RecordDelimiter to "\n\r" so newlines fold into o…" at bounding box center [177, 209] width 0 height 5
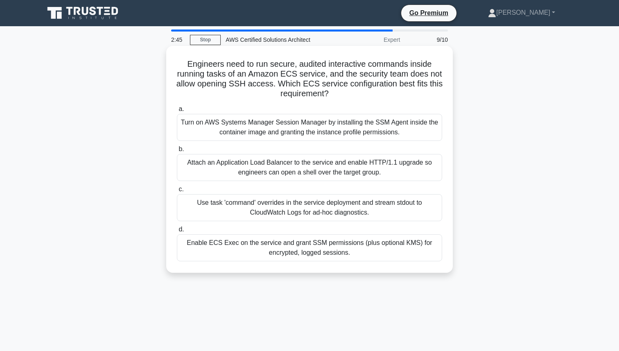
click at [253, 132] on div "Turn on AWS Systems Manager Session Manager by installing the SSM Agent inside …" at bounding box center [309, 127] width 265 height 27
click at [177, 112] on input "a. Turn on AWS Systems Manager Session Manager by installing the SSM Agent insi…" at bounding box center [177, 108] width 0 height 5
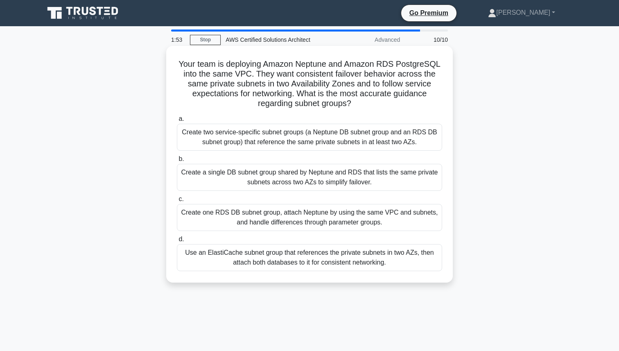
click at [241, 128] on div "Create two service-specific subnet groups (a Neptune DB subnet group and an RDS…" at bounding box center [309, 137] width 265 height 27
click at [177, 122] on input "a. Create two service-specific subnet groups (a Neptune DB subnet group and an …" at bounding box center [177, 118] width 0 height 5
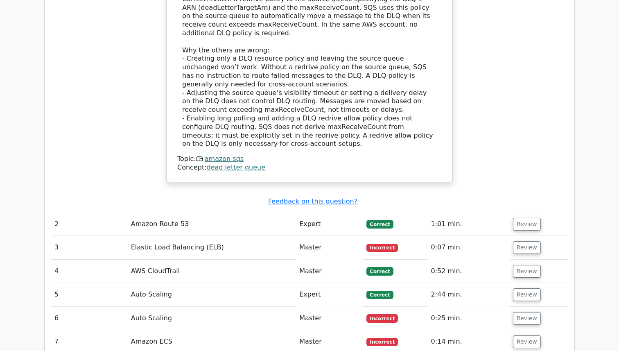
scroll to position [1012, 0]
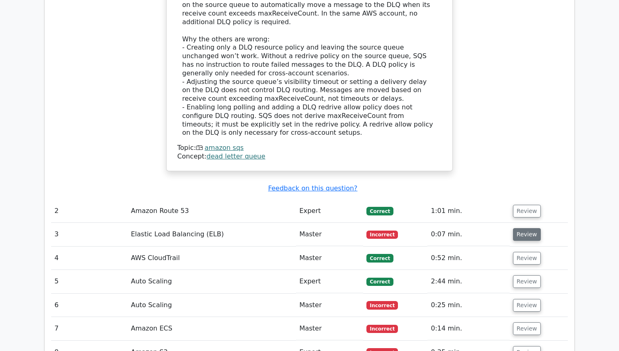
click at [525, 228] on button "Review" at bounding box center [527, 234] width 28 height 13
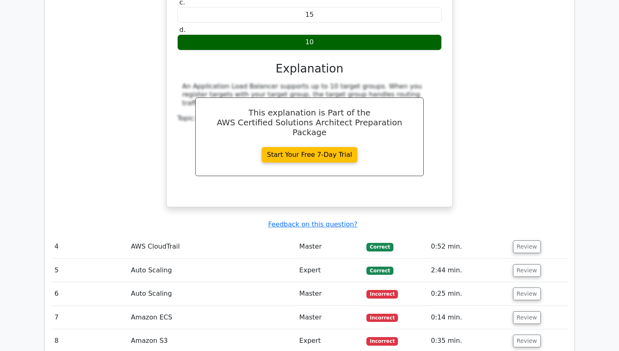
scroll to position [1397, 0]
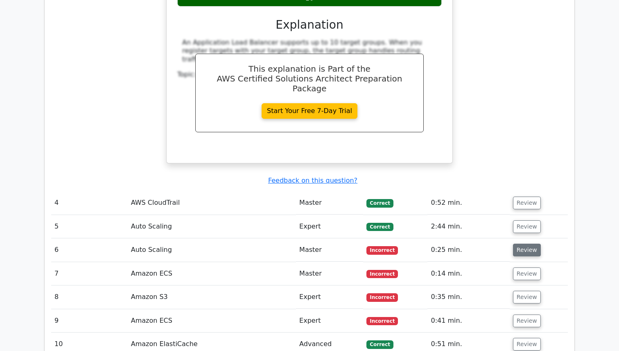
click at [520, 244] on button "Review" at bounding box center [527, 250] width 28 height 13
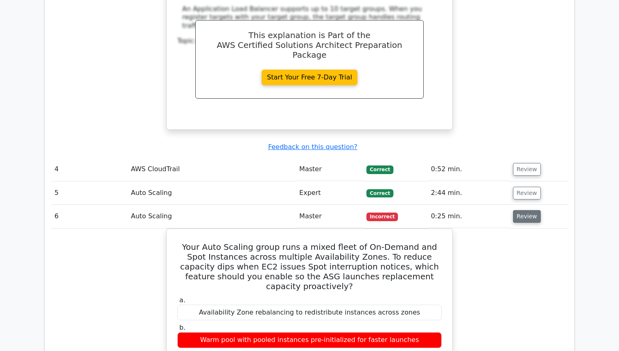
scroll to position [1433, 0]
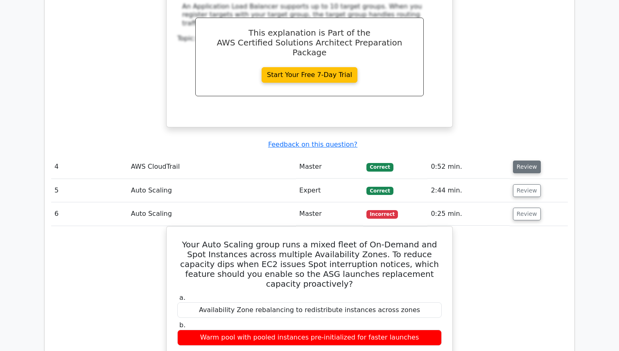
click at [519, 161] on button "Review" at bounding box center [527, 167] width 28 height 13
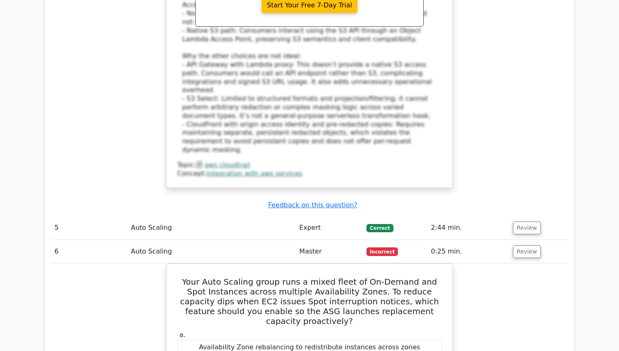
scroll to position [1949, 0]
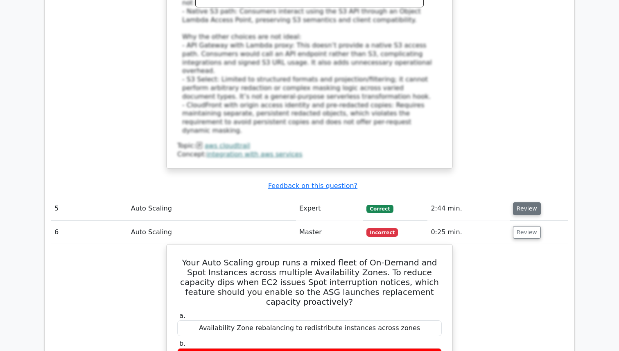
click at [523, 202] on button "Review" at bounding box center [527, 208] width 28 height 13
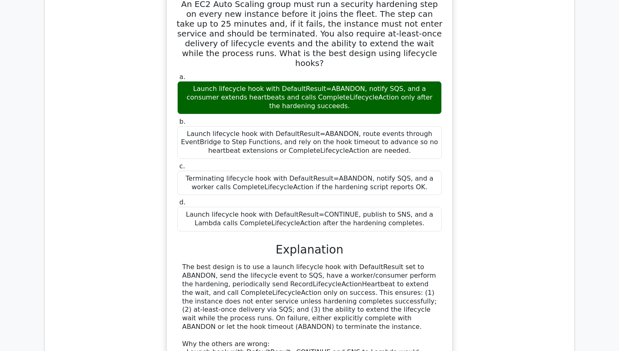
scroll to position [2214, 0]
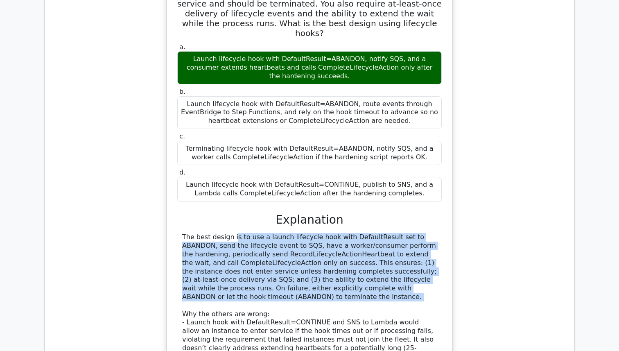
drag, startPoint x: 261, startPoint y: 217, endPoint x: 163, endPoint y: 143, distance: 123.1
click at [163, 143] on div "An EC2 Auto Scaling group must run a security hardening step on every new insta…" at bounding box center [309, 214] width 517 height 517
copy div "The best design is to use a launch lifecycle hook with DefaultResult set to ABA…"
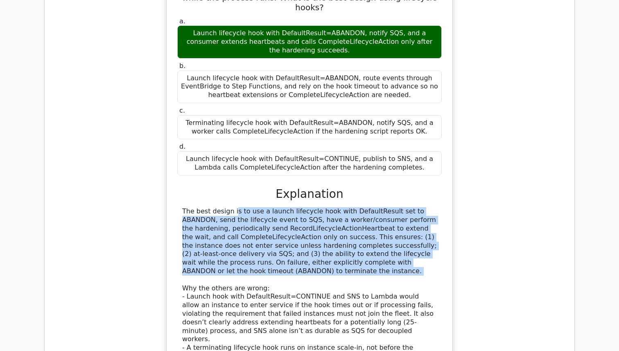
scroll to position [2260, 0]
